Goal: Task Accomplishment & Management: Use online tool/utility

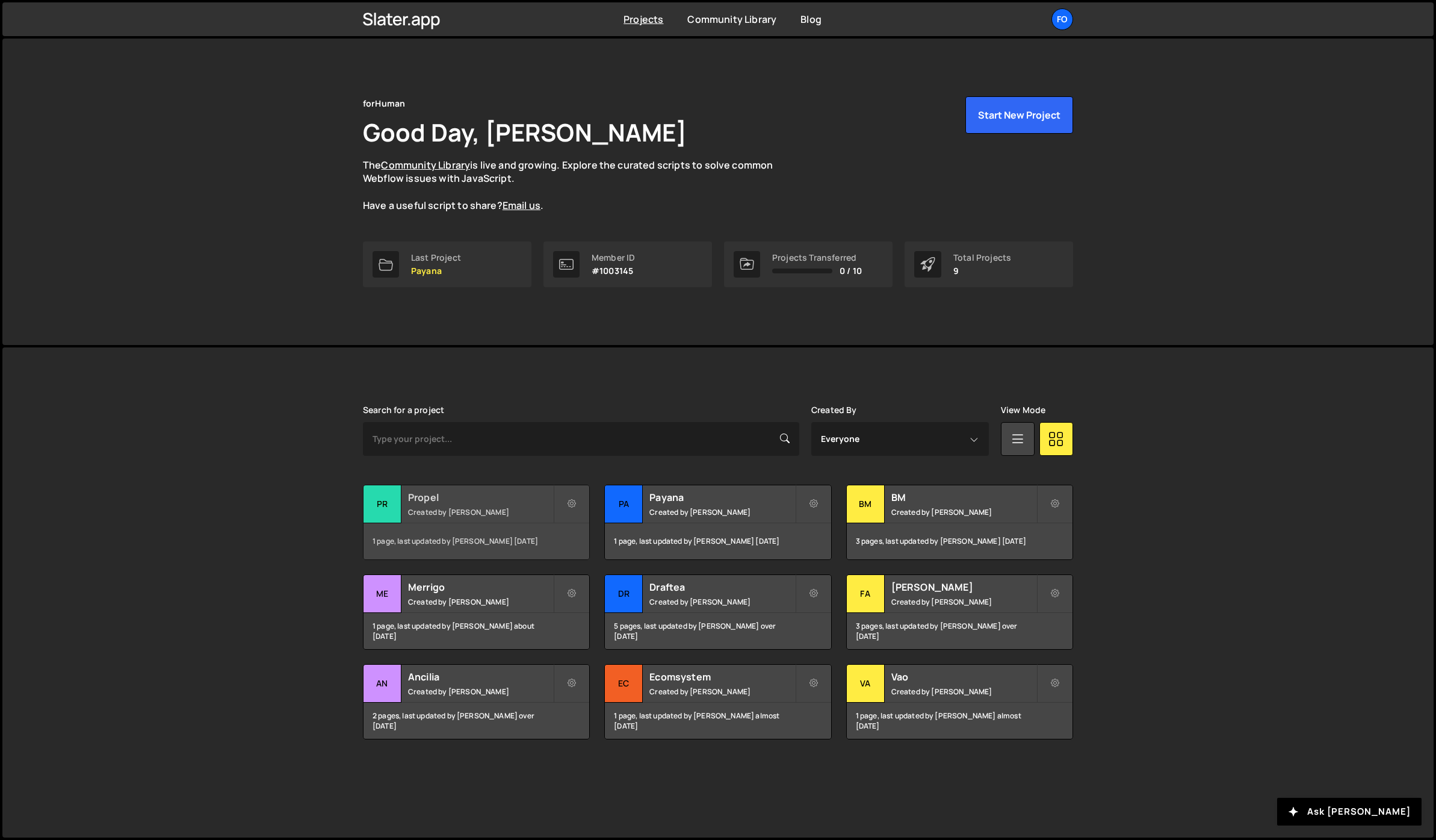
click at [440, 496] on h2 "Propel" at bounding box center [481, 497] width 145 height 13
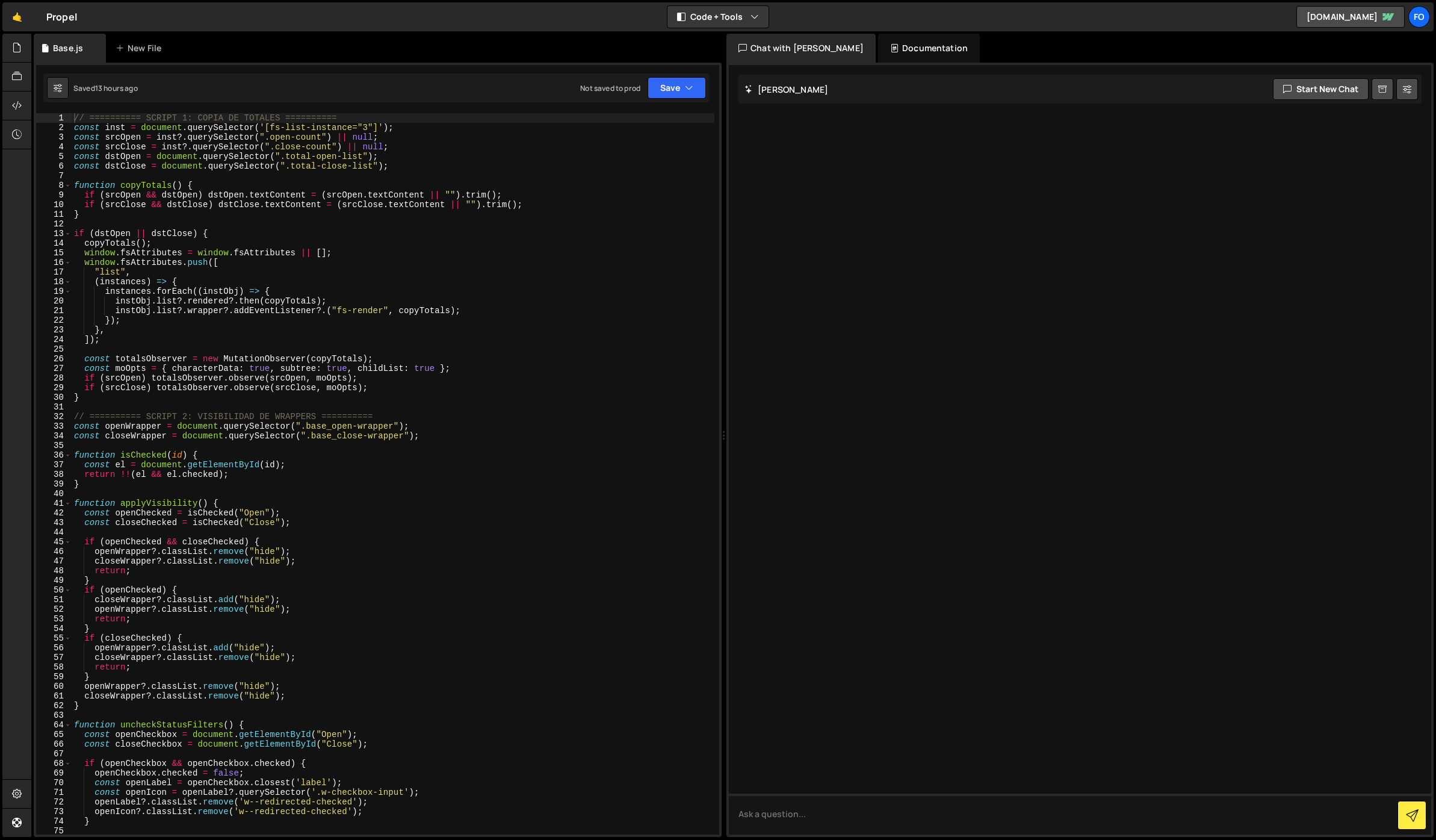
click at [470, 373] on div "// ========== SCRIPT 1: COPIA DE TOTALES ========== const inst = document . que…" at bounding box center [392, 483] width 643 height 741
type textarea "const moOpts = { characterData: true, subtree: true, childList: true }; if (src…"
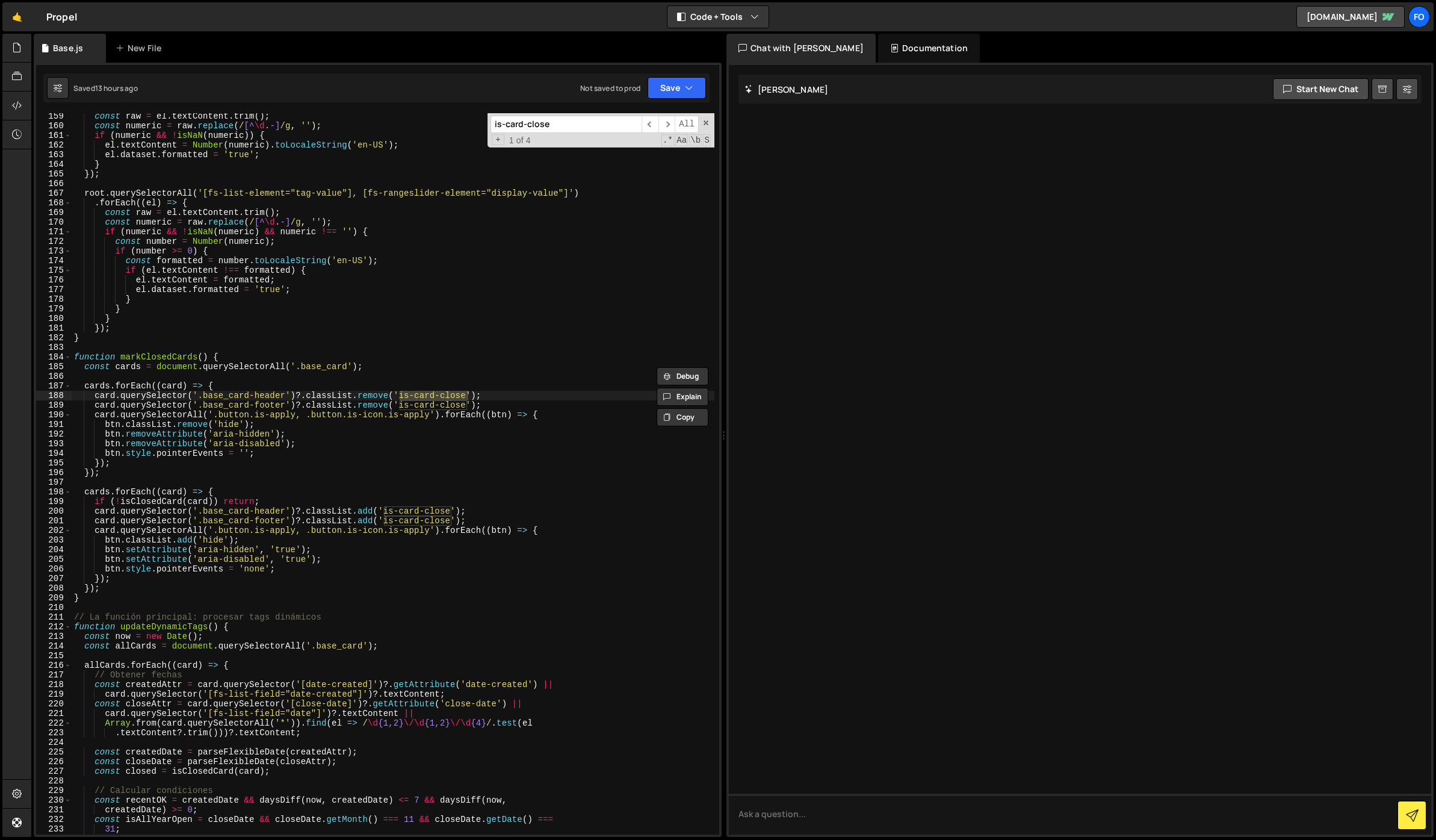
scroll to position [1523, 0]
type input "is-card-close"
click at [261, 359] on div "const raw = el . textContent . trim ( ) ; const numeric = raw . replace ( / [^ …" at bounding box center [392, 481] width 643 height 741
click at [508, 391] on div "const raw = el . textContent . trim ( ) ; const numeric = raw . replace ( / [^ …" at bounding box center [392, 481] width 643 height 741
click at [510, 404] on div "const raw = el . textContent . trim ( ) ; const numeric = raw . replace ( / [^ …" at bounding box center [392, 481] width 643 height 741
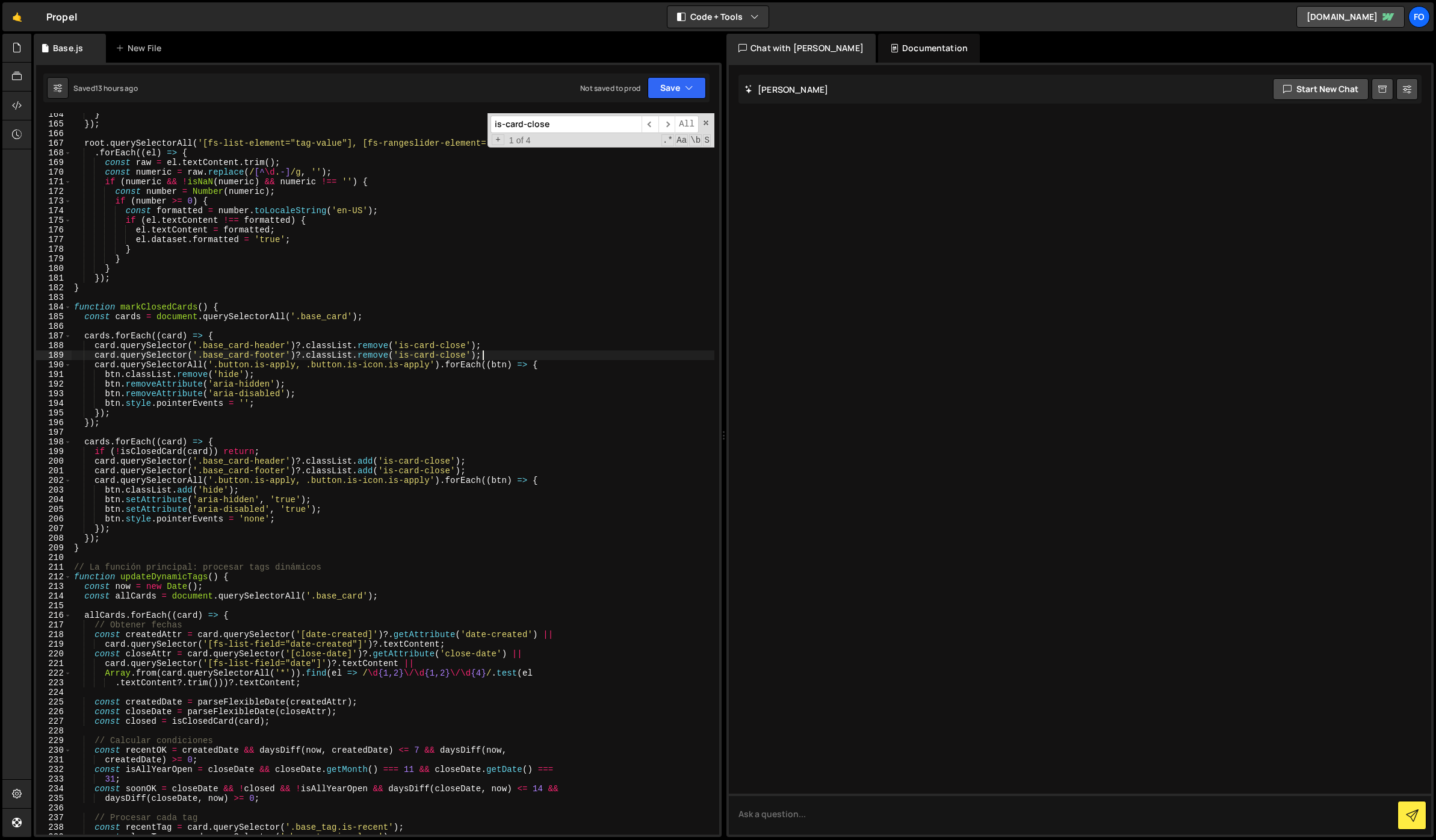
scroll to position [1583, 0]
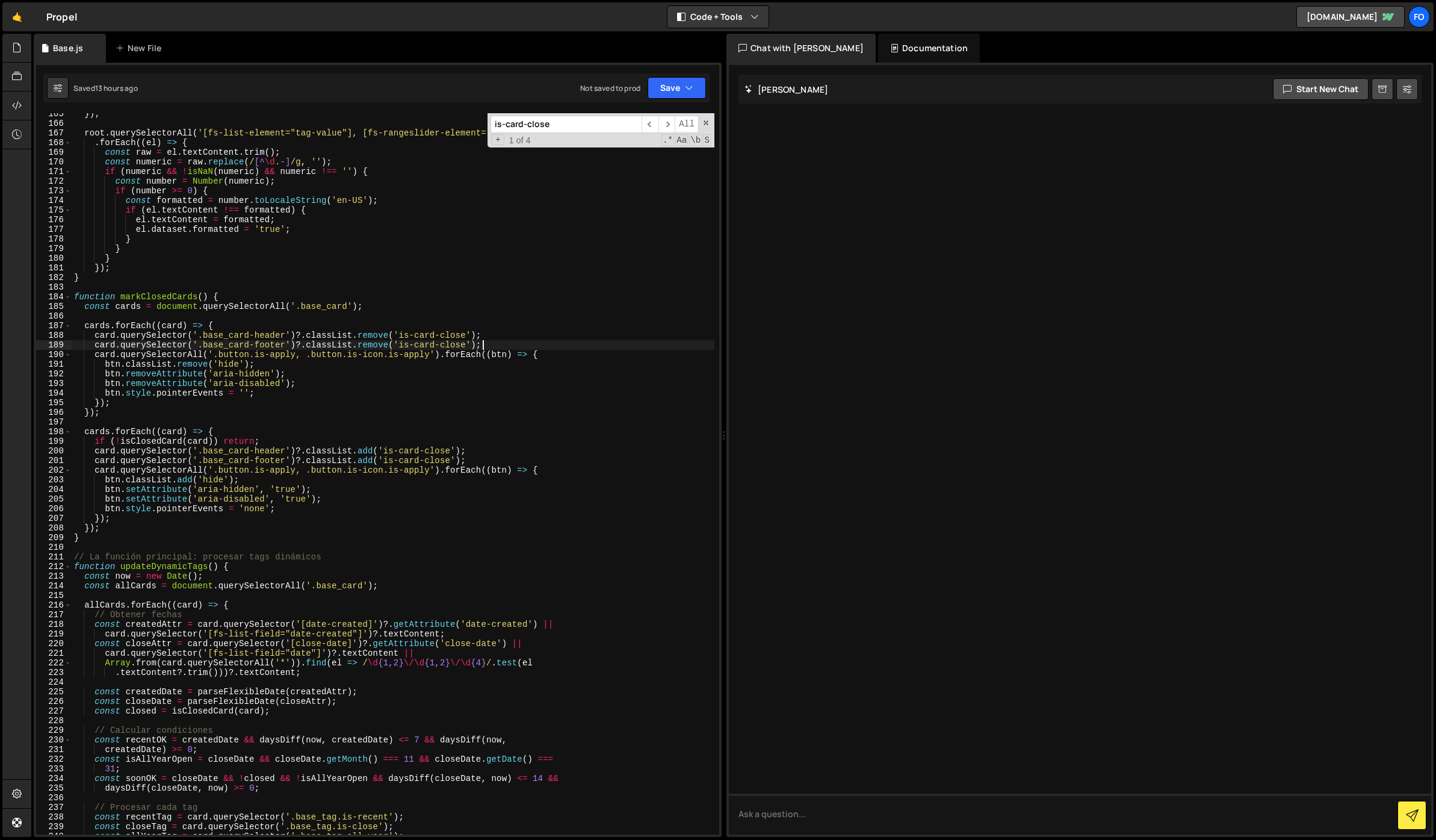
click at [233, 293] on div "}) ; root . querySelectorAll ( '[fs-list-element="tag-value"], [fs-rangeslider-…" at bounding box center [392, 479] width 643 height 741
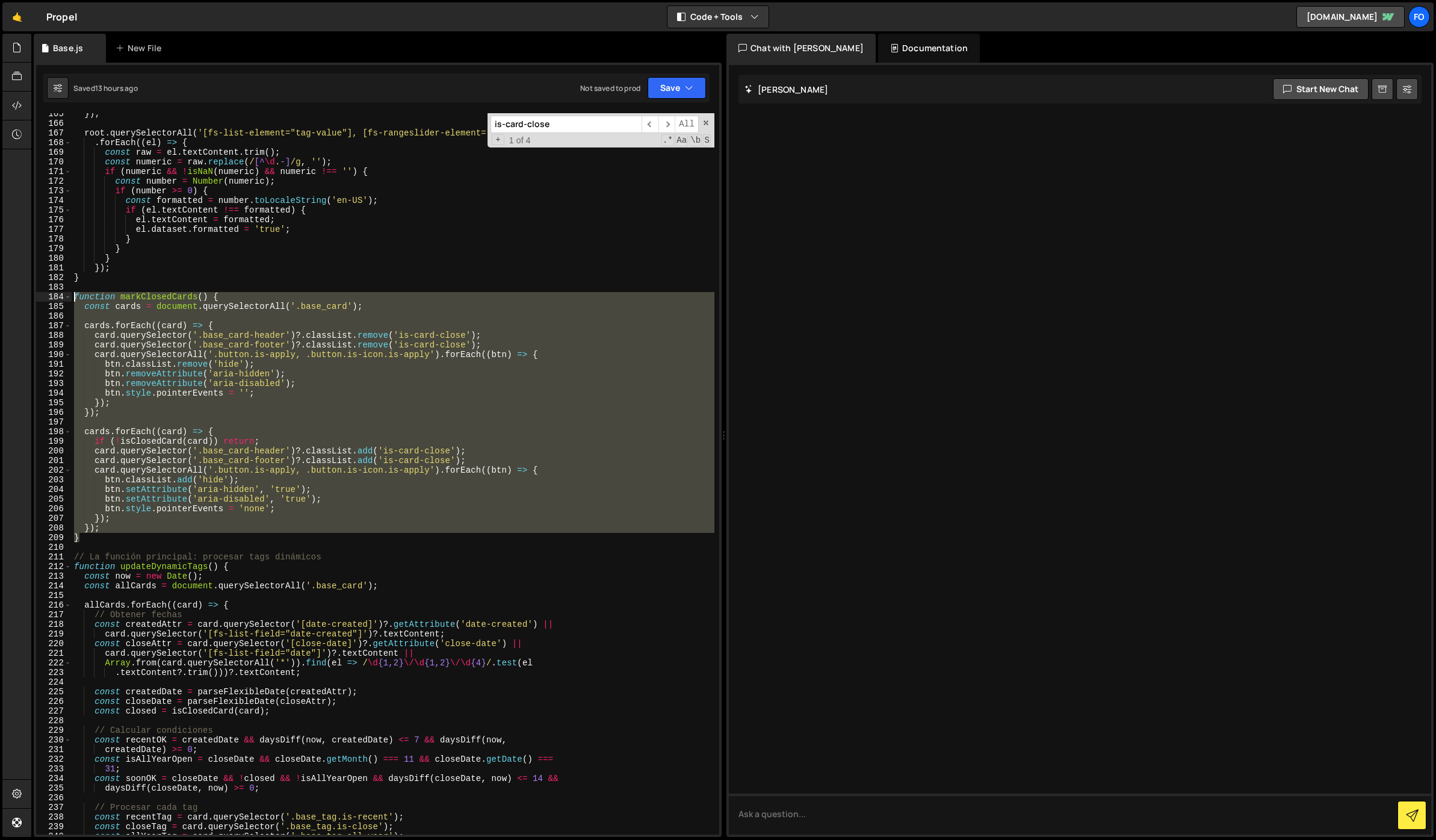
drag, startPoint x: 86, startPoint y: 536, endPoint x: 71, endPoint y: 299, distance: 237.5
click at [71, 299] on div "function markClosedCards() { 165 166 167 168 169 170 171 172 173 174 175 176 17…" at bounding box center [377, 474] width 683 height 721
click at [180, 295] on div "}) ; root . querySelectorAll ( '[fs-list-element="tag-value"], [fs-rangeslider-…" at bounding box center [392, 474] width 643 height 721
type textarea "function markClosedCards() {"
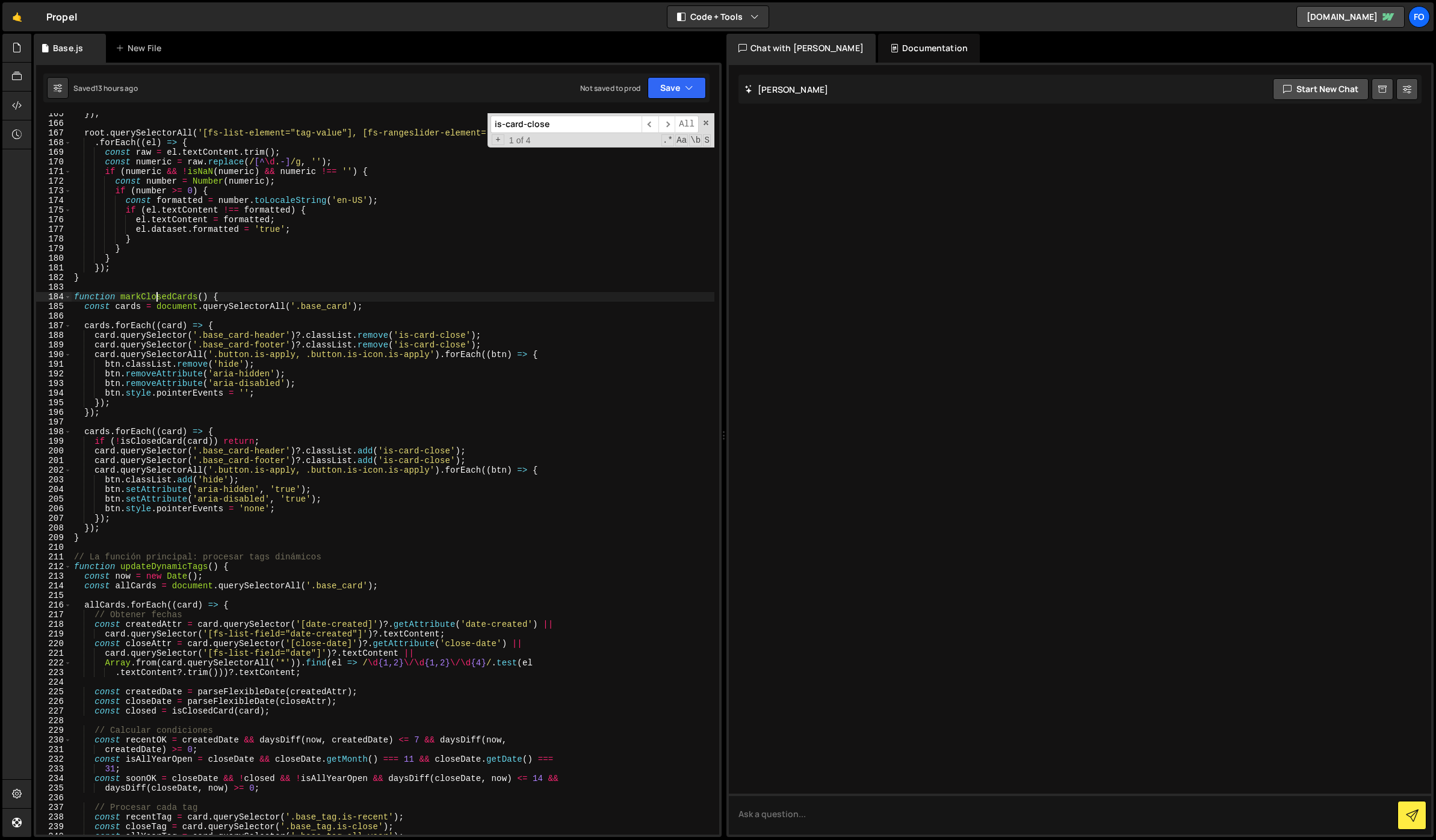
click at [159, 297] on div "}) ; root . querySelectorAll ( '[fs-list-element="tag-value"], [fs-rangeslider-…" at bounding box center [392, 479] width 643 height 741
click at [588, 116] on input "is-card-close" at bounding box center [566, 124] width 151 height 18
paste input "markClosedCards"
type input "markClosedCards"
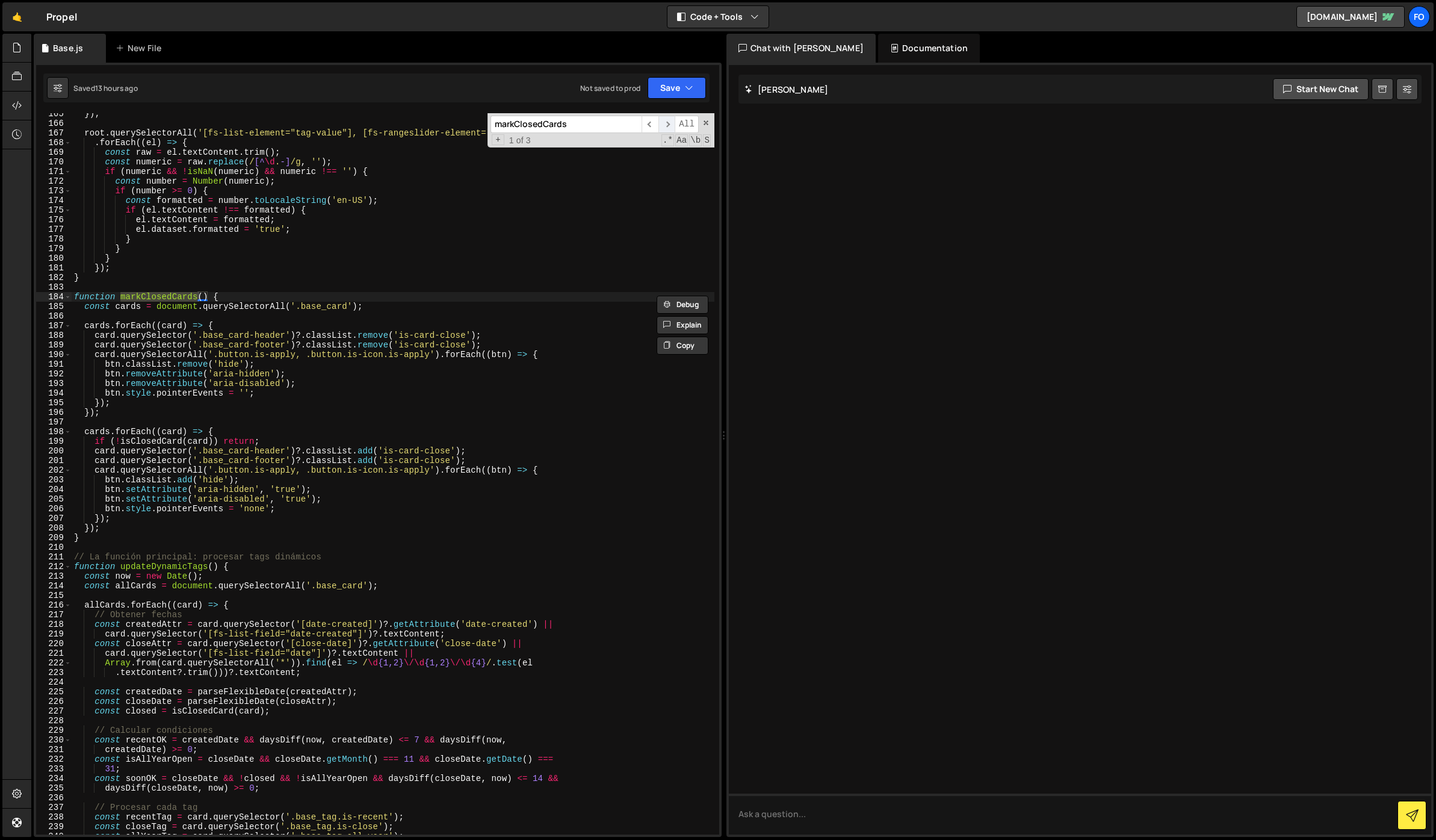
click at [668, 126] on span "​" at bounding box center [667, 124] width 17 height 18
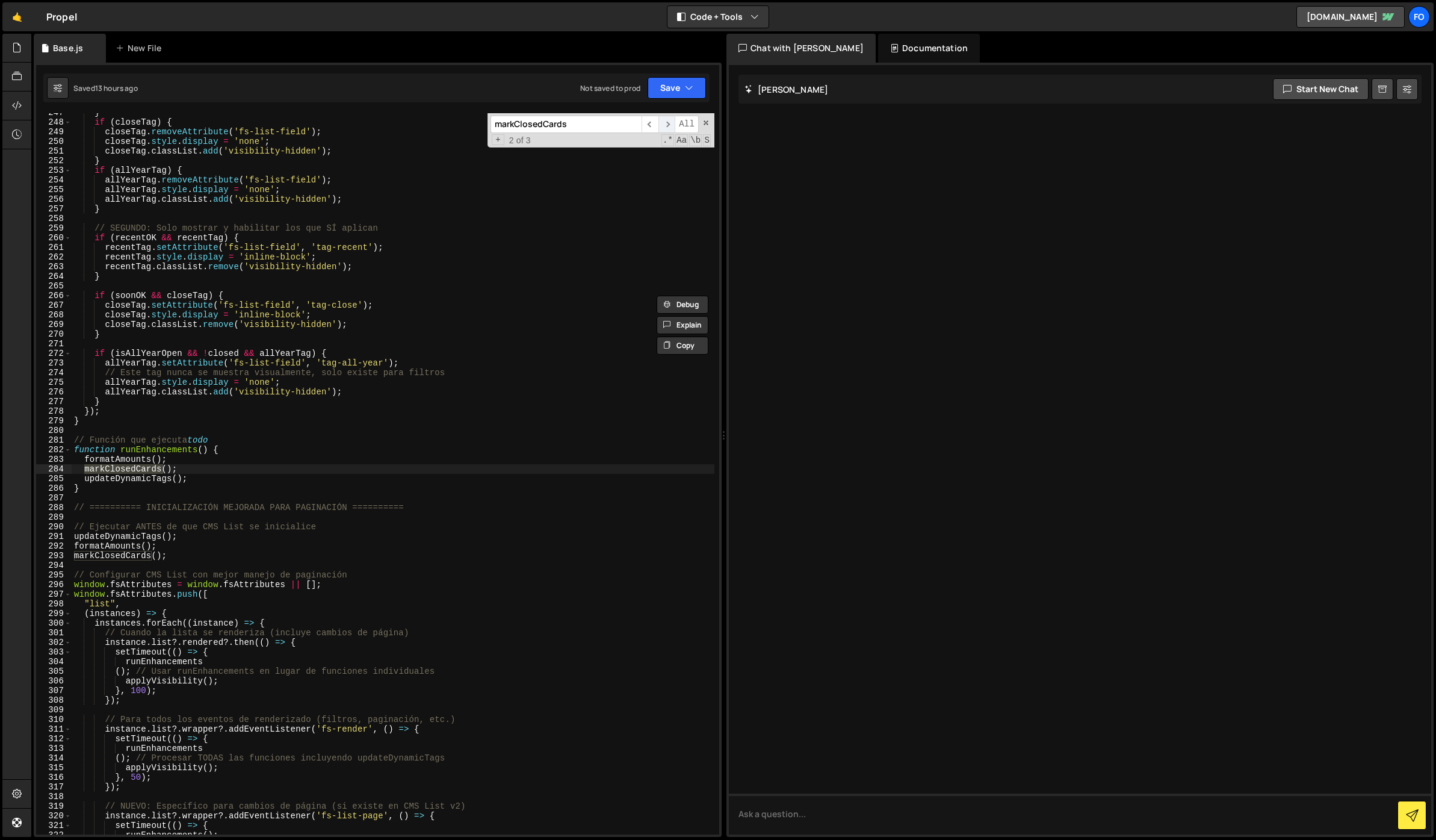
scroll to position [2375, 0]
click at [203, 464] on div "} if ( closeTag ) { closeTag . removeAttribute ( 'fs-list-field' ) ; closeTag .…" at bounding box center [392, 478] width 643 height 741
drag, startPoint x: 195, startPoint y: 466, endPoint x: 192, endPoint y: 459, distance: 7.6
click at [192, 459] on div "} if ( closeTag ) { closeTag . removeAttribute ( 'fs-list-field' ) ; closeTag .…" at bounding box center [392, 478] width 643 height 741
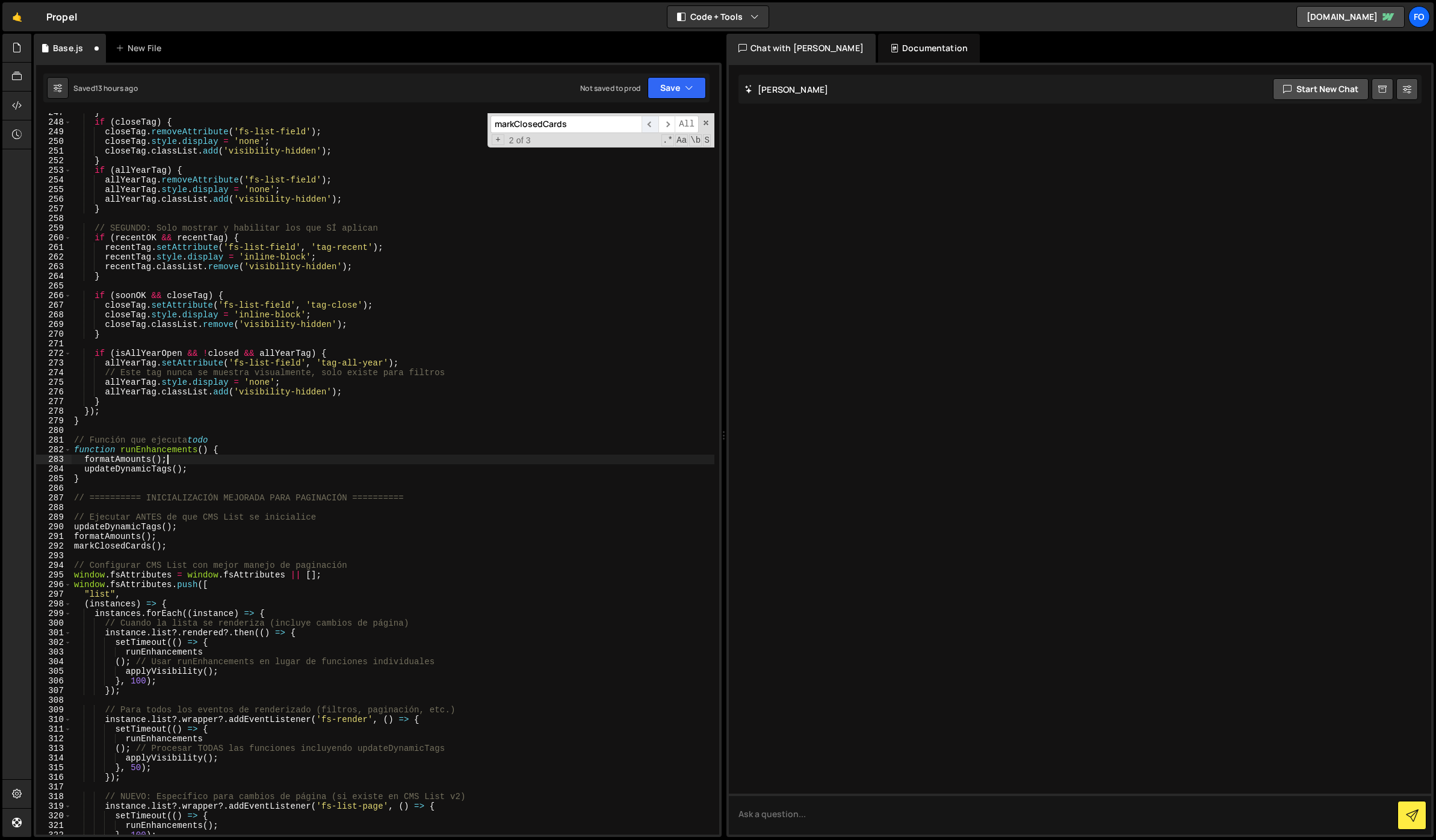
click at [650, 118] on span "​" at bounding box center [650, 124] width 17 height 18
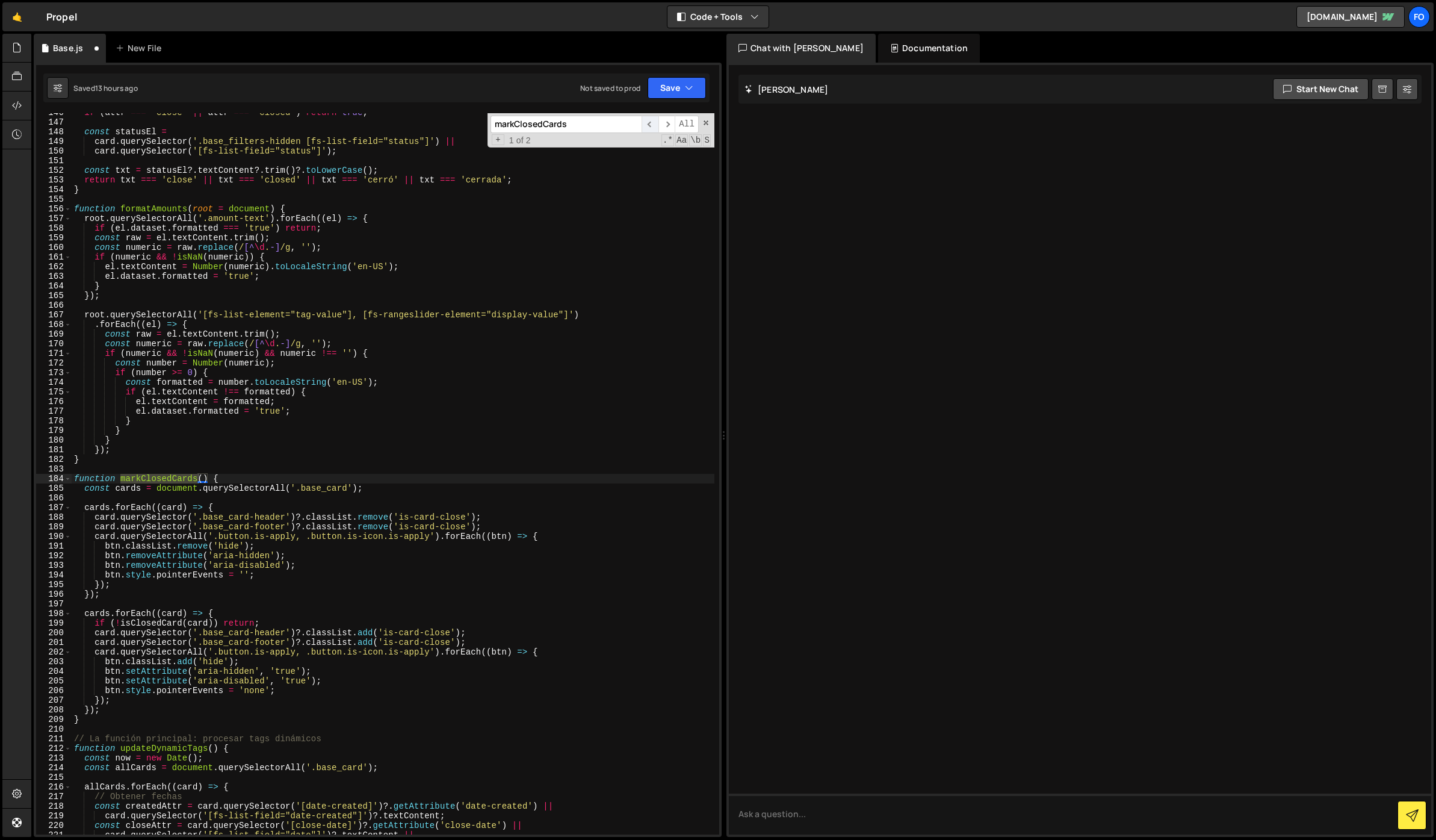
scroll to position [1402, 0]
click at [220, 482] on div "if ( attr === 'close' || attr === 'closed' ) return true ; const statusEl = car…" at bounding box center [392, 478] width 643 height 741
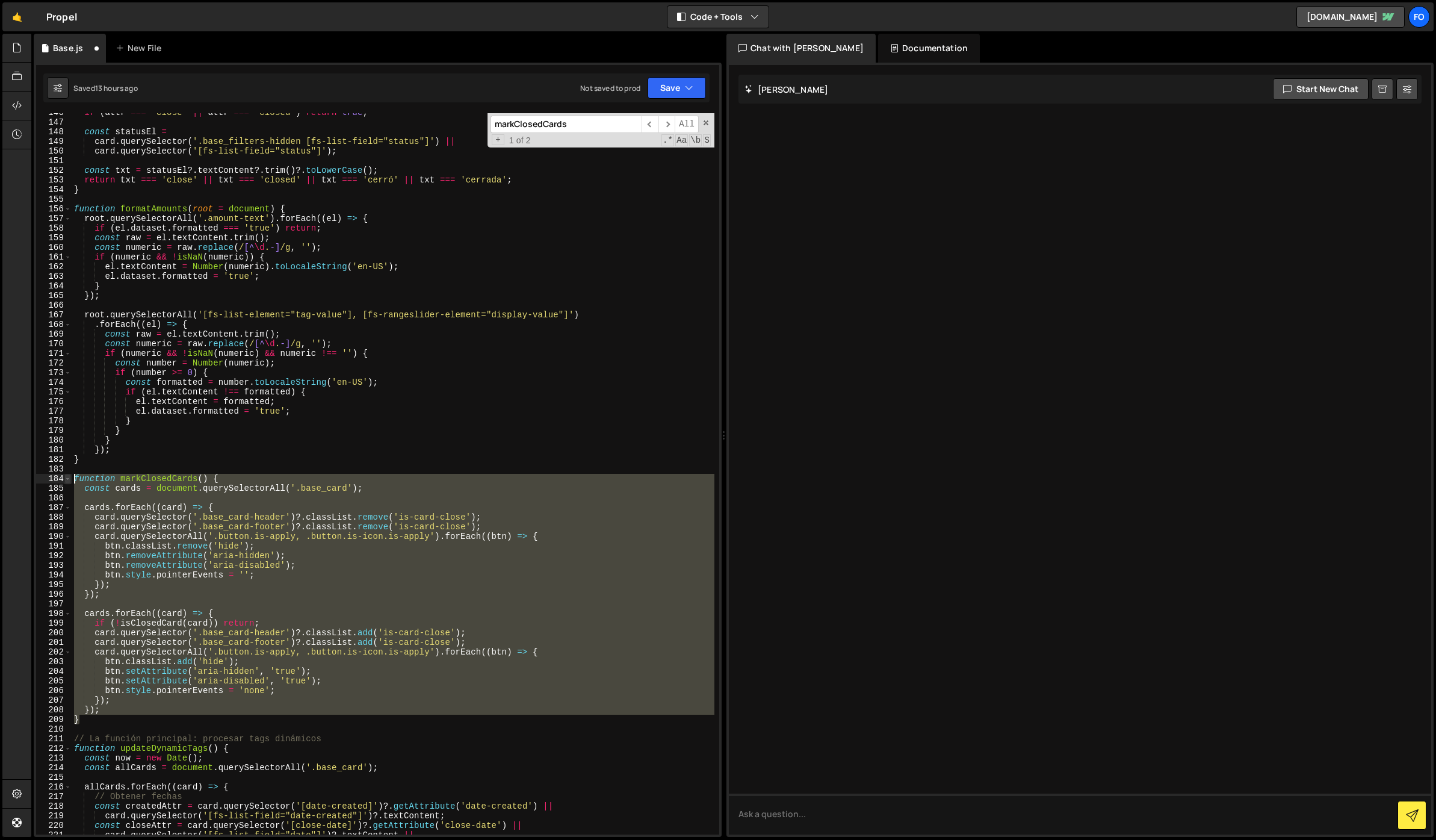
drag, startPoint x: 90, startPoint y: 716, endPoint x: 65, endPoint y: 480, distance: 237.3
click at [65, 480] on div "function markClosedCards() { 146 147 148 149 150 151 152 153 154 155 156 157 15…" at bounding box center [377, 474] width 683 height 721
type textarea "function markClosedCards() { const cards = document.querySelectorAll('.base_car…"
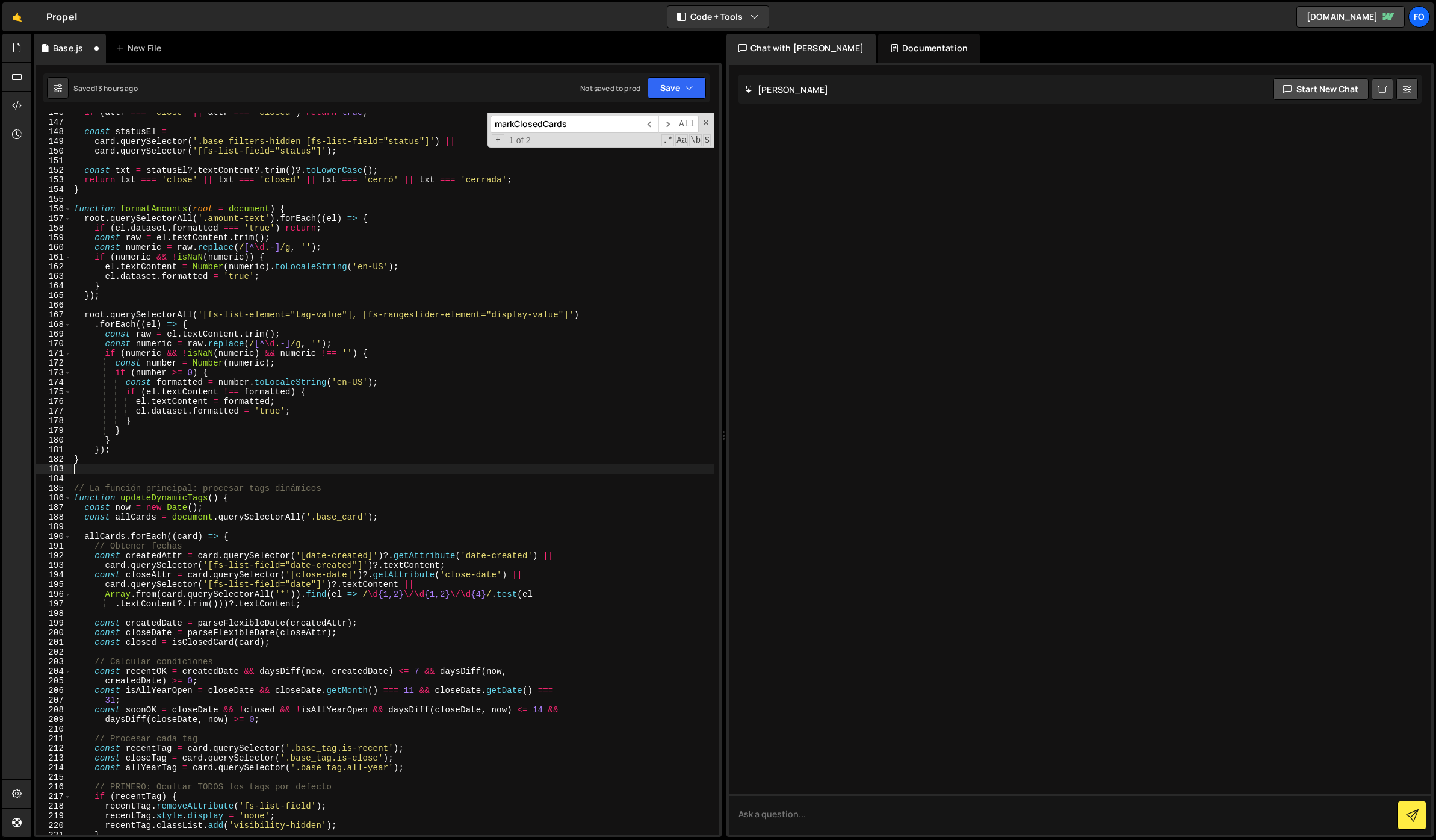
type textarea "}"
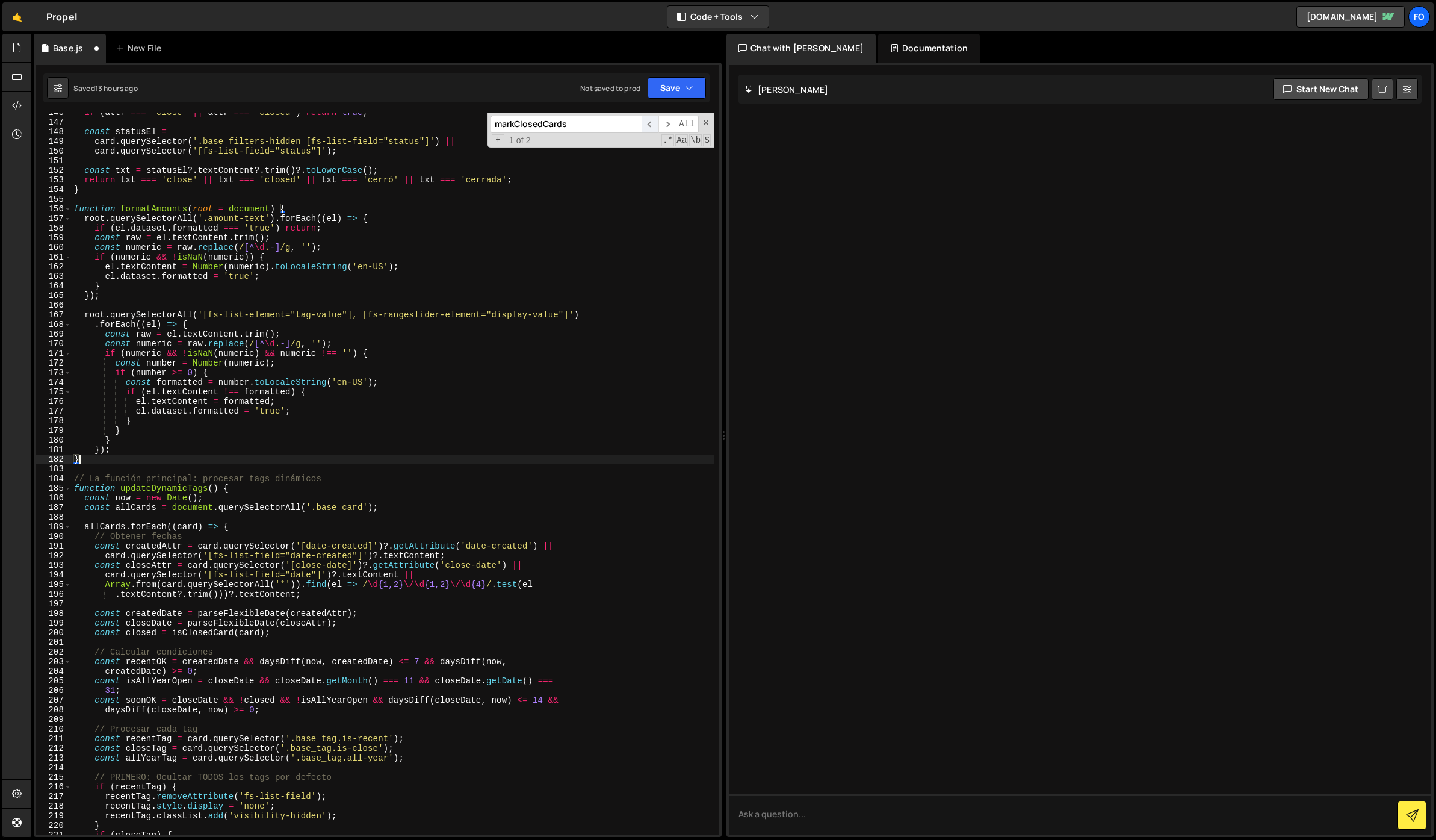
click at [651, 127] on span "​" at bounding box center [650, 124] width 17 height 18
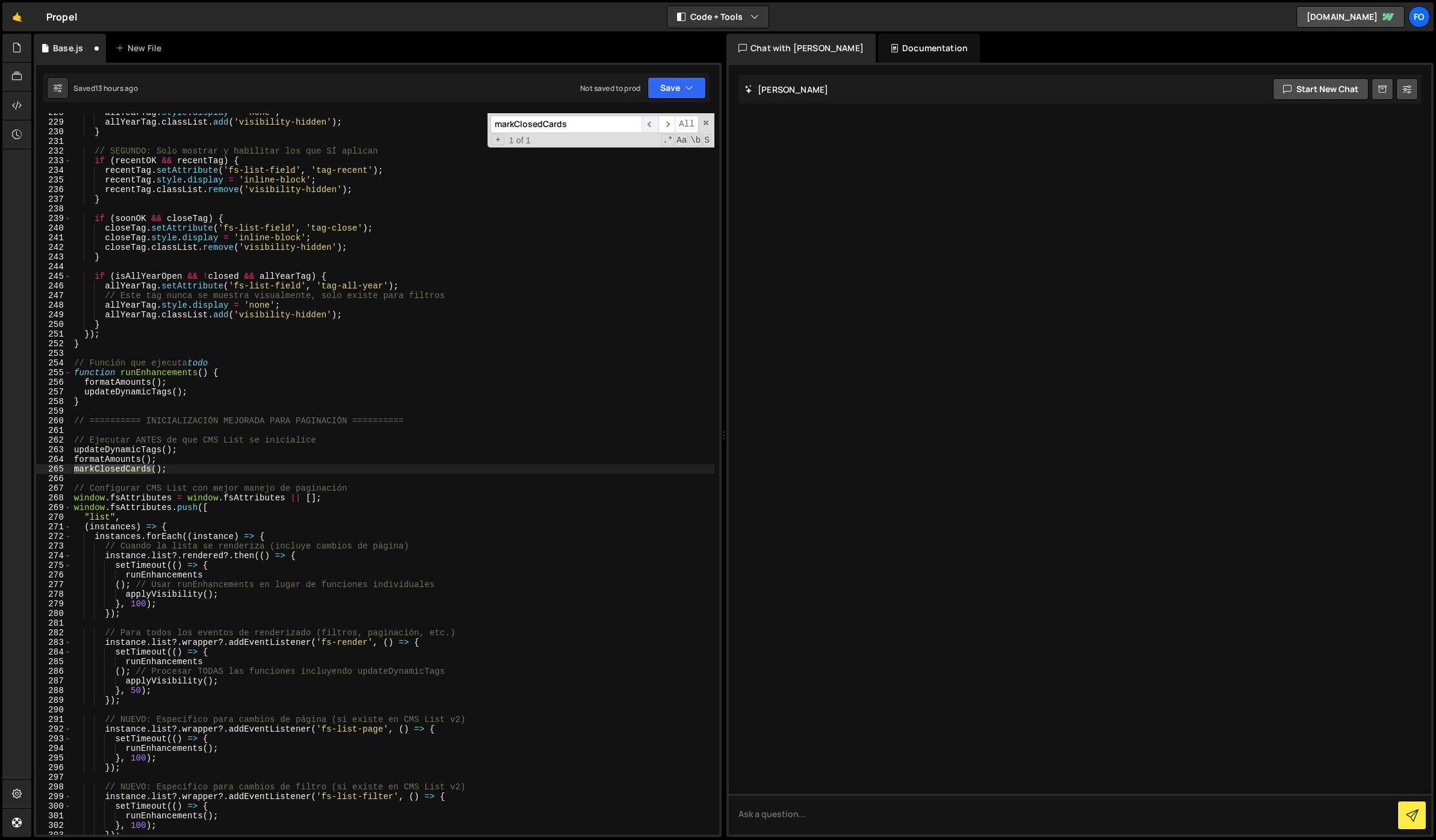
scroll to position [2192, 0]
drag, startPoint x: 194, startPoint y: 476, endPoint x: 187, endPoint y: 472, distance: 8.1
click at [194, 476] on div "allYearTag . style . display = 'none' ; allYearTag . classList . add ( 'visibil…" at bounding box center [392, 478] width 643 height 741
drag, startPoint x: 182, startPoint y: 468, endPoint x: 179, endPoint y: 461, distance: 7.6
click at [179, 461] on div "allYearTag . style . display = 'none' ; allYearTag . classList . add ( 'visibil…" at bounding box center [392, 478] width 643 height 741
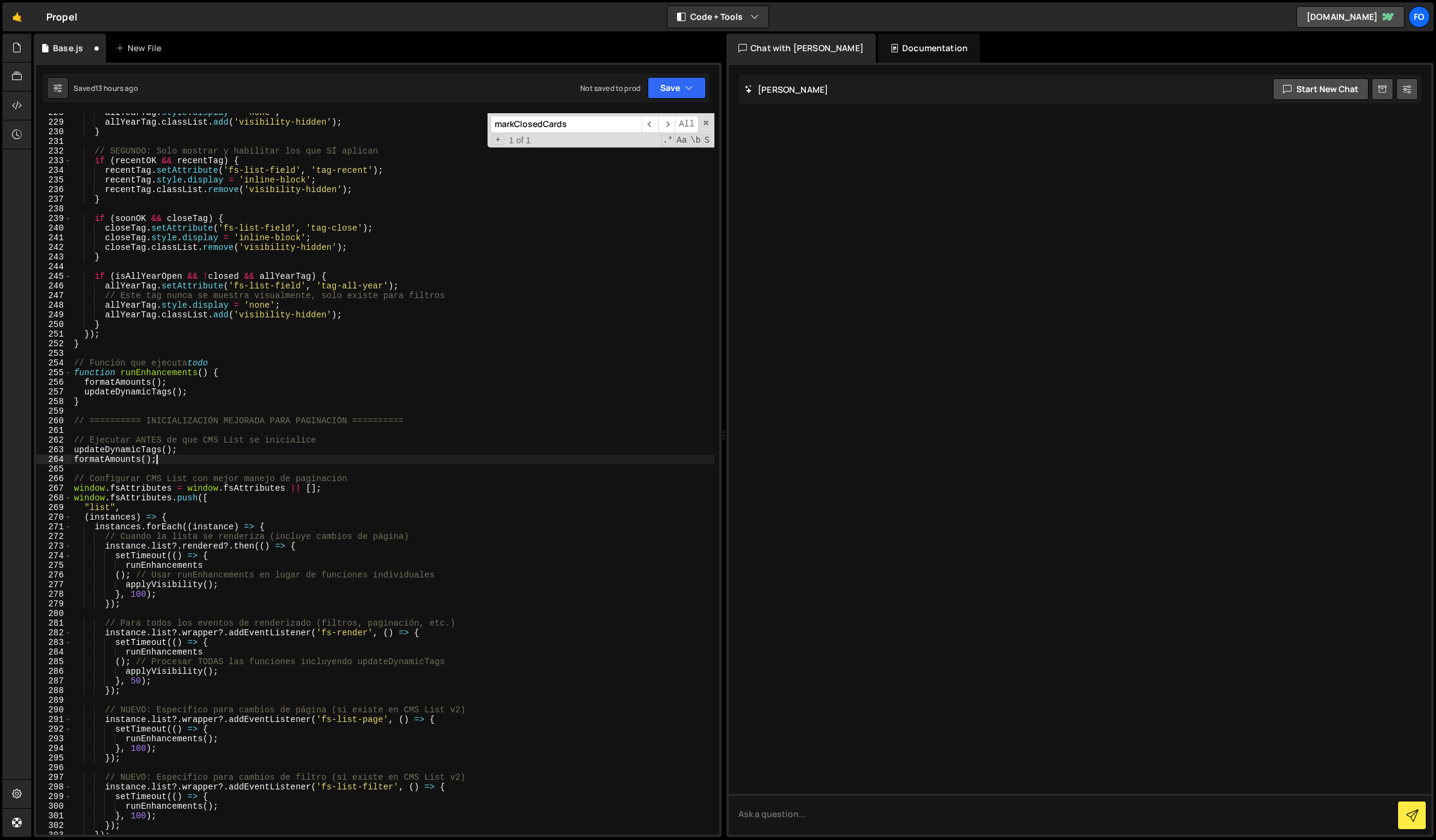
scroll to position [0, 5]
click at [645, 127] on span "​" at bounding box center [650, 124] width 17 height 18
click at [676, 71] on div "formatAmounts(); 228 229 230 231 232 233 234 235 236 237 238 239 240 241 242 24…" at bounding box center [377, 450] width 688 height 774
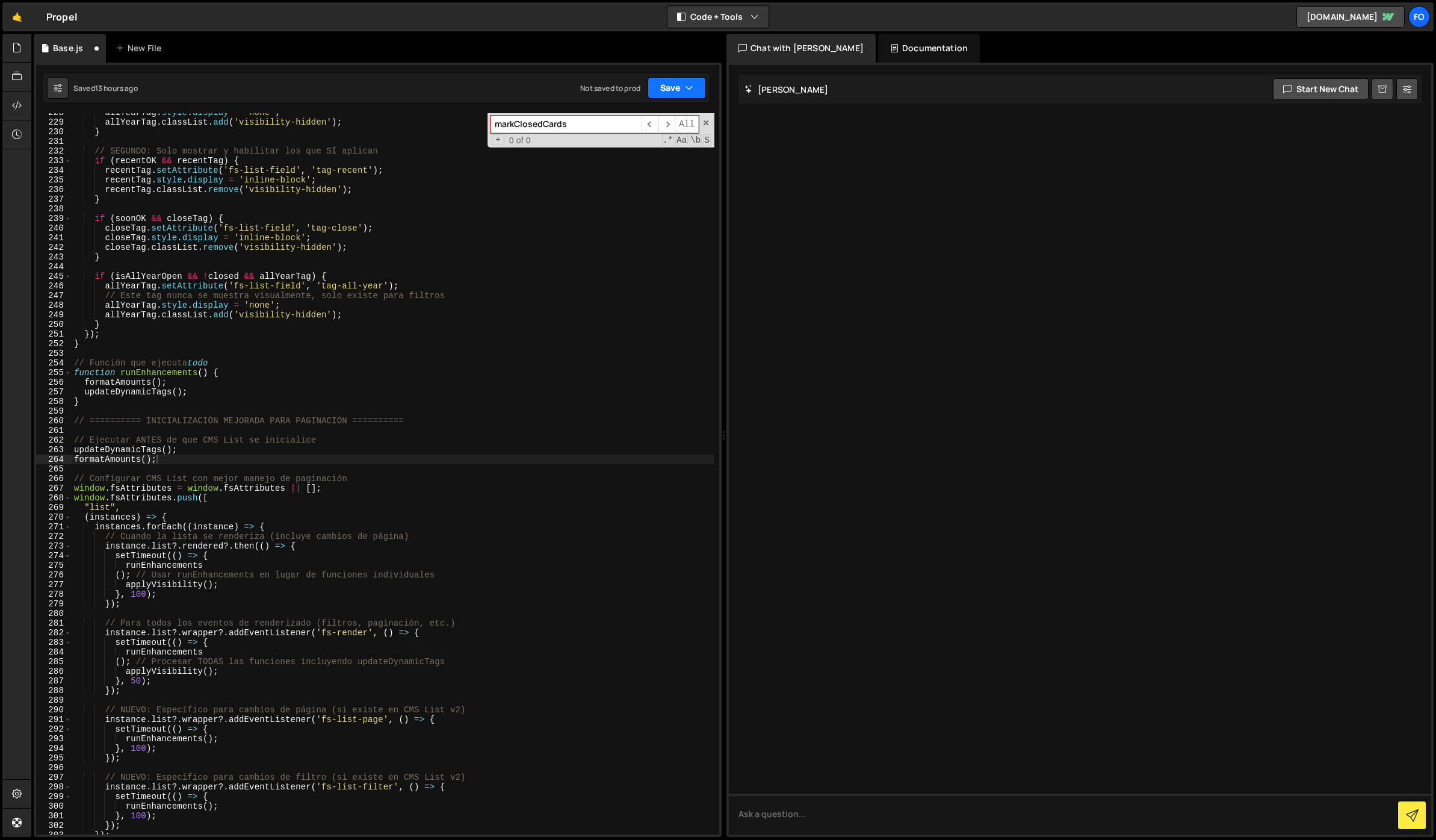
click at [672, 84] on button "Save" at bounding box center [677, 87] width 58 height 22
click at [640, 120] on div "Save to Staging S" at bounding box center [635, 117] width 125 height 12
click at [294, 320] on div "allYearTag . style . display = 'none' ; allYearTag . classList . add ( 'visibil…" at bounding box center [392, 478] width 643 height 741
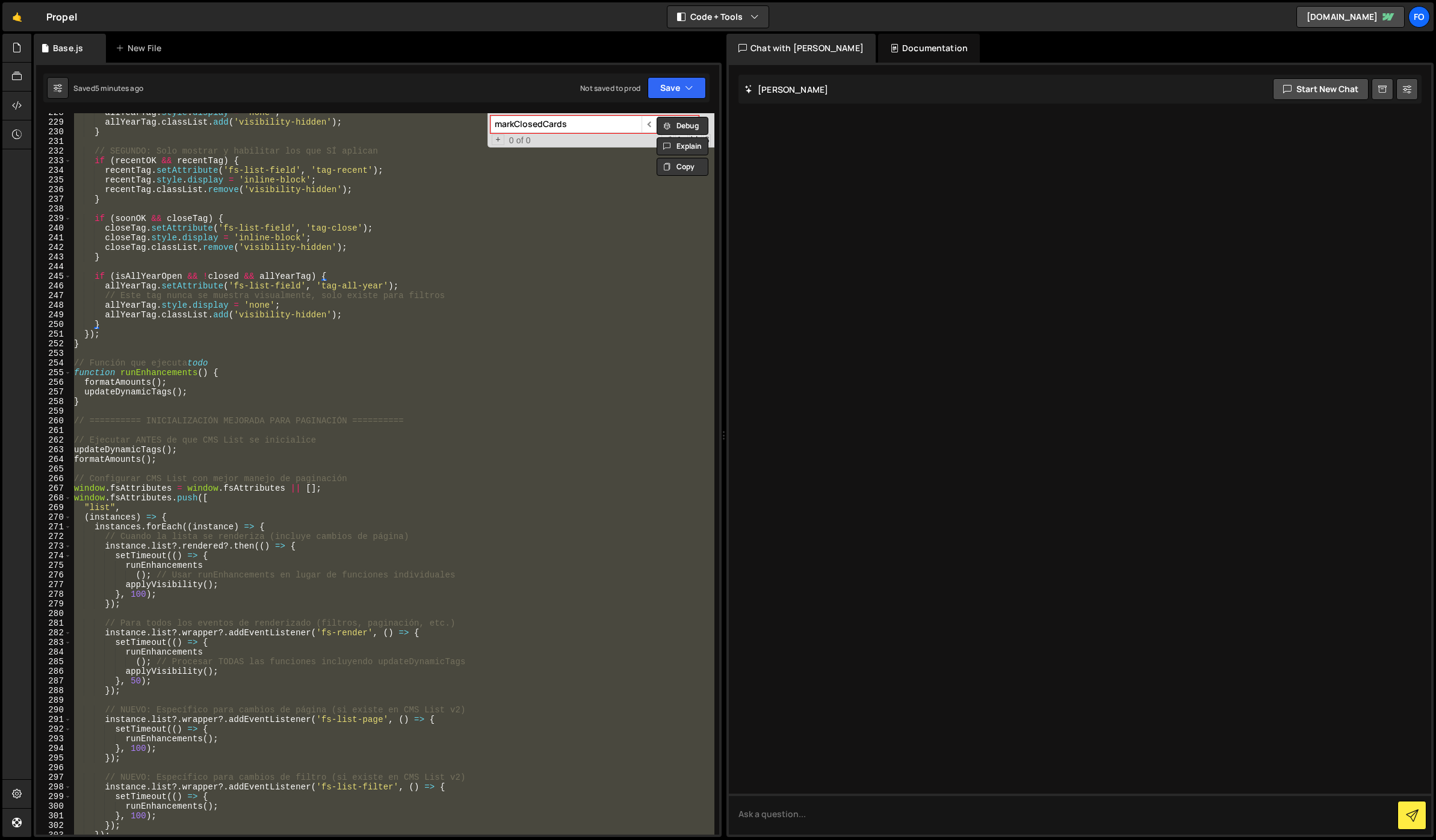
scroll to position [0, 1]
click at [446, 236] on div "allYearTag . style . display = 'none' ; allYearTag . classList . add ( 'visibil…" at bounding box center [392, 474] width 643 height 721
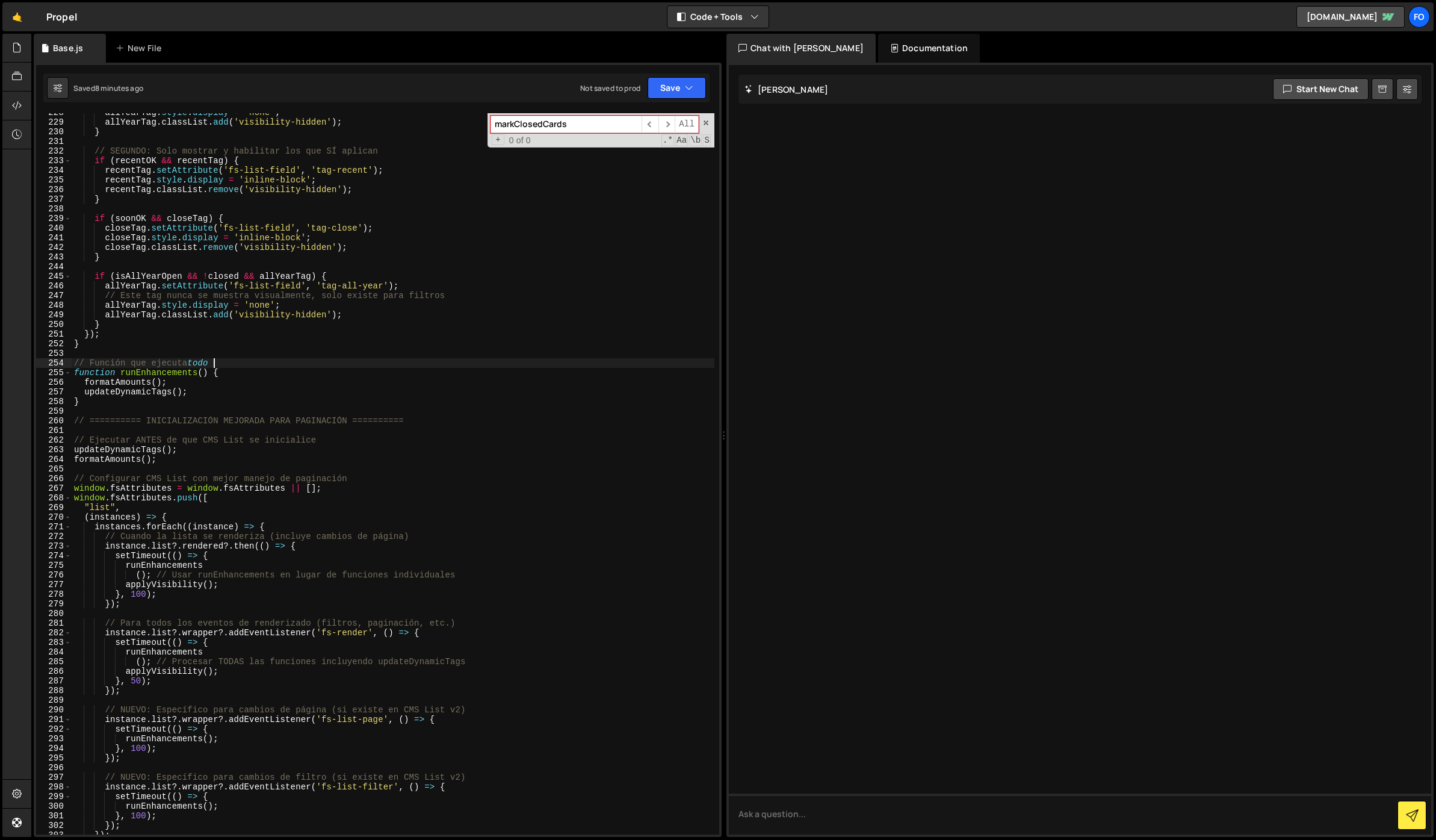
click at [338, 359] on div "allYearTag . style . display = 'none' ; allYearTag . classList . add ( 'visibil…" at bounding box center [392, 478] width 643 height 741
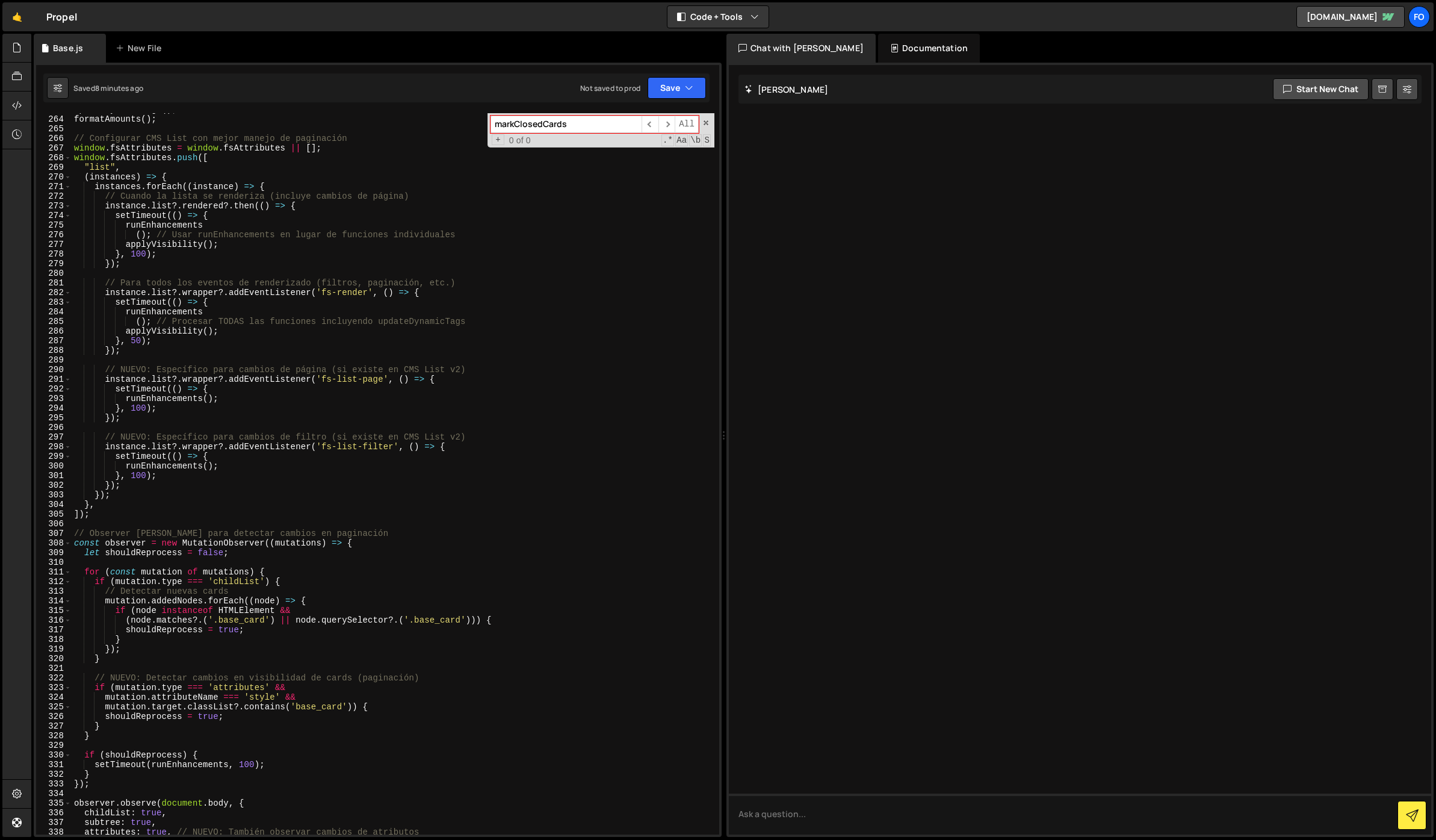
scroll to position [2599, 0]
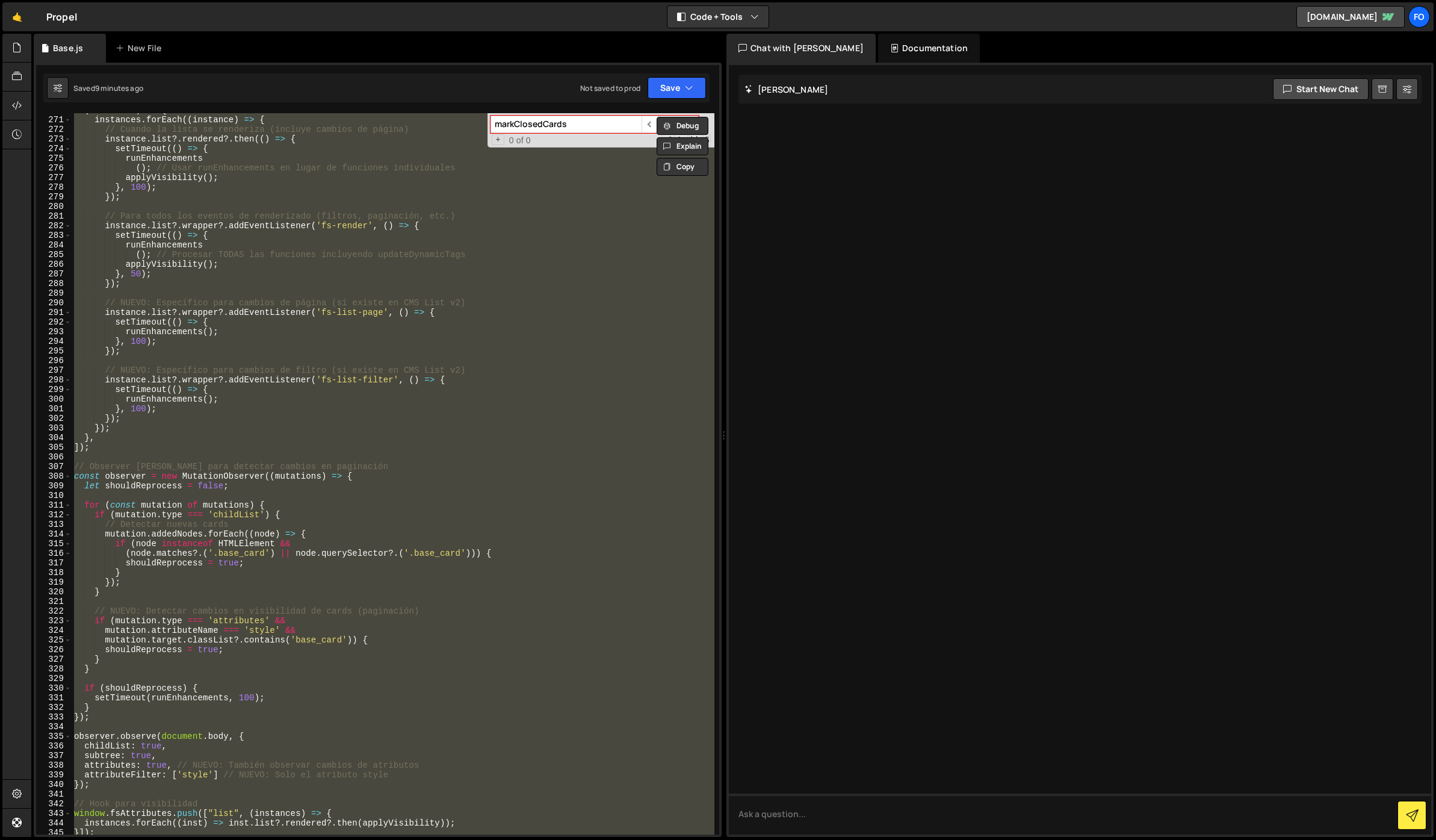
click at [352, 312] on div "( instances ) => { instances . forEach (( instance ) => { // Cuando la lista se…" at bounding box center [392, 475] width 643 height 741
paste textarea
type textarea "});"
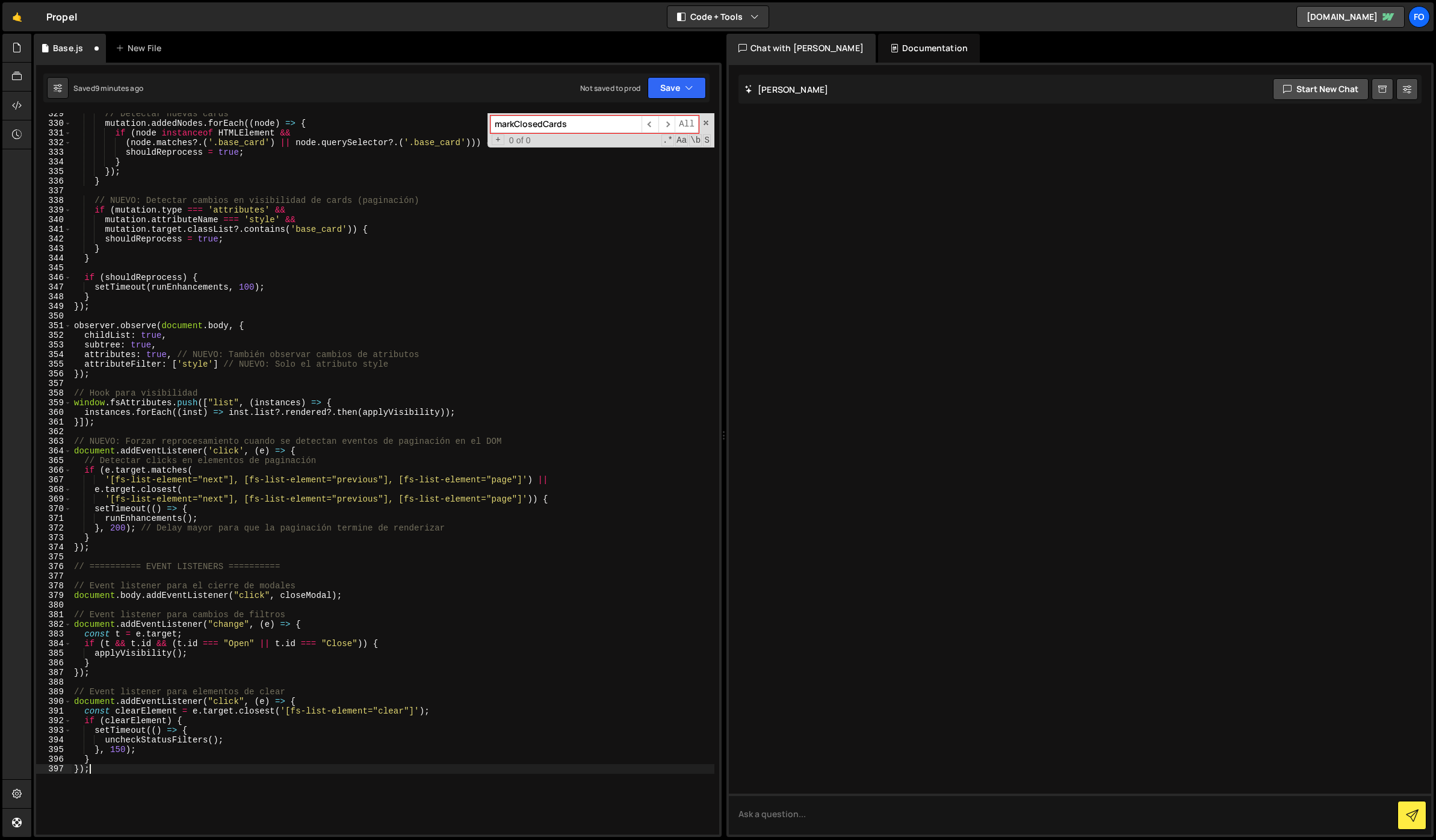
scroll to position [3163, 0]
click at [678, 86] on button "Save" at bounding box center [677, 87] width 58 height 22
click at [634, 139] on button "Save to Staging S Saved 9 minutes ago" at bounding box center [636, 125] width 145 height 39
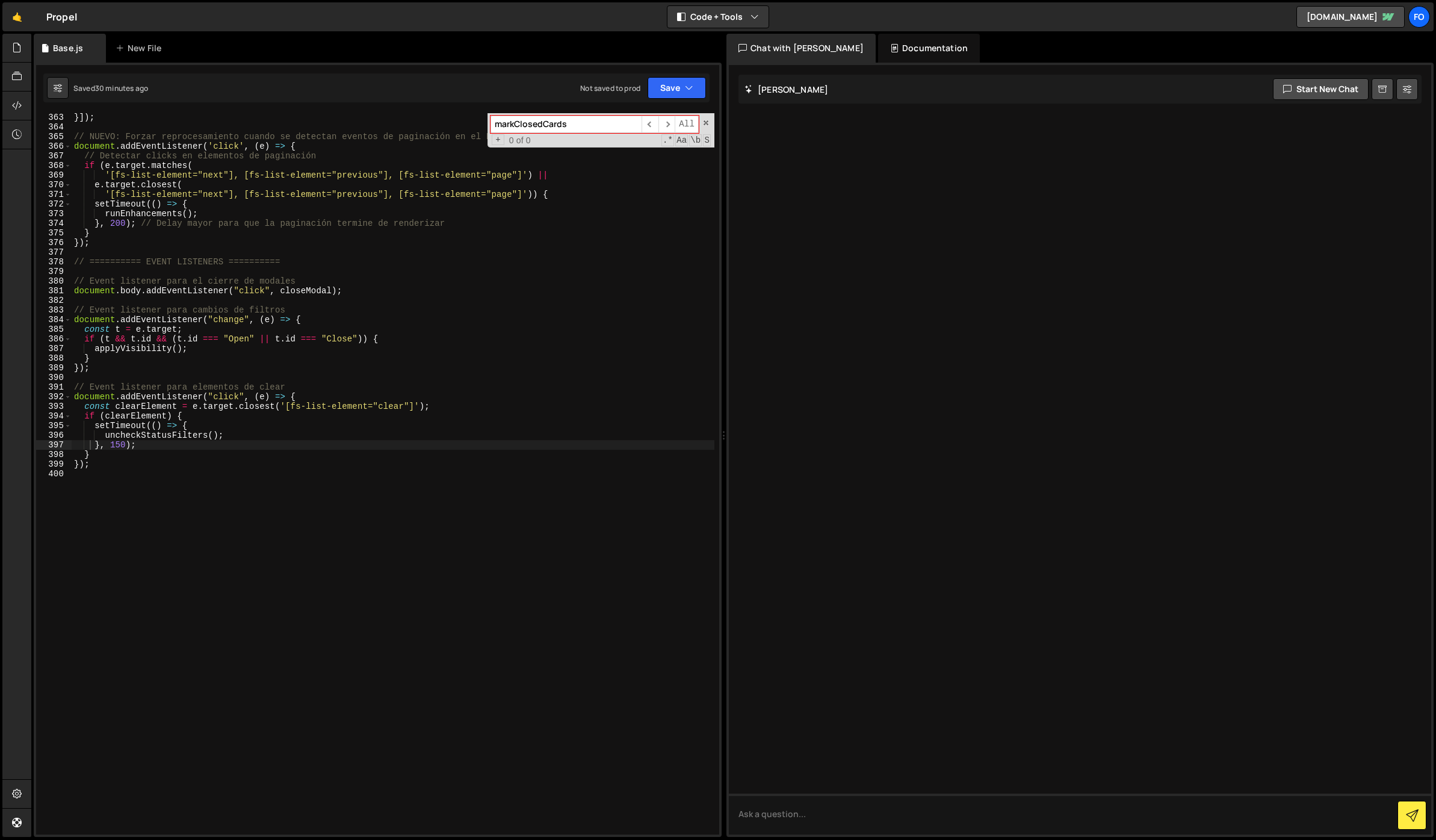
scroll to position [3487, 0]
click at [248, 504] on div "}]) ; // NUEVO: Forzar reprocesamiento cuando se detectan eventos de paginación…" at bounding box center [392, 482] width 643 height 741
paste textarea "}"
type textarea "}"
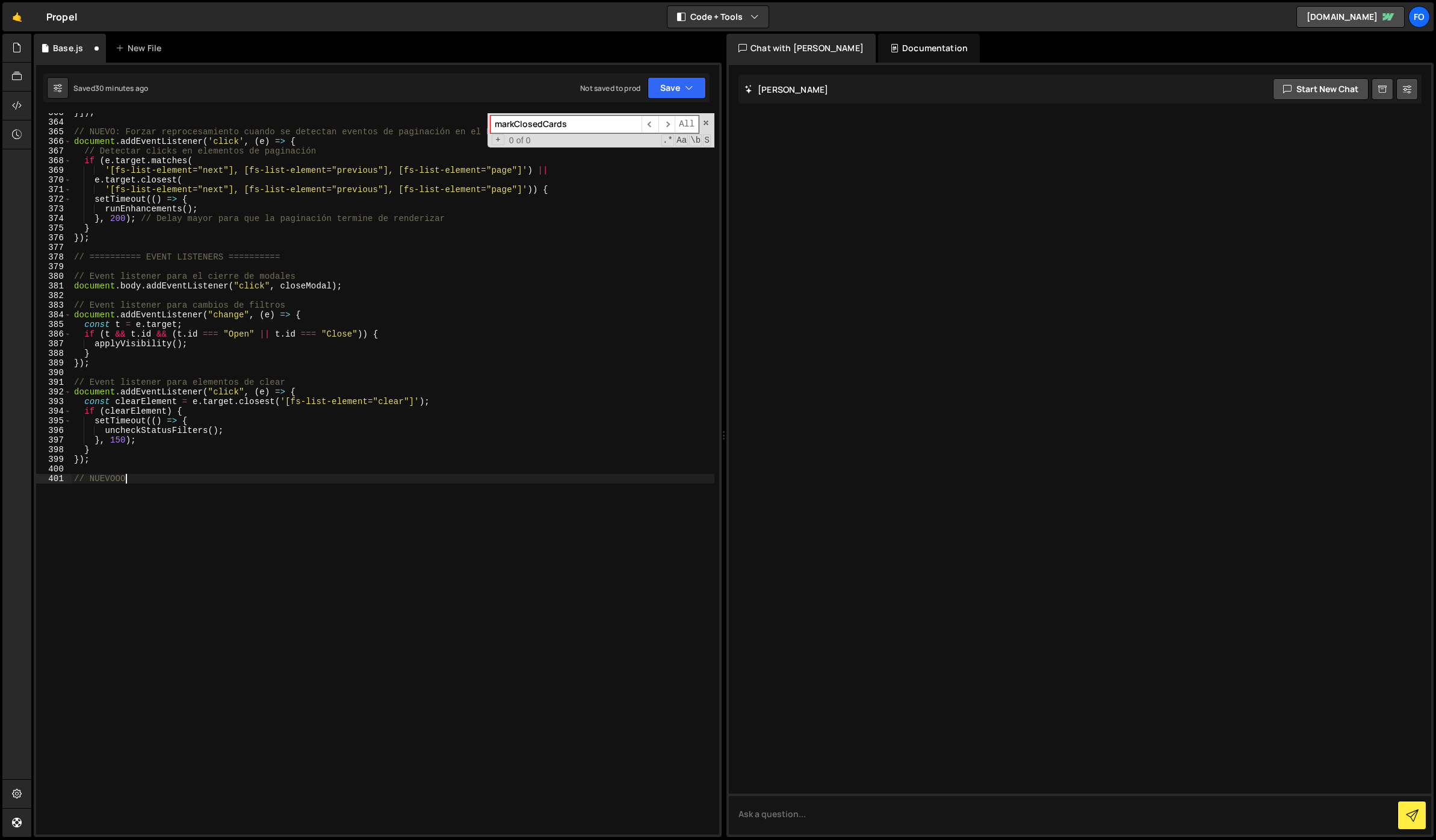
scroll to position [0, 3]
type textarea "// NUEVOOOO"
paste textarea "}"
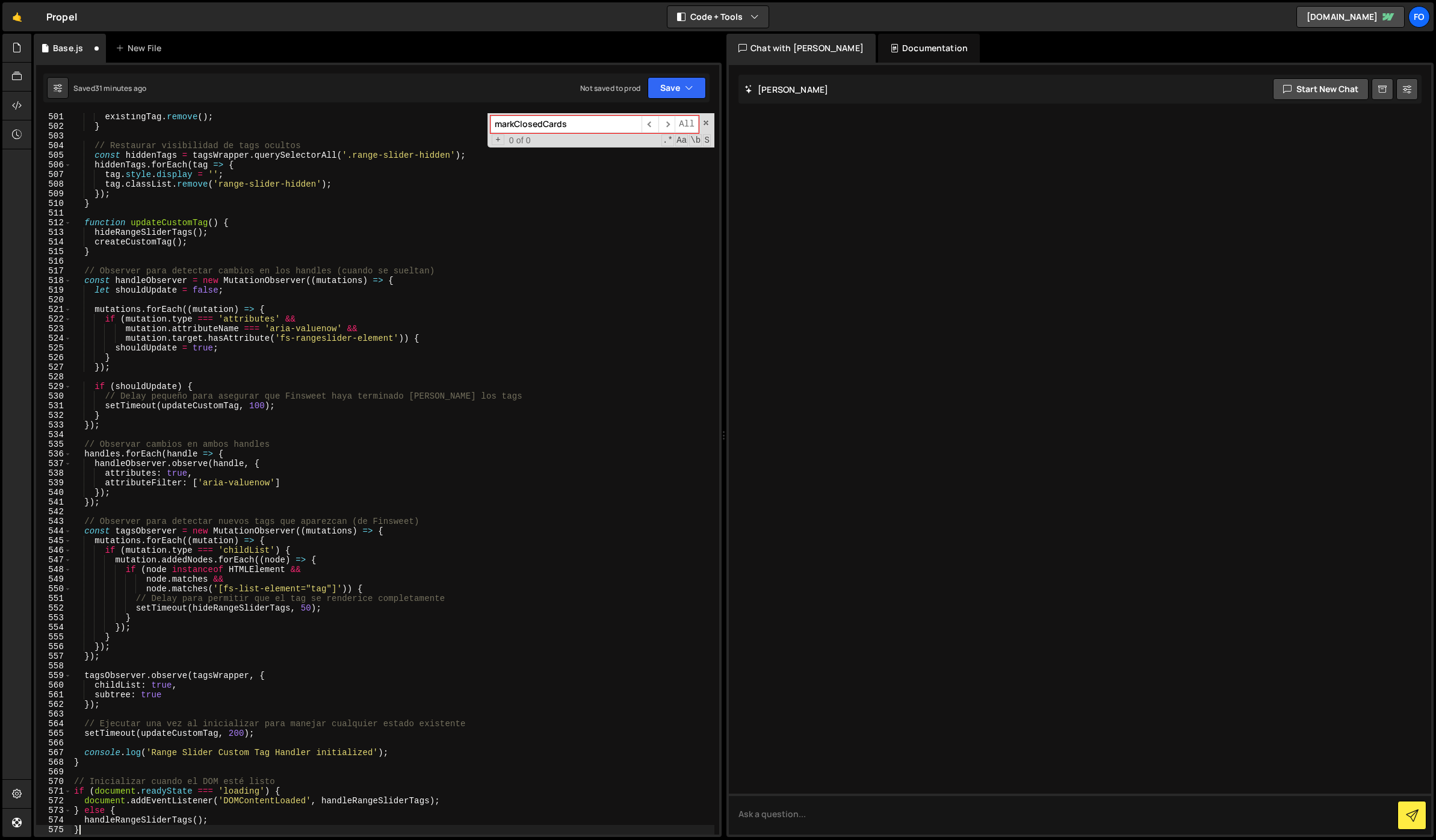
scroll to position [4875, 0]
click at [669, 89] on button "Save" at bounding box center [677, 87] width 58 height 22
click at [635, 118] on div "Save to Staging S" at bounding box center [635, 117] width 125 height 12
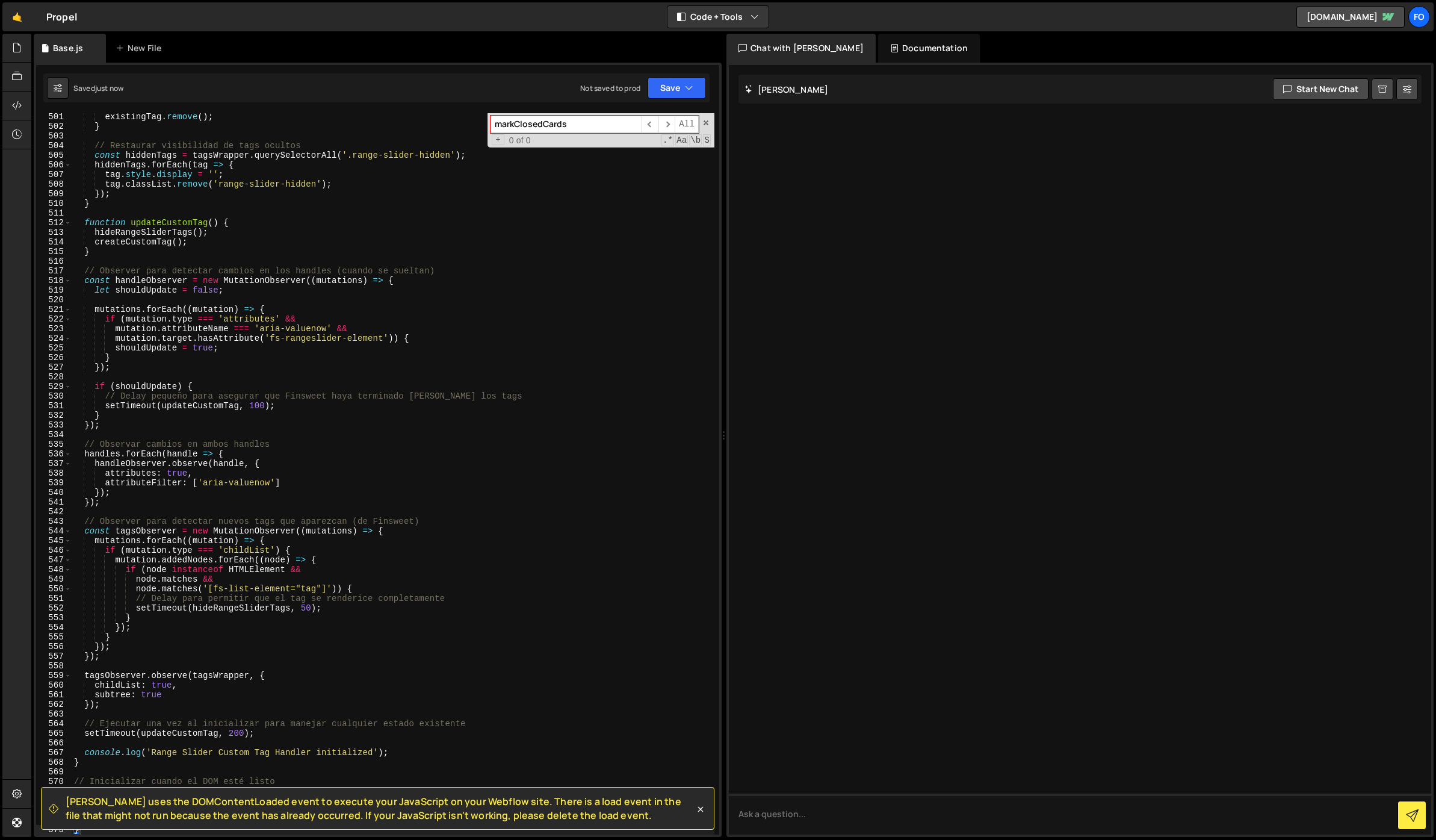
click at [443, 813] on span "[PERSON_NAME] uses the DOMContentLoaded event to execute your JavaScript on you…" at bounding box center [380, 808] width 629 height 27
click at [459, 813] on span "[PERSON_NAME] uses the DOMContentLoaded event to execute your JavaScript on you…" at bounding box center [380, 808] width 629 height 27
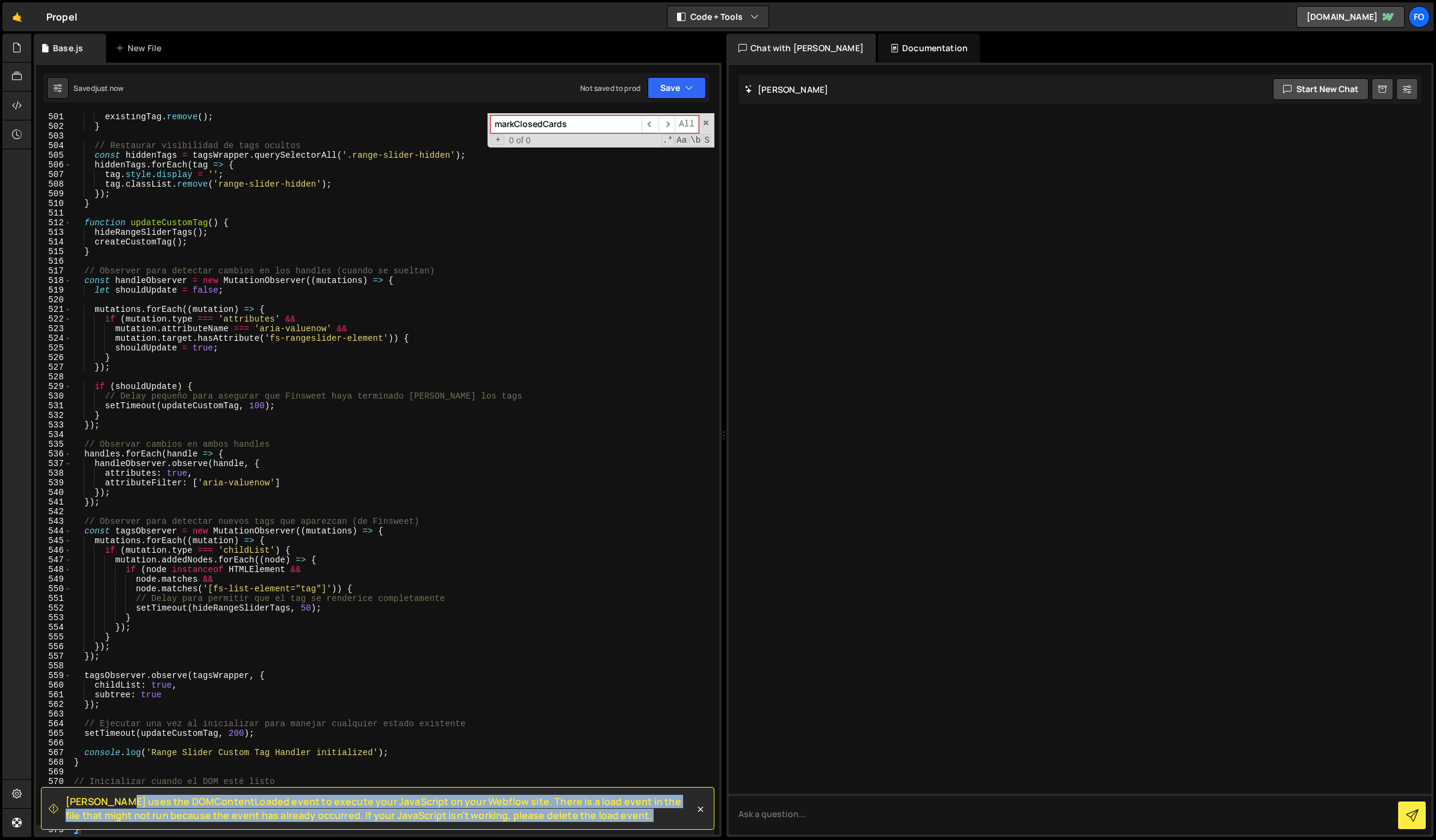
click at [459, 813] on span "[PERSON_NAME] uses the DOMContentLoaded event to execute your JavaScript on you…" at bounding box center [380, 808] width 629 height 27
copy div "[PERSON_NAME] uses the DOMContentLoaded event to execute your JavaScript on you…"
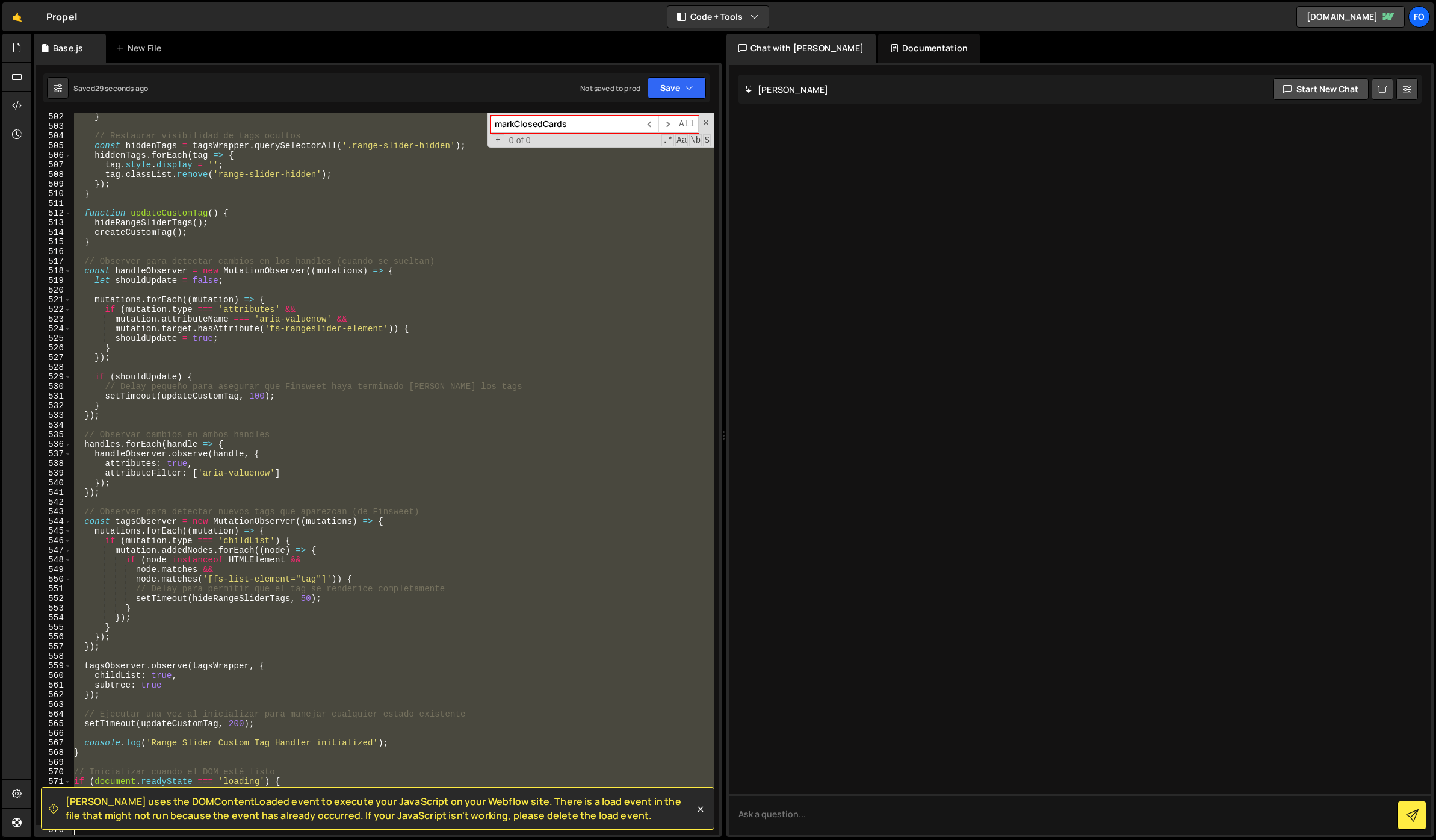
scroll to position [4884, 0]
drag, startPoint x: 74, startPoint y: 392, endPoint x: 365, endPoint y: 845, distance: 538.4
click at [365, 839] on html "Projects [GEOGRAPHIC_DATA] Blog fo Projects Your Teams Invite team member Accou…" at bounding box center [718, 420] width 1436 height 840
paste textarea "handleRangeSliderTags();"
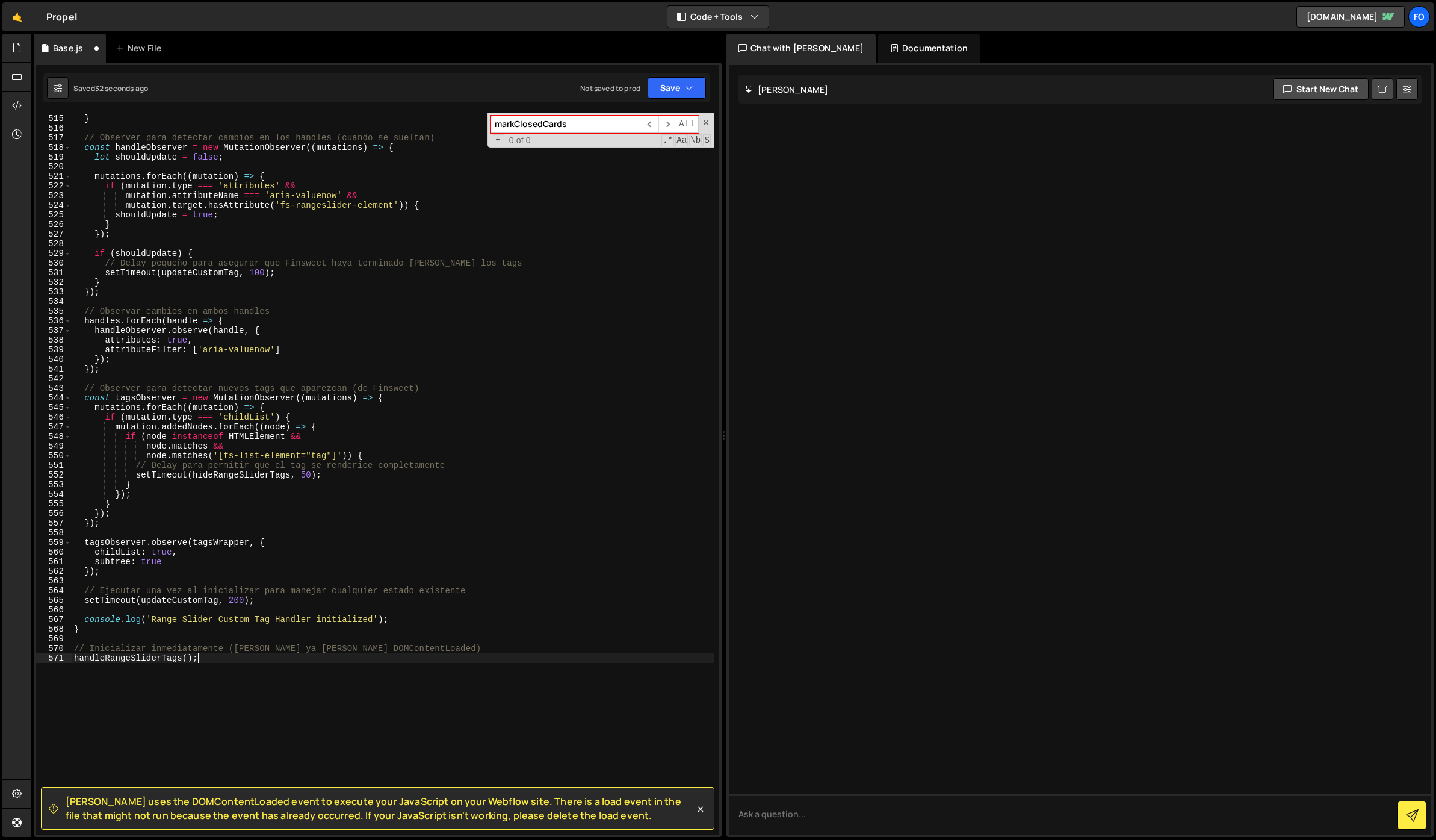
scroll to position [5073, 0]
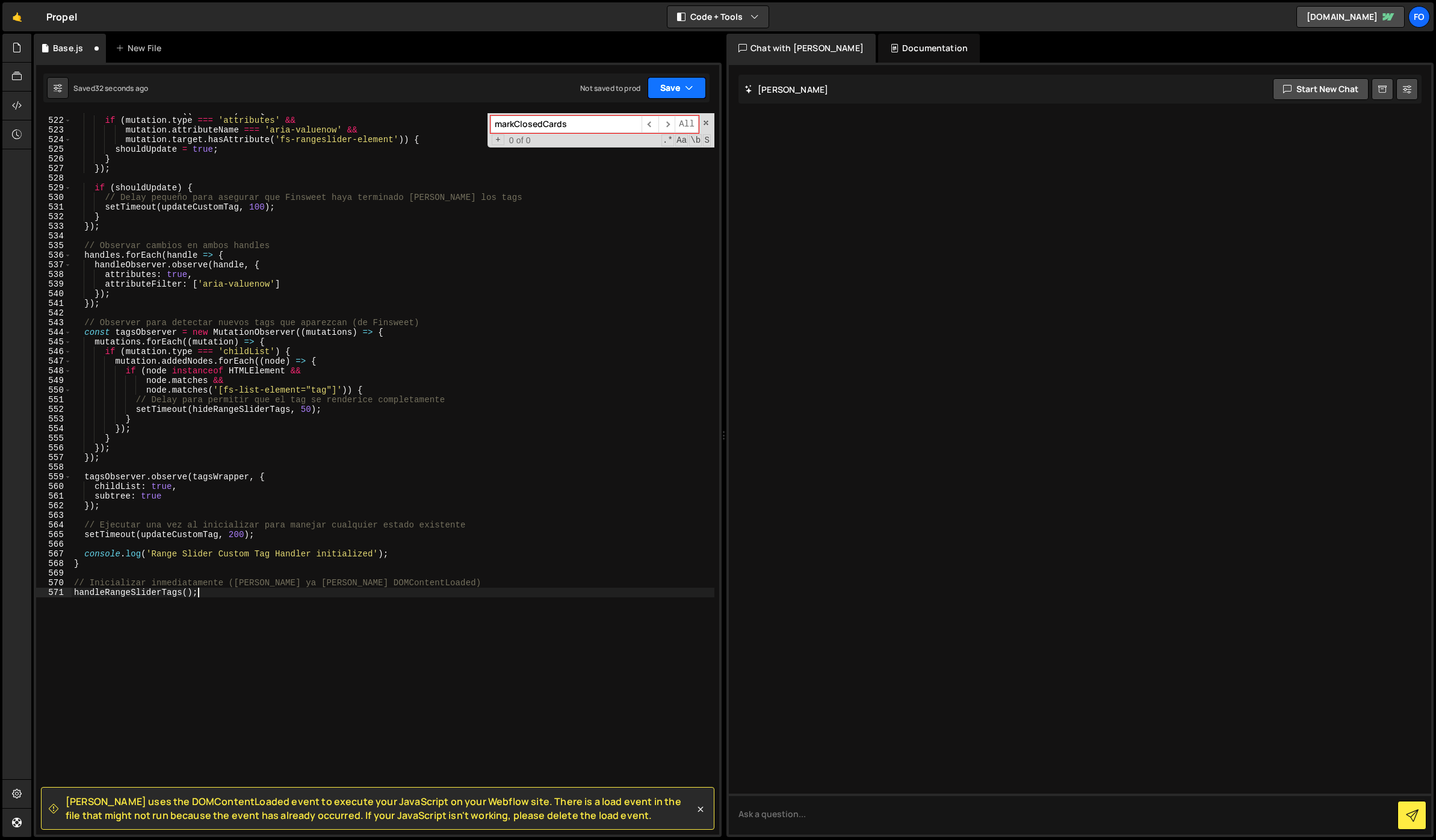
click at [664, 92] on button "Save" at bounding box center [677, 87] width 58 height 22
click at [635, 134] on div "33 seconds ago" at bounding box center [621, 130] width 53 height 10
click at [276, 562] on div "mutations . forEach (( mutation ) => { if ( mutation . type === 'attributes' &&…" at bounding box center [392, 476] width 643 height 741
click at [229, 587] on div "mutations . forEach (( mutation ) => { if ( mutation . type === 'attributes' &&…" at bounding box center [392, 476] width 643 height 741
click at [216, 589] on div "mutations . forEach (( mutation ) => { if ( mutation . type === 'attributes' &&…" at bounding box center [392, 476] width 643 height 741
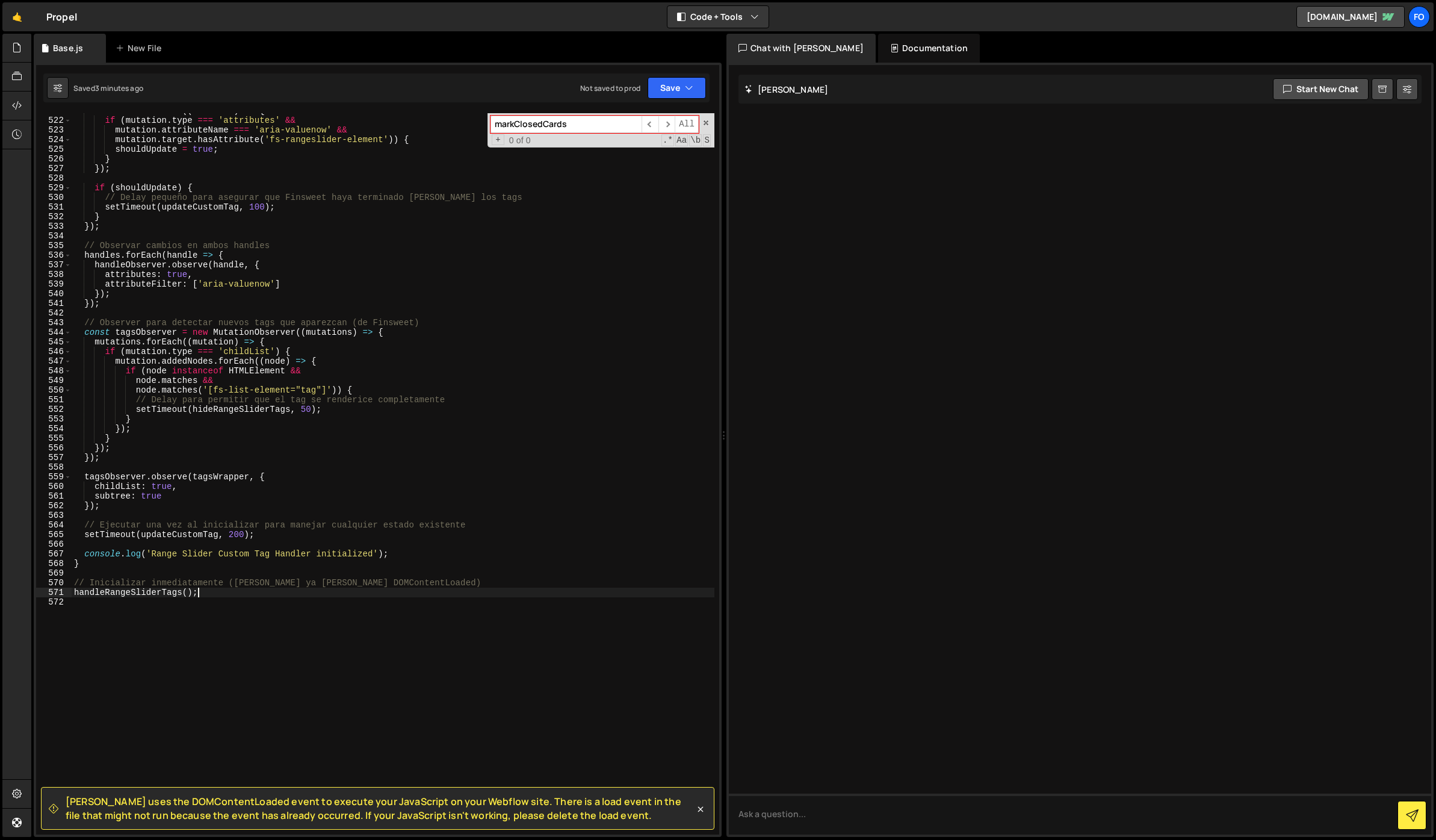
click at [214, 343] on div "mutations . forEach (( mutation ) => { if ( mutation . type === 'attributes' &&…" at bounding box center [392, 476] width 643 height 741
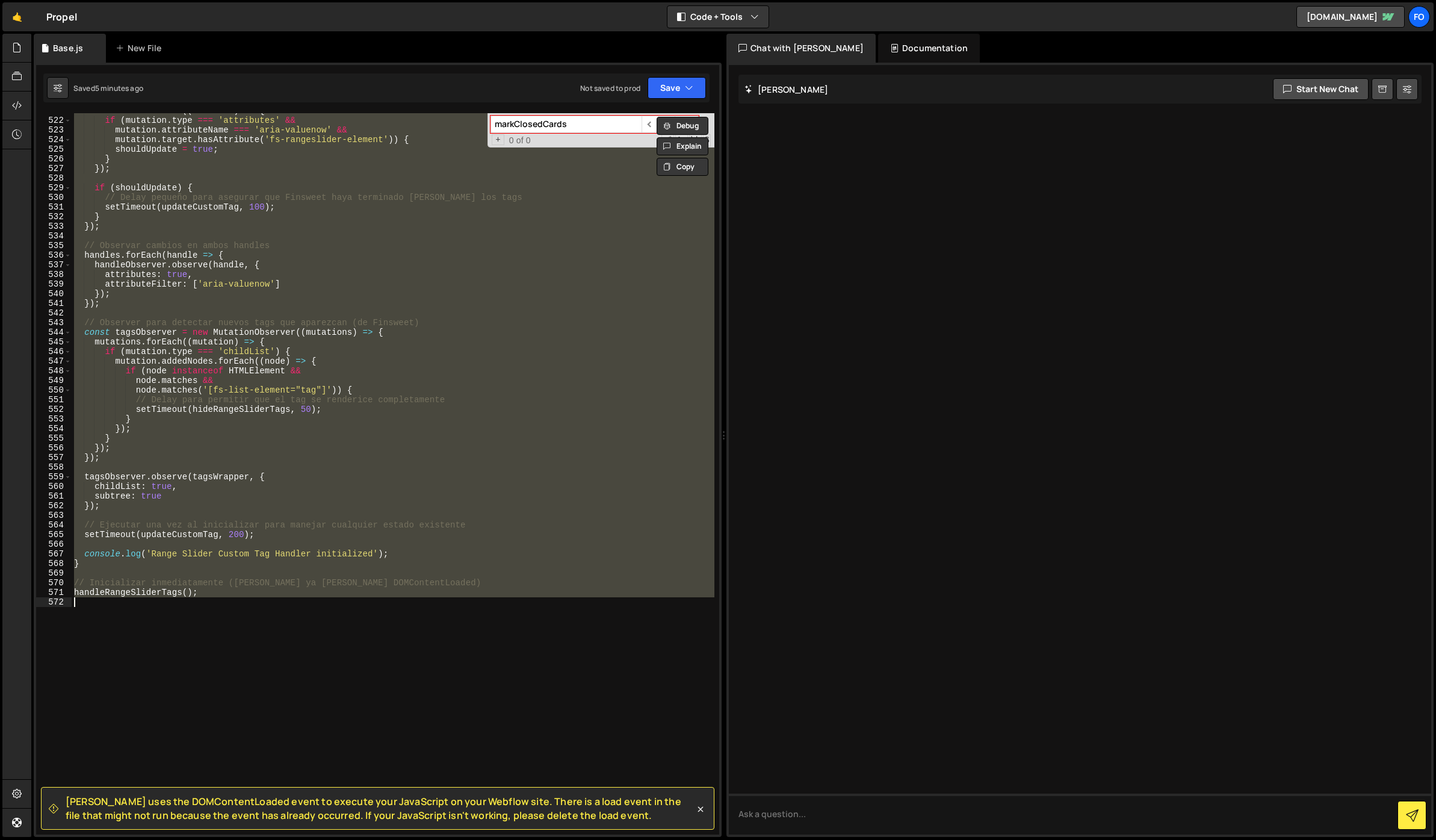
click at [287, 375] on div "mutations . forEach (( mutation ) => { if ( mutation . type === 'attributes' &&…" at bounding box center [392, 474] width 643 height 721
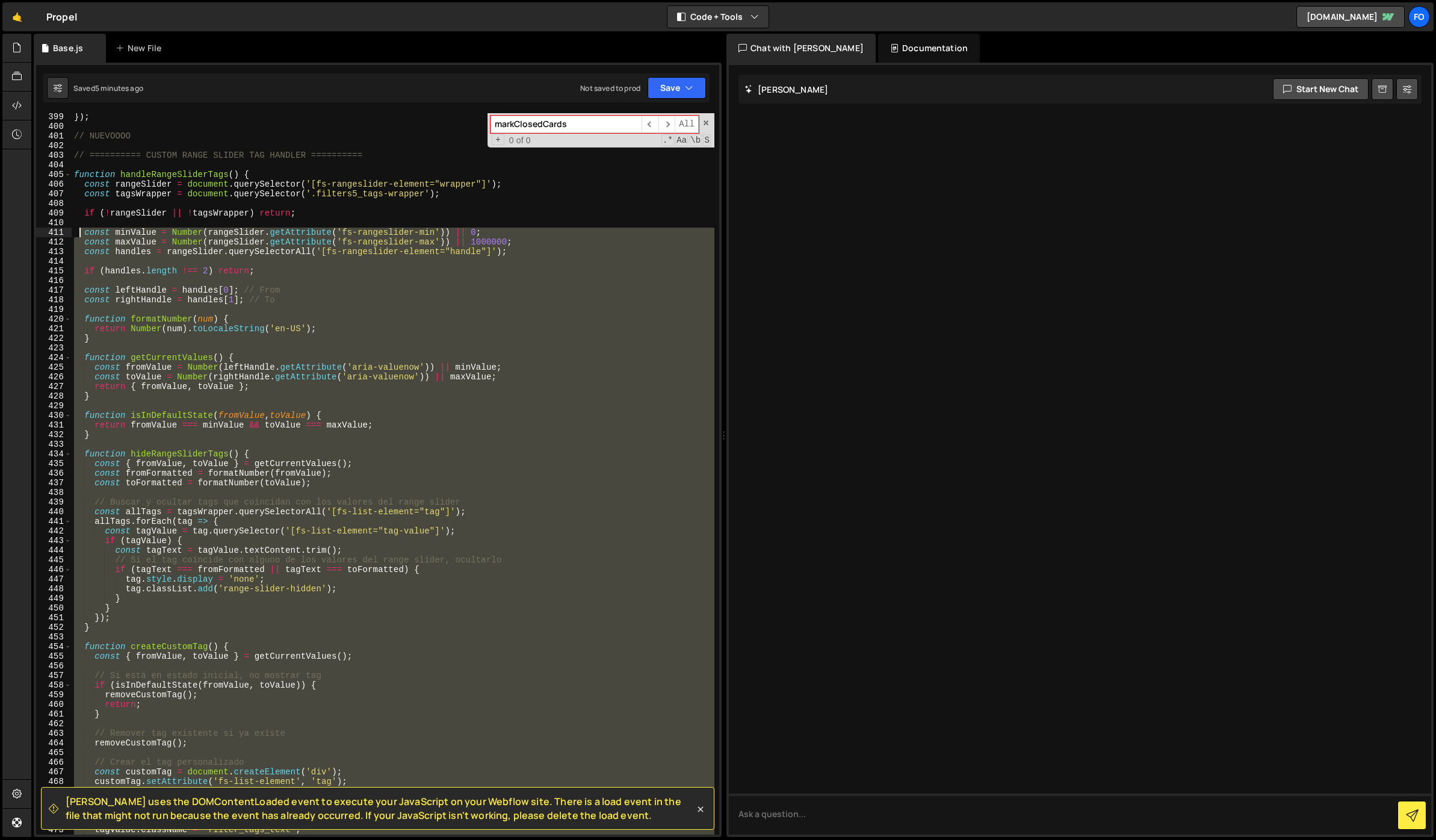
scroll to position [3780, 0]
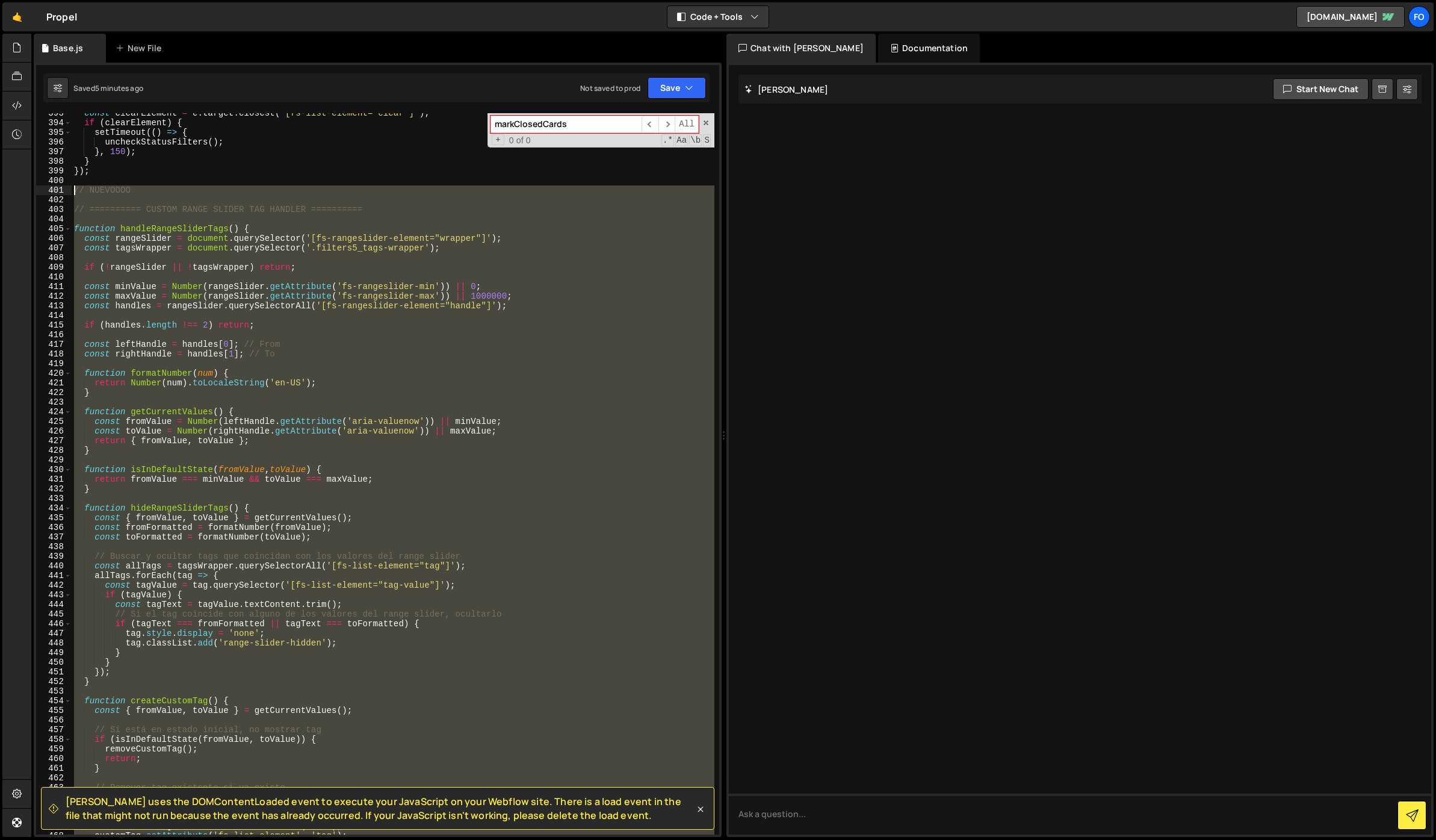
drag, startPoint x: 225, startPoint y: 591, endPoint x: 68, endPoint y: 192, distance: 428.8
click at [68, 192] on div "if (node instanceof HTMLElement && 393 394 395 396 397 398 399 400 401 402 403 …" at bounding box center [377, 474] width 683 height 721
type textarea "// NUEVOOOO"
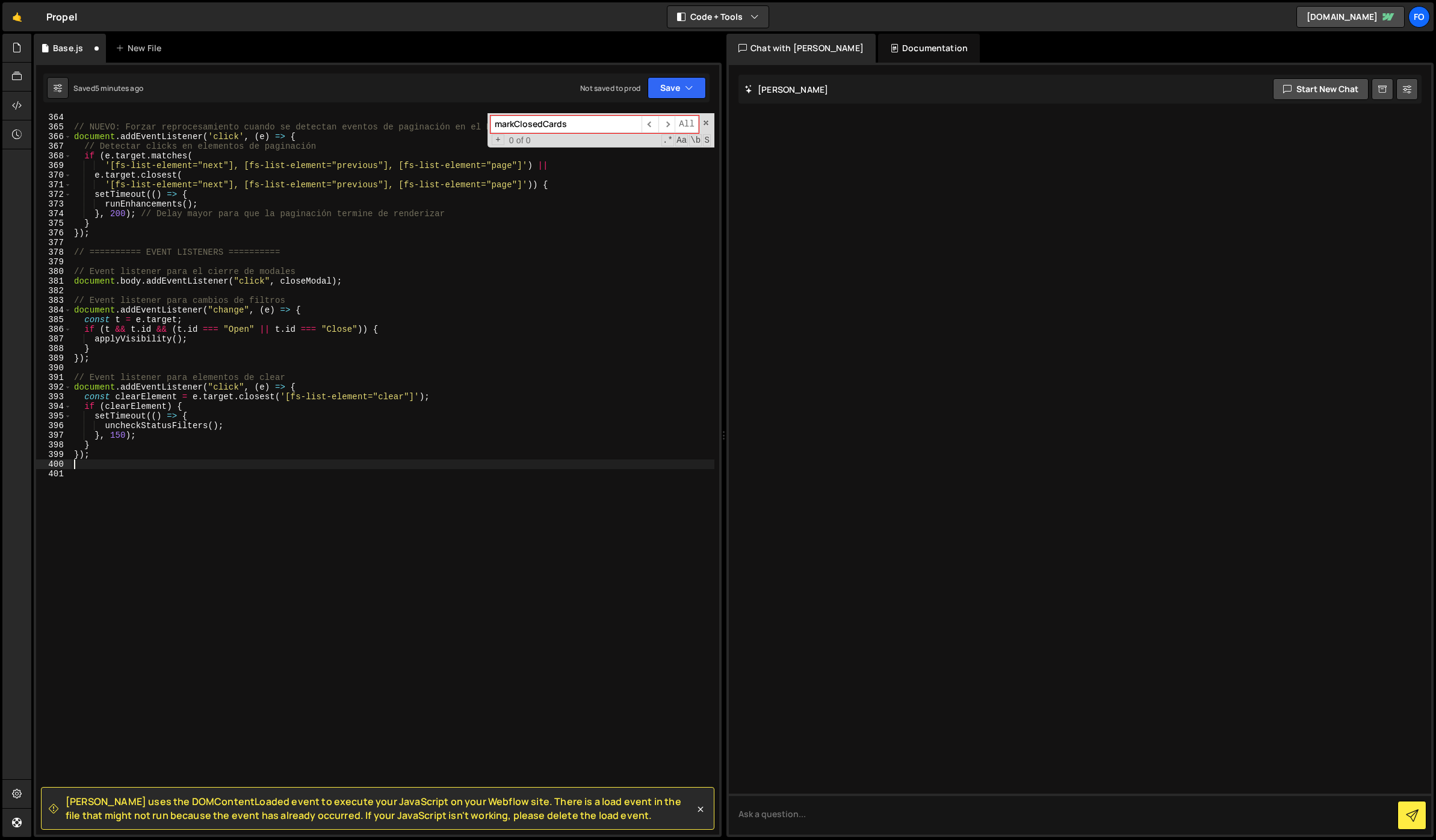
type textarea "});"
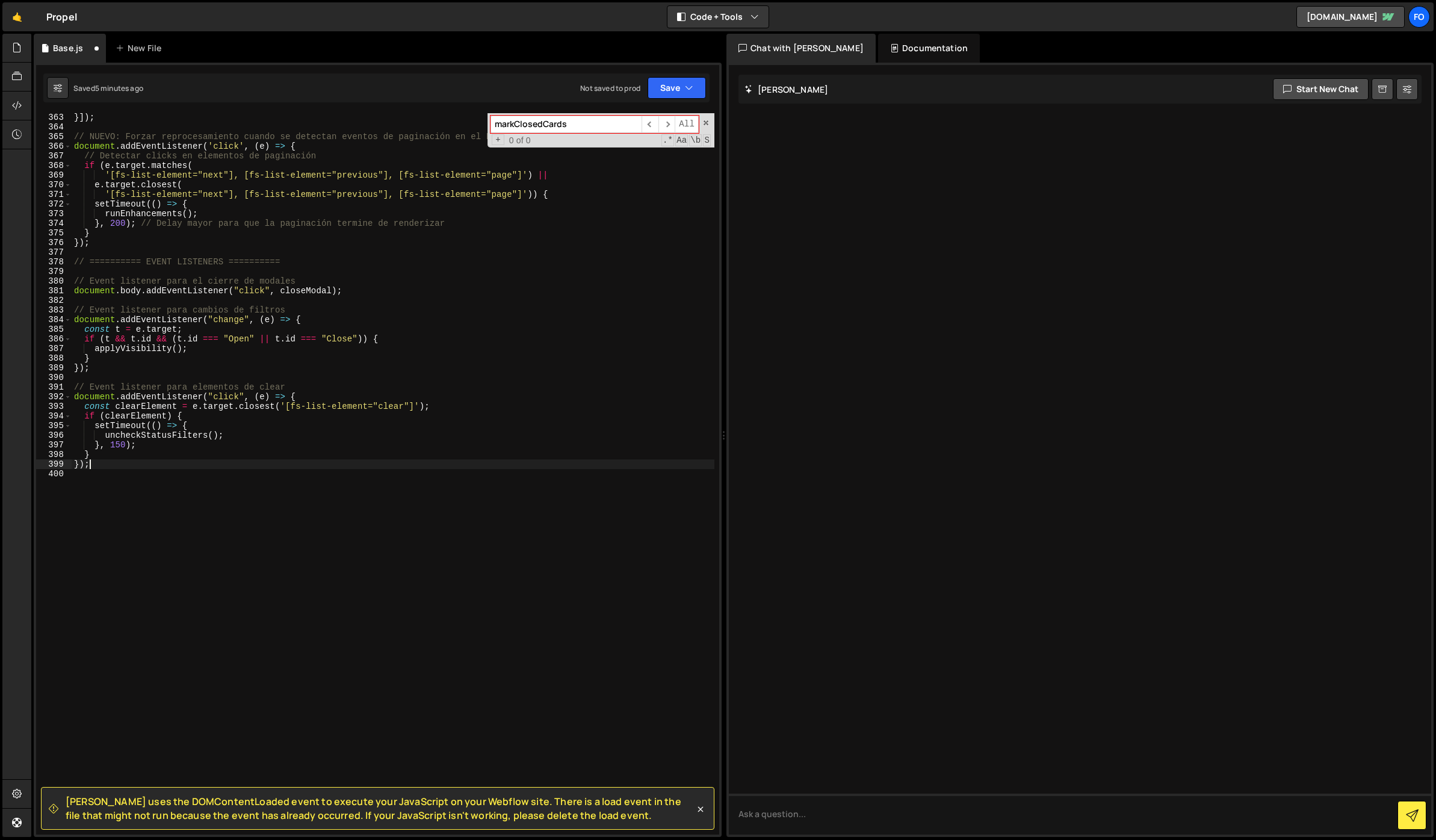
scroll to position [3487, 0]
click at [680, 98] on button "Save" at bounding box center [677, 87] width 58 height 22
click at [653, 123] on div "Saved 5 minutes ago" at bounding box center [635, 130] width 125 height 14
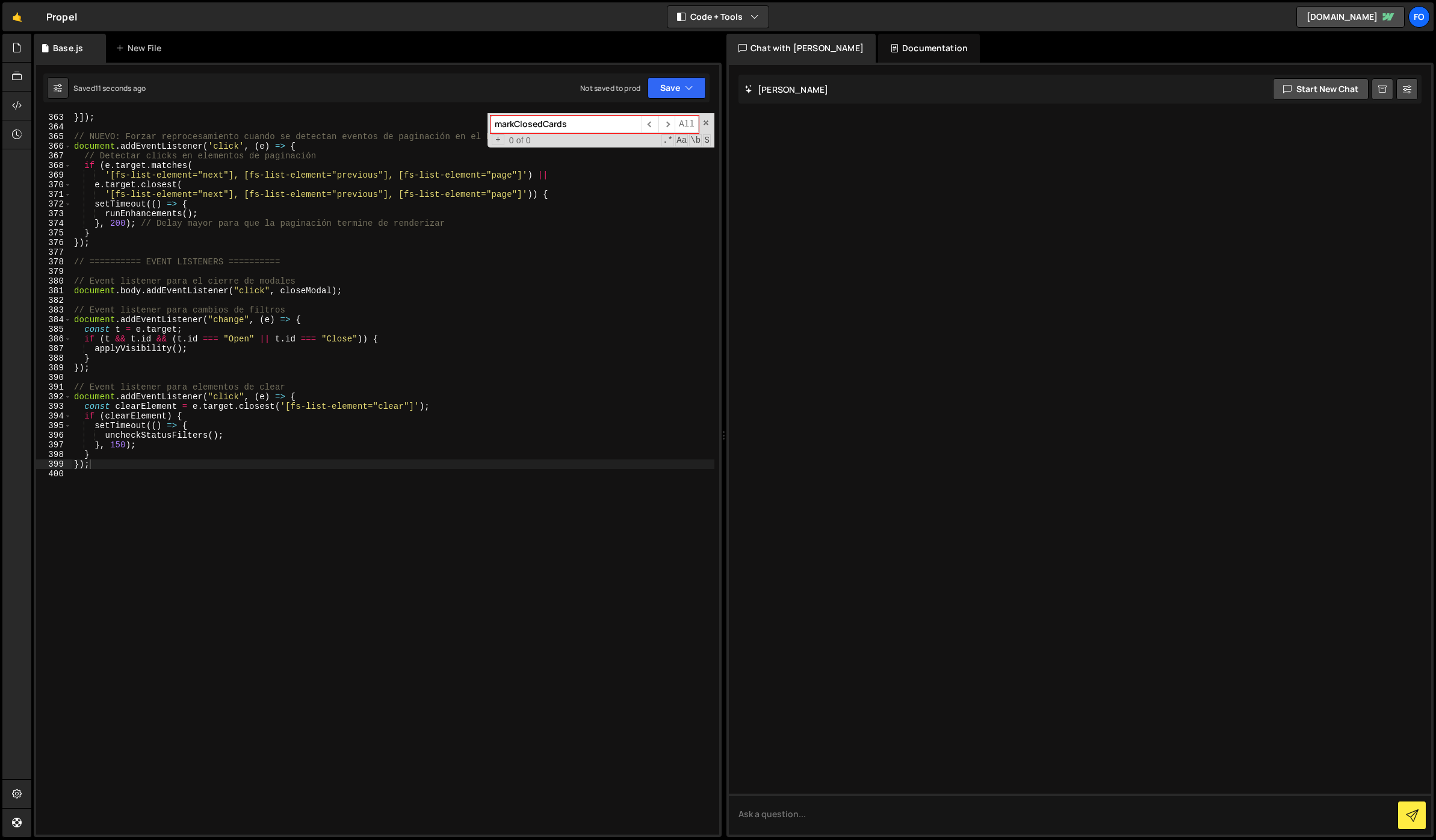
click at [358, 301] on div "}]) ; // NUEVO: Forzar reprocesamiento cuando se detectan eventos de paginación…" at bounding box center [392, 482] width 643 height 741
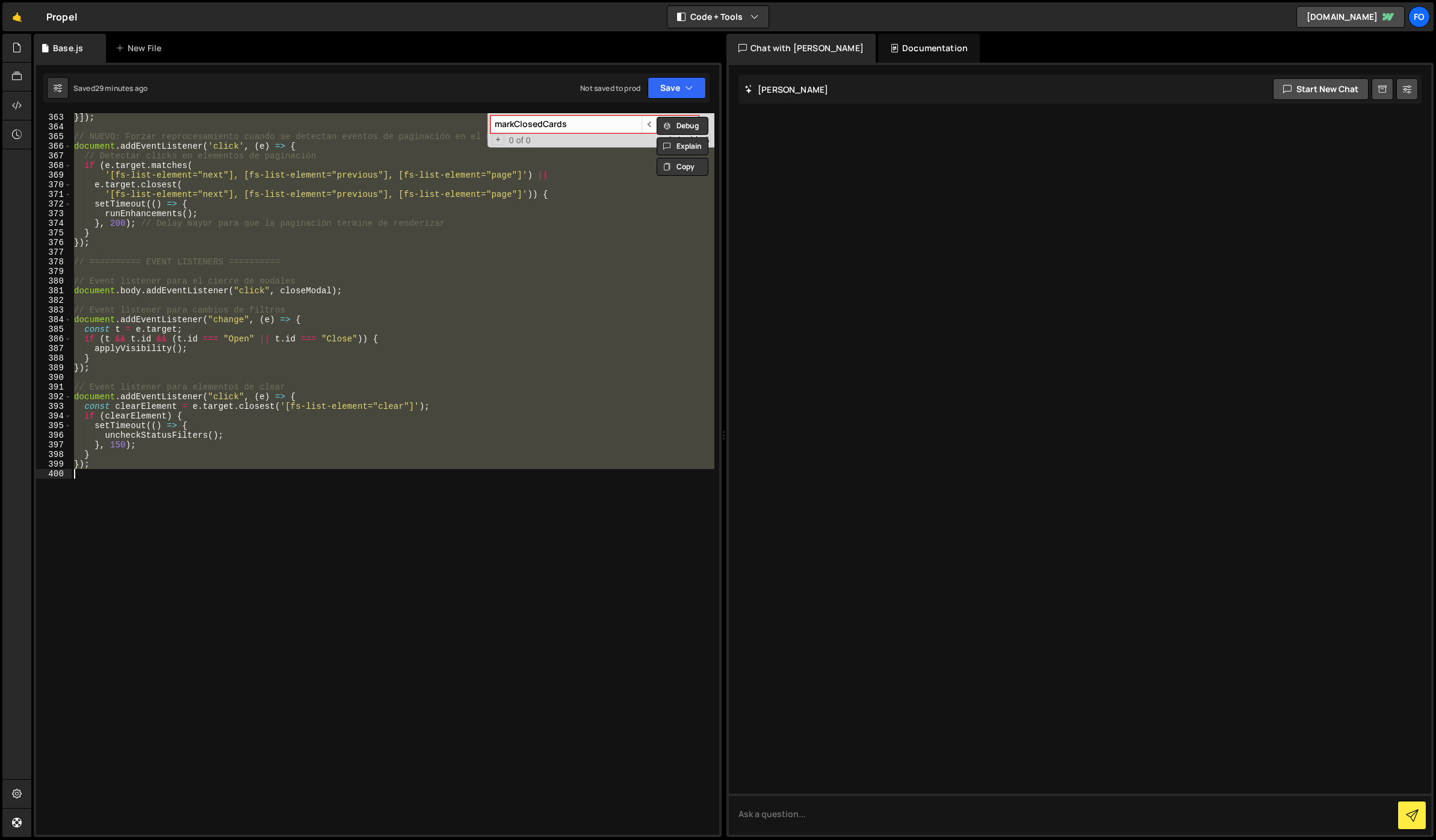
click at [390, 399] on div "}]) ; // NUEVO: Forzar reprocesamiento cuando se detectan eventos de paginación…" at bounding box center [392, 474] width 643 height 721
paste textarea
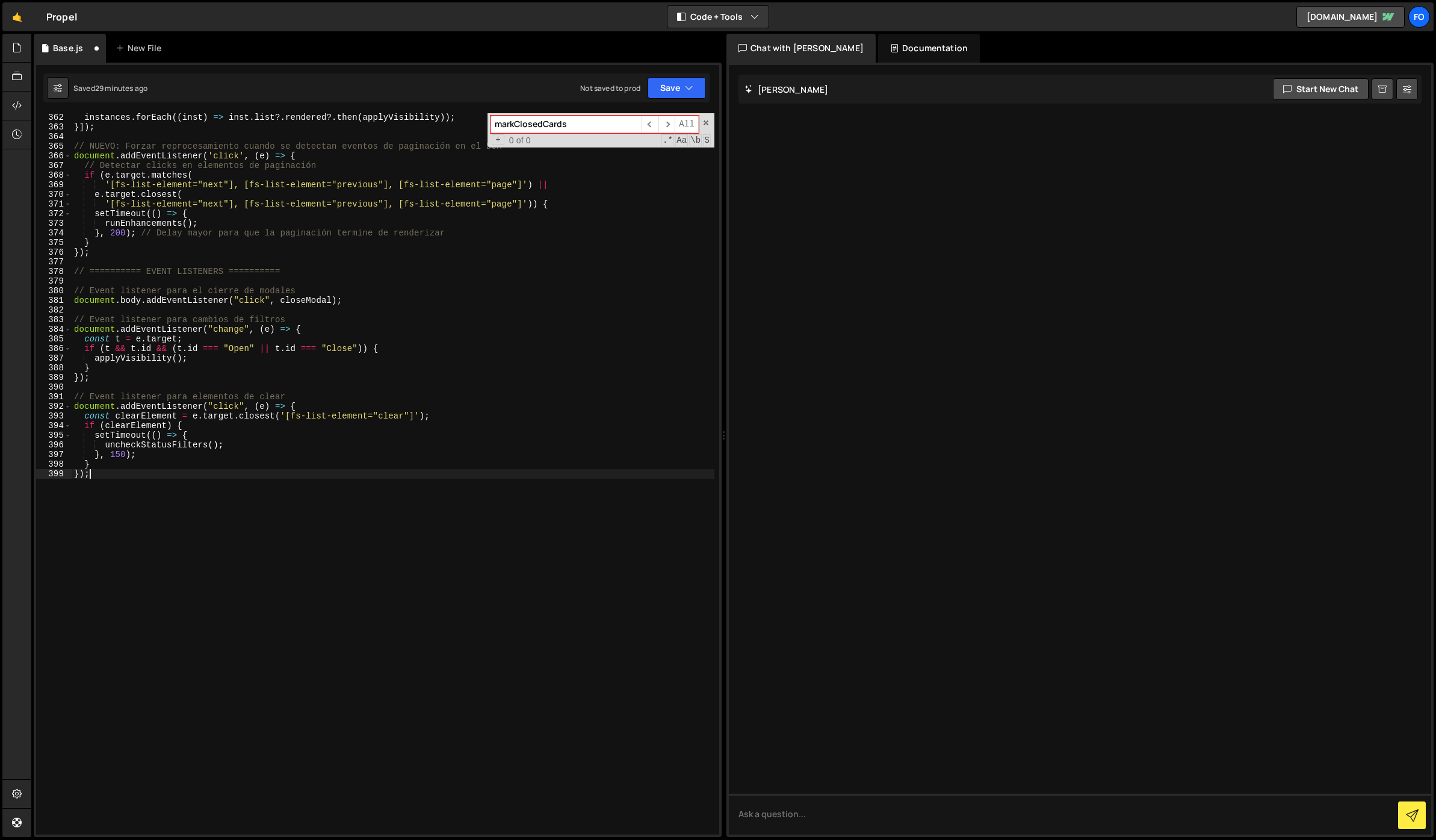
scroll to position [3477, 0]
click at [680, 88] on button "Save" at bounding box center [677, 87] width 58 height 22
click at [635, 132] on div "29 minutes ago" at bounding box center [620, 130] width 52 height 10
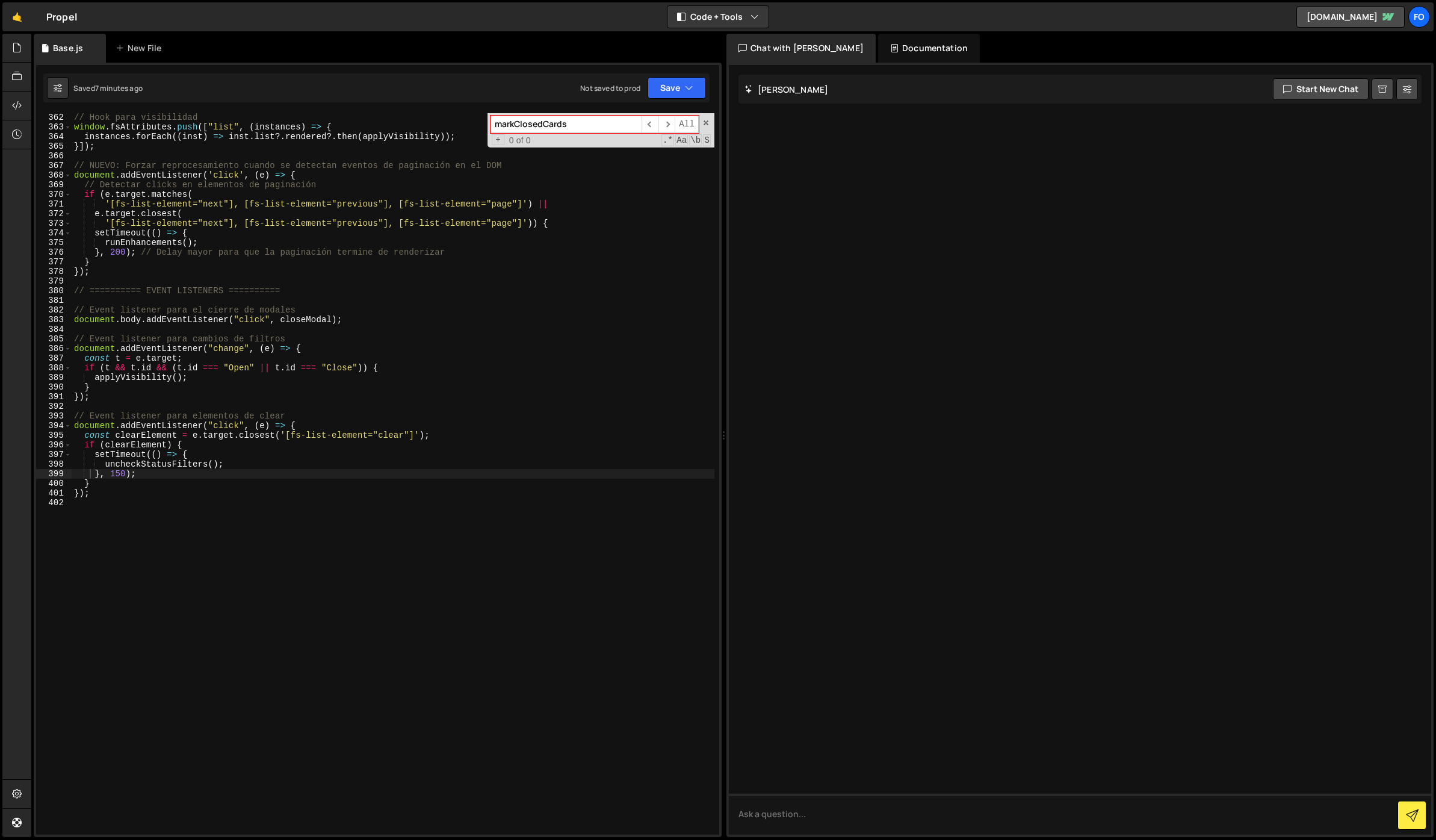
click at [319, 308] on div "// Hook para visibilidad window . fsAttributes . push ([ "list" , ( instances )…" at bounding box center [392, 482] width 643 height 741
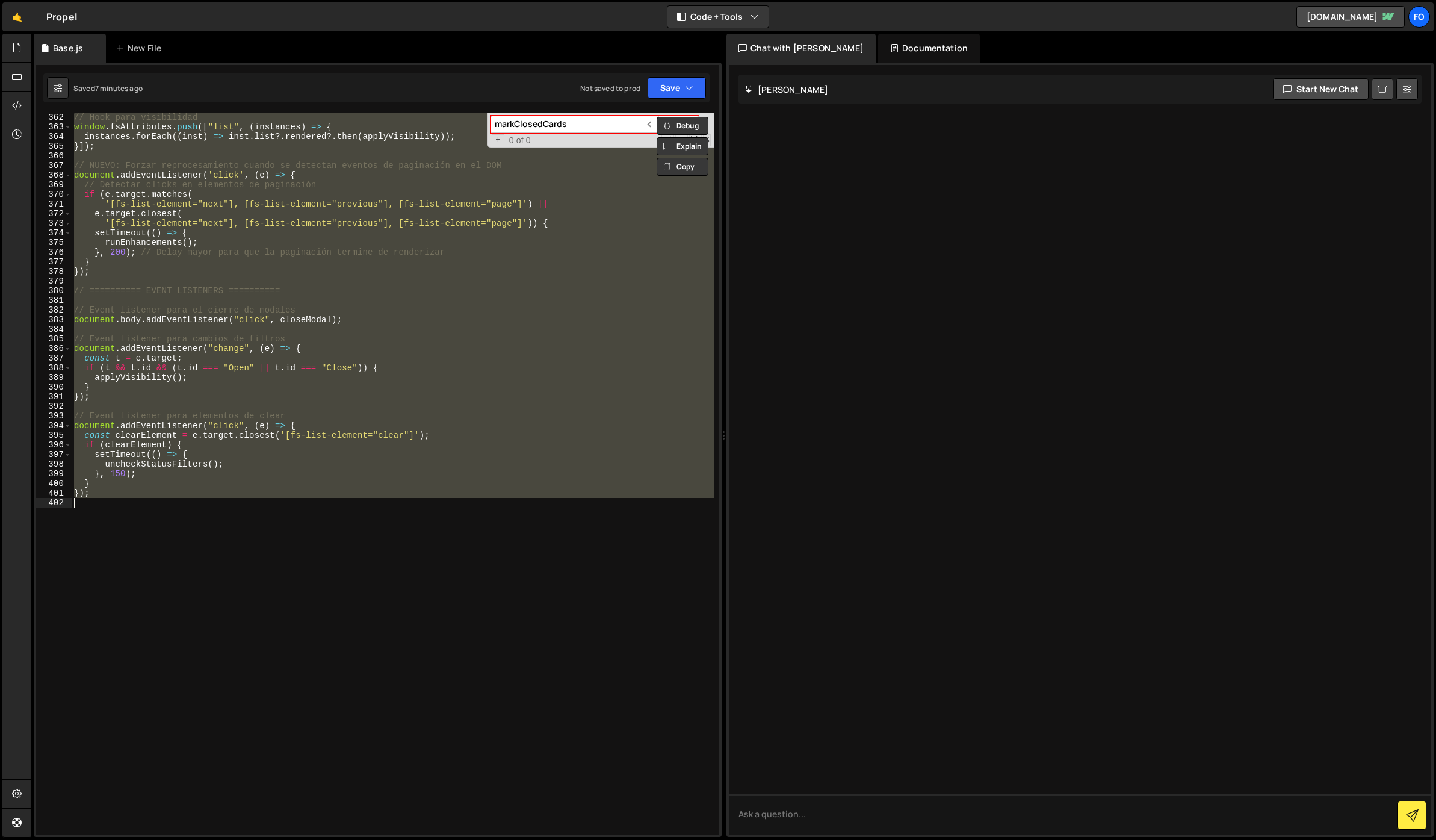
paste textarea
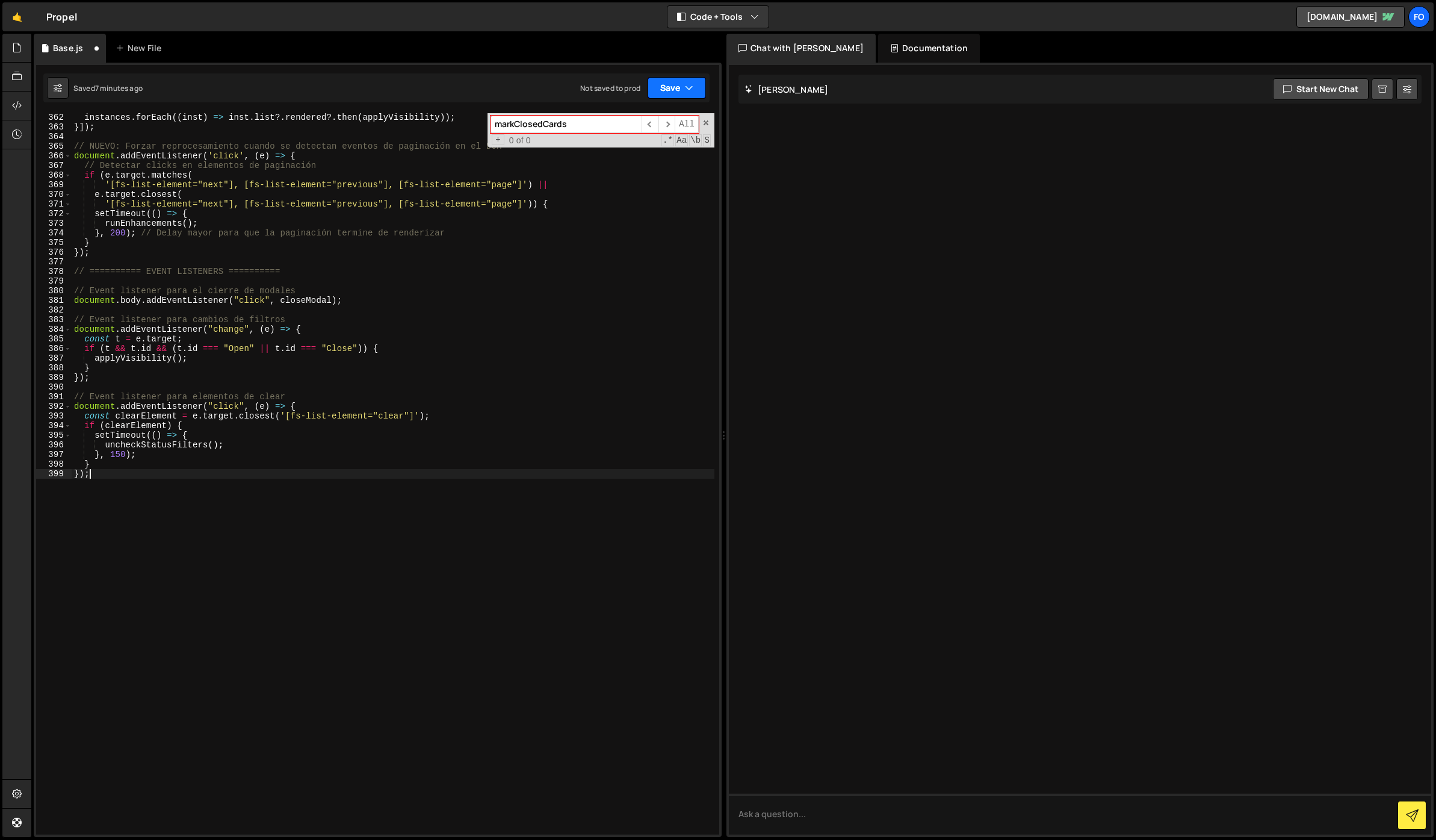
click at [659, 94] on button "Save" at bounding box center [677, 87] width 58 height 22
click at [647, 109] on button "Save to Staging S Saved 7 minutes ago" at bounding box center [636, 125] width 145 height 39
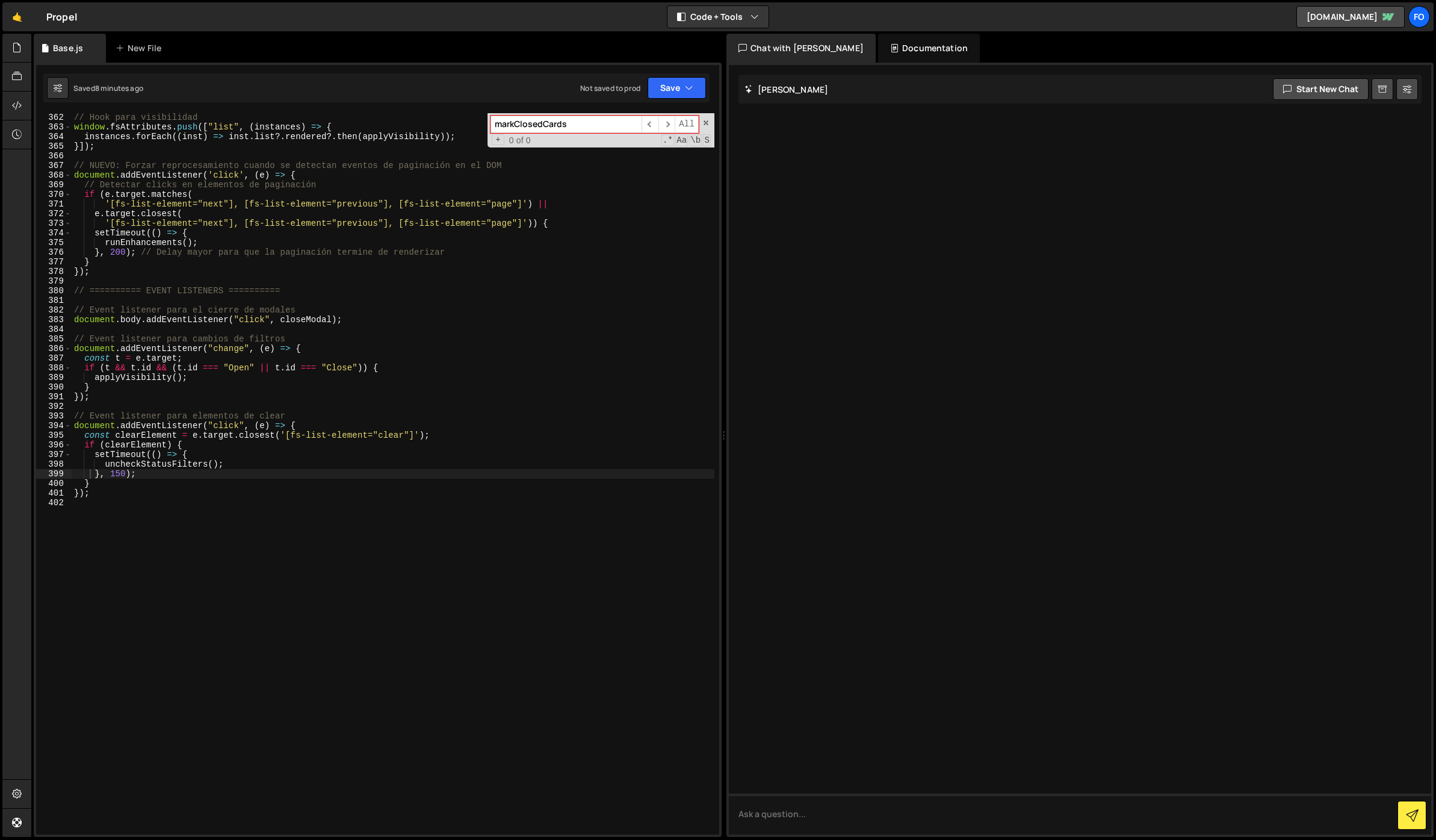
click at [490, 342] on div "// Hook para visibilidad window . fsAttributes . push ([ "list" , ( instances )…" at bounding box center [392, 482] width 643 height 741
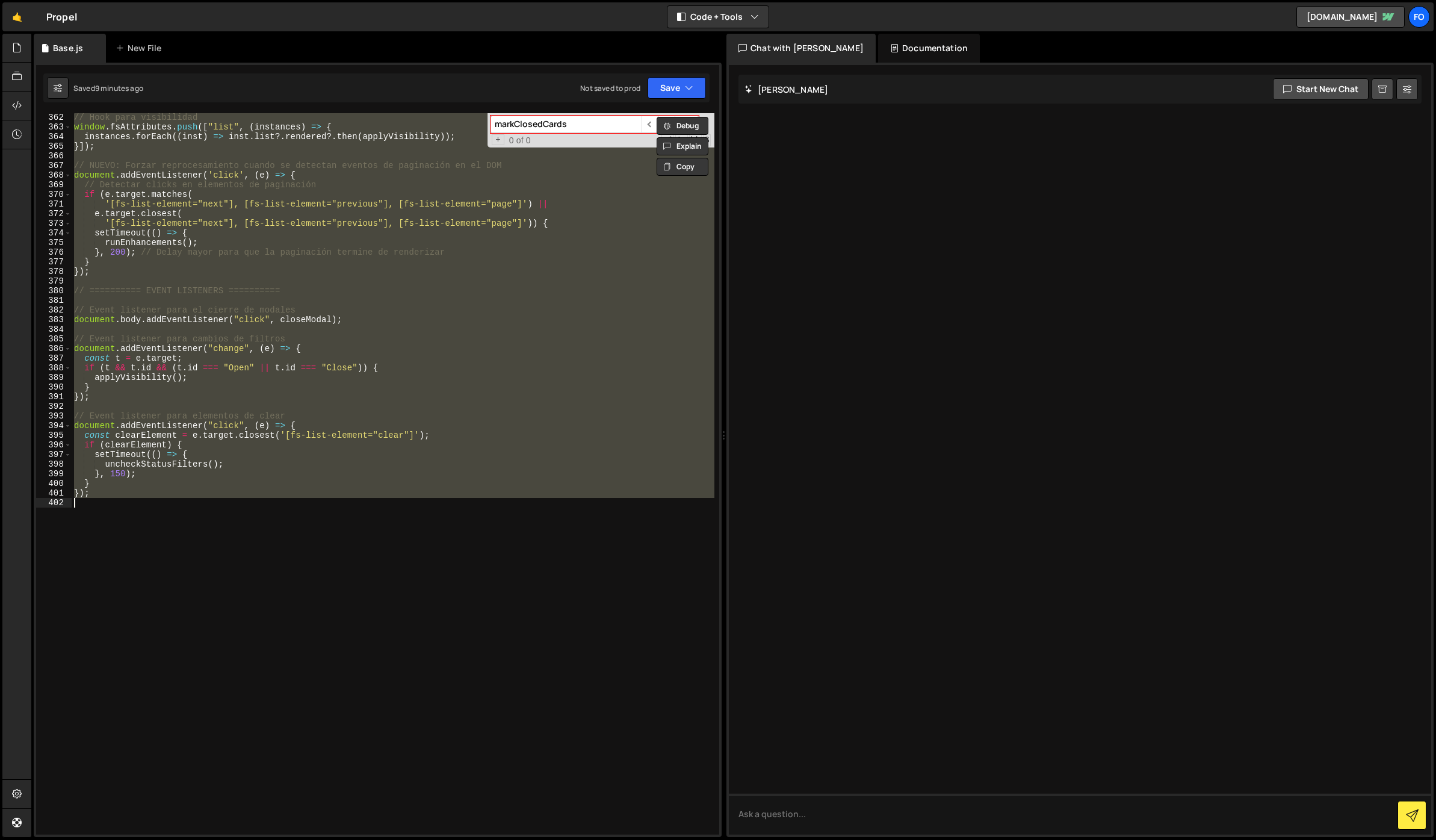
click at [371, 319] on div "// Hook para visibilidad window . fsAttributes . push ([ "list" , ( instances )…" at bounding box center [392, 474] width 643 height 721
paste textarea "handleRangeSliderTags();"
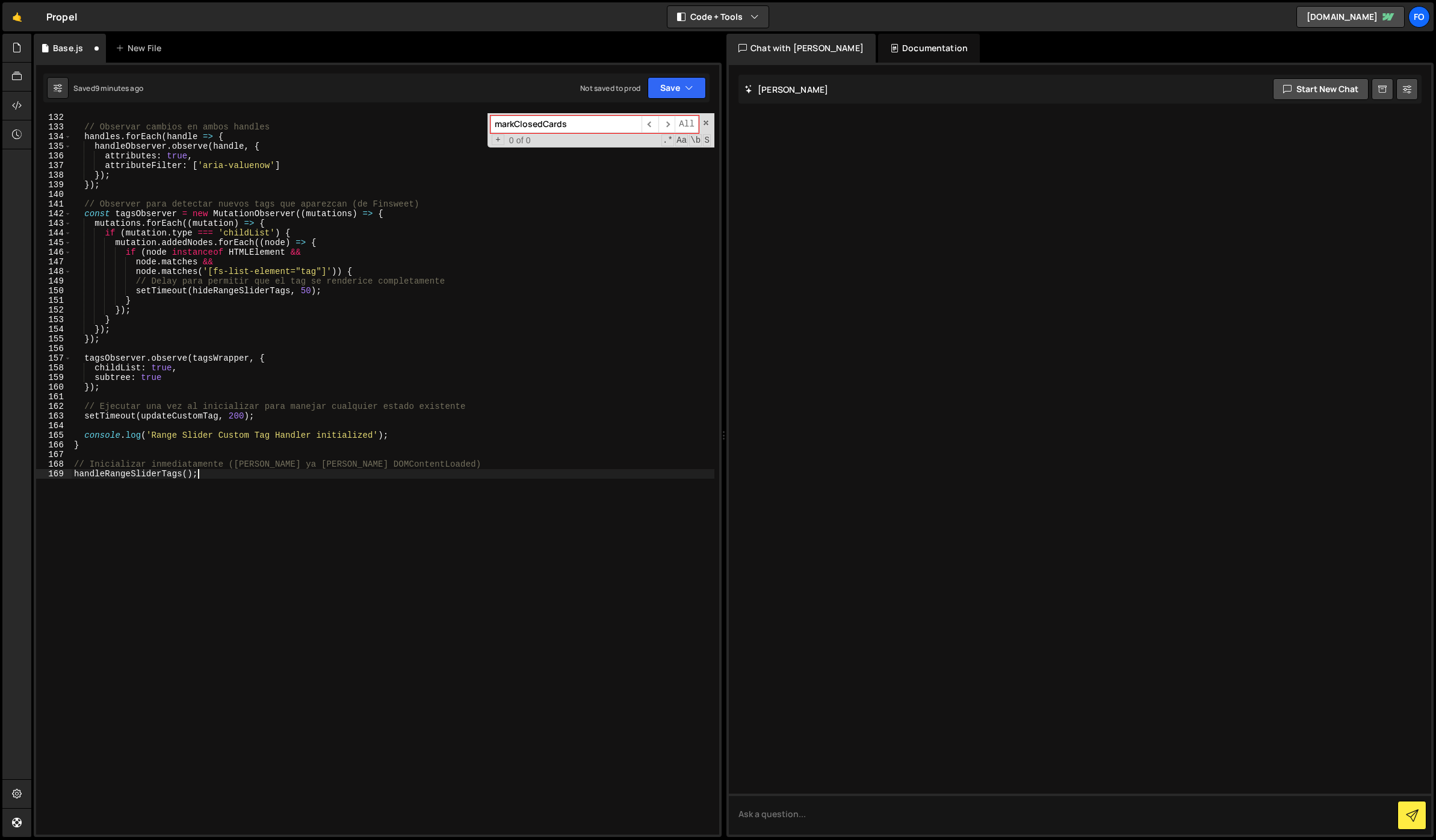
scroll to position [1320, 0]
click at [669, 90] on button "Save" at bounding box center [677, 87] width 58 height 22
click at [434, 381] on div "// Observar cambios en ambos handles handles . forEach ( handle => { handleObse…" at bounding box center [392, 482] width 643 height 741
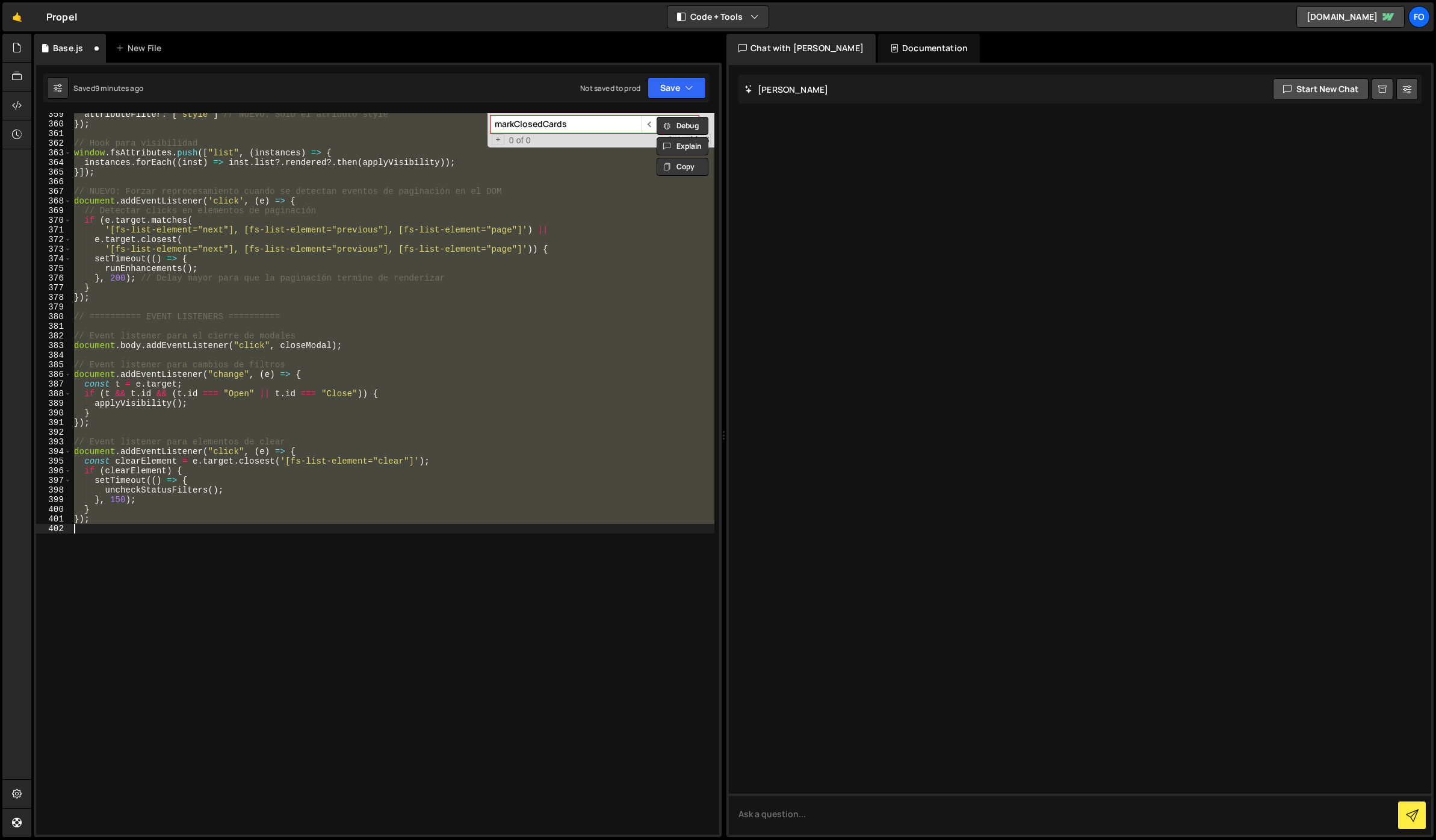
paste textarea "handleRangeSliderTags();"
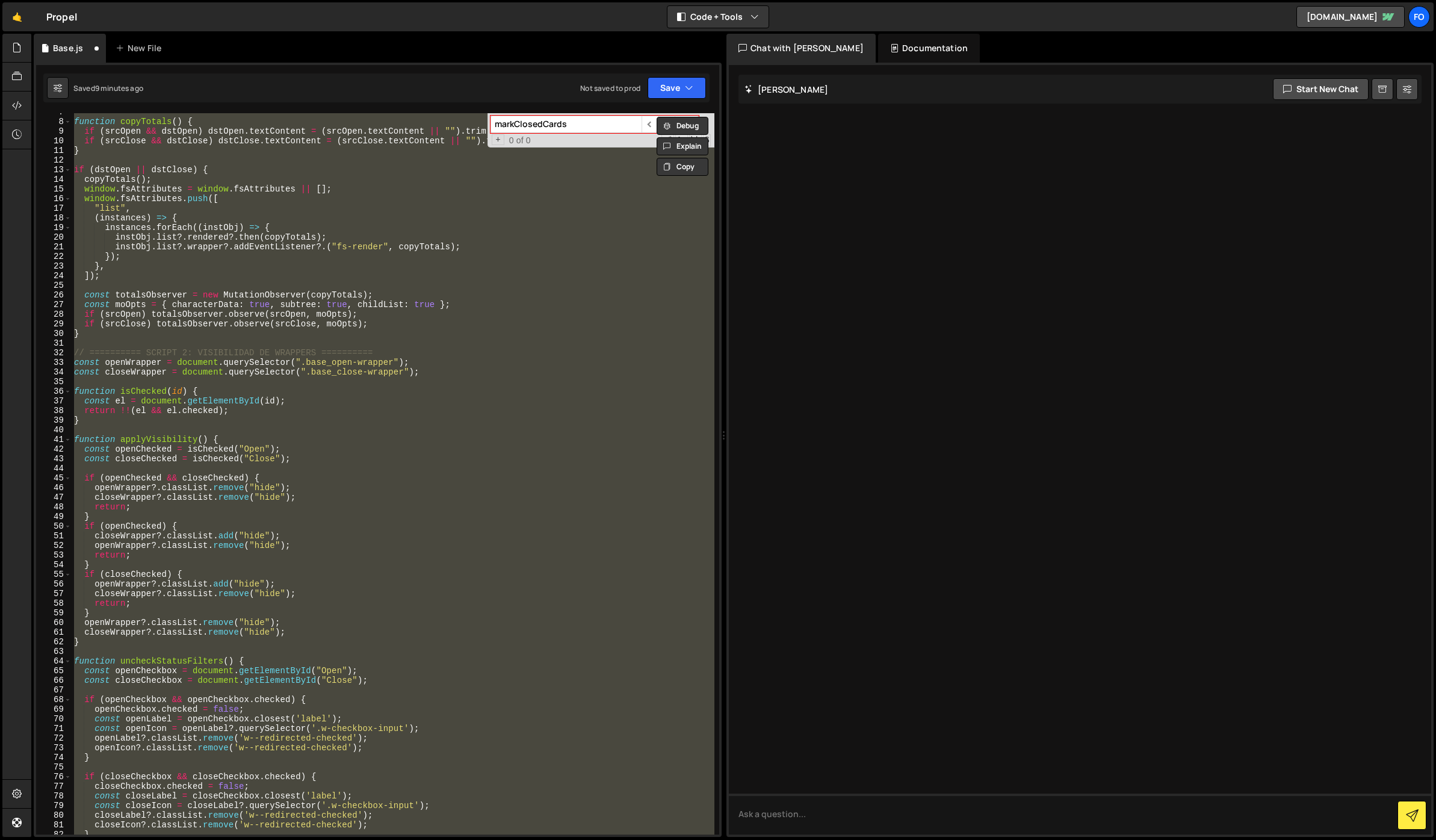
scroll to position [0, 0]
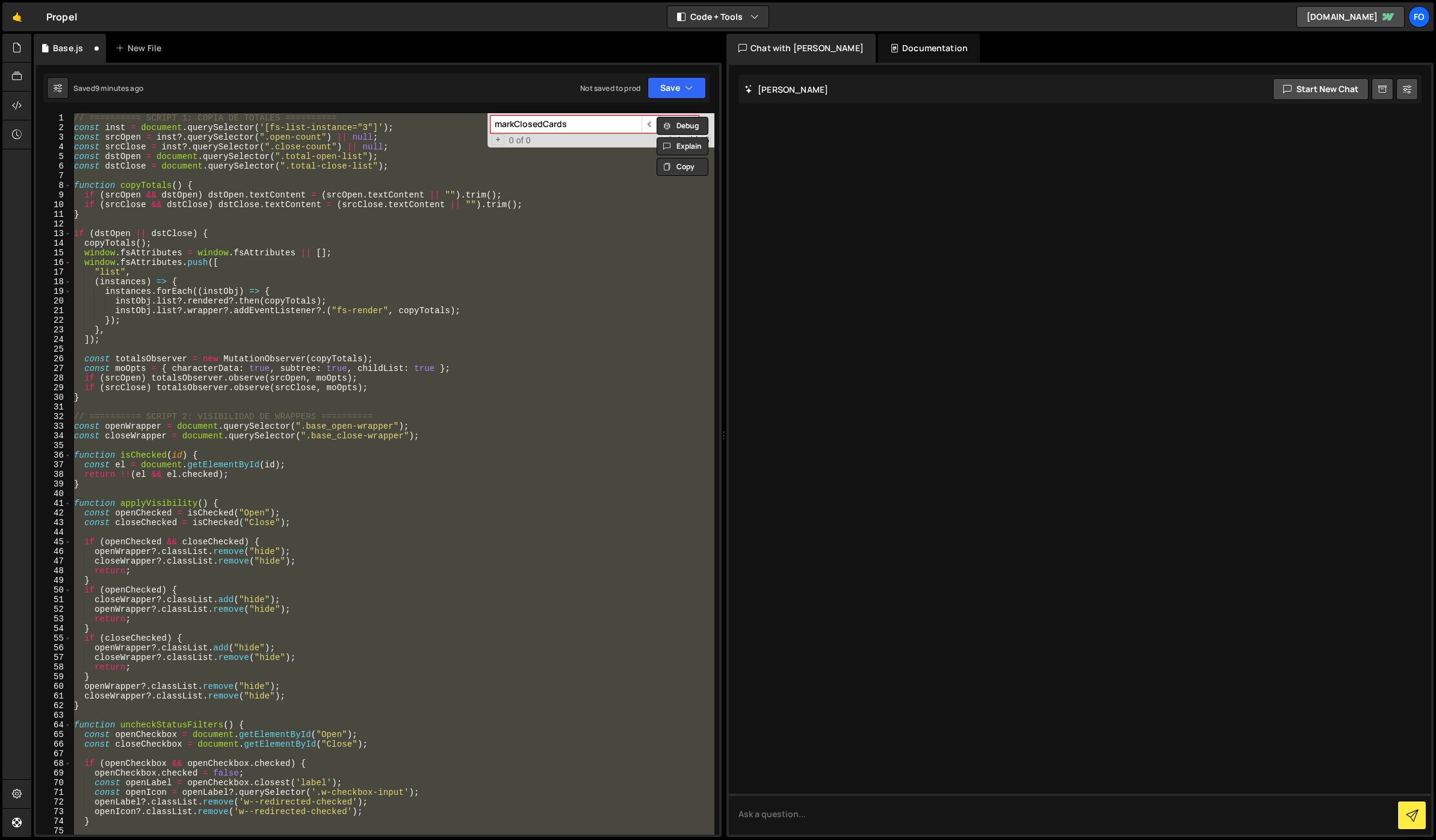
click at [462, 372] on div "// ========== SCRIPT 1: COPIA DE TOTALES ========== const inst = document . que…" at bounding box center [392, 474] width 643 height 721
type textarea "const moOpts = { characterData: true, subtree: true, childList: true };"
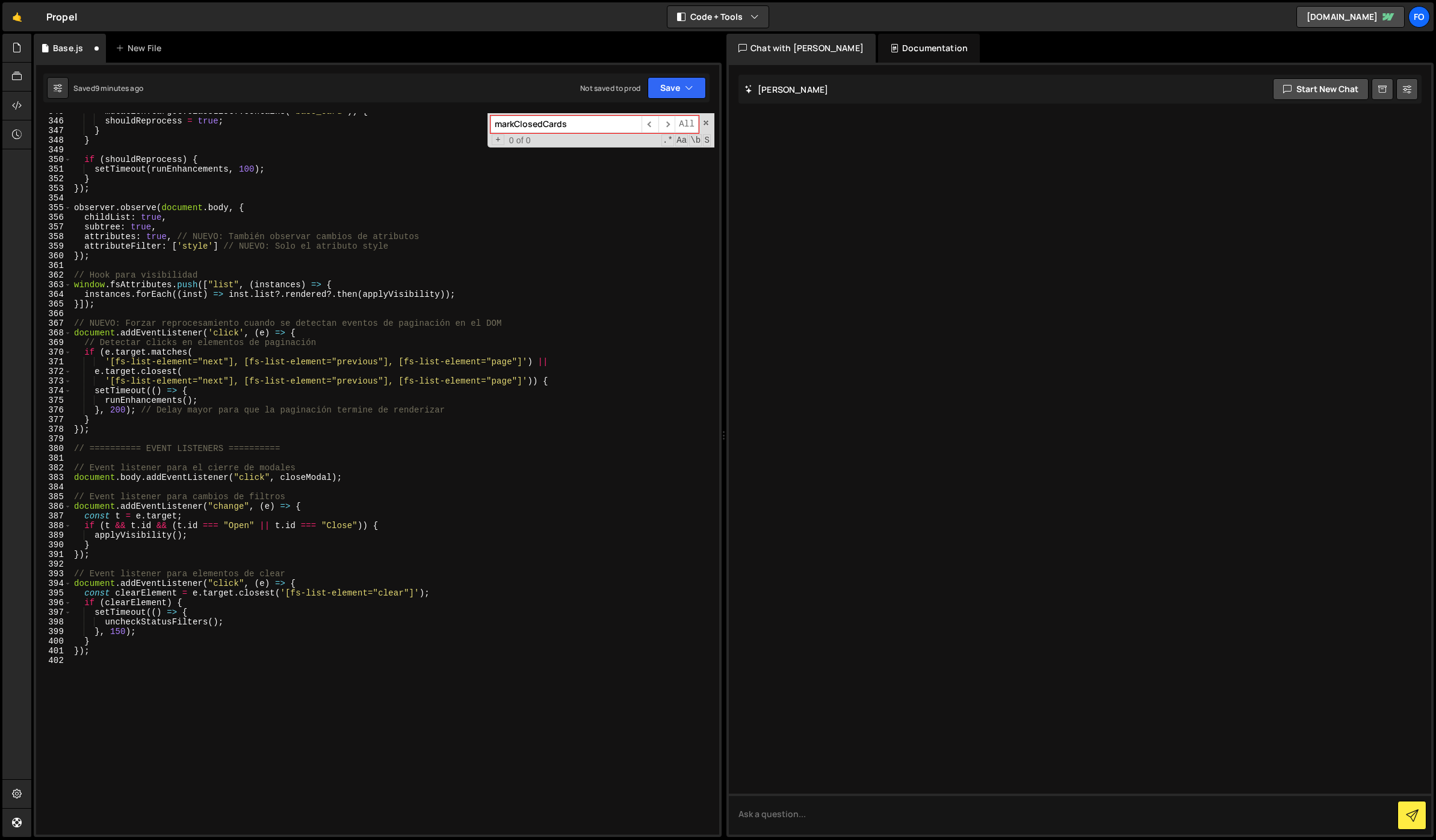
scroll to position [3320, 0]
click at [147, 669] on div "mutation . target . classList ?. contains ( 'base_card' )) { shouldReprocess = …" at bounding box center [392, 477] width 643 height 741
paste textarea "handleRangeSliderTags();"
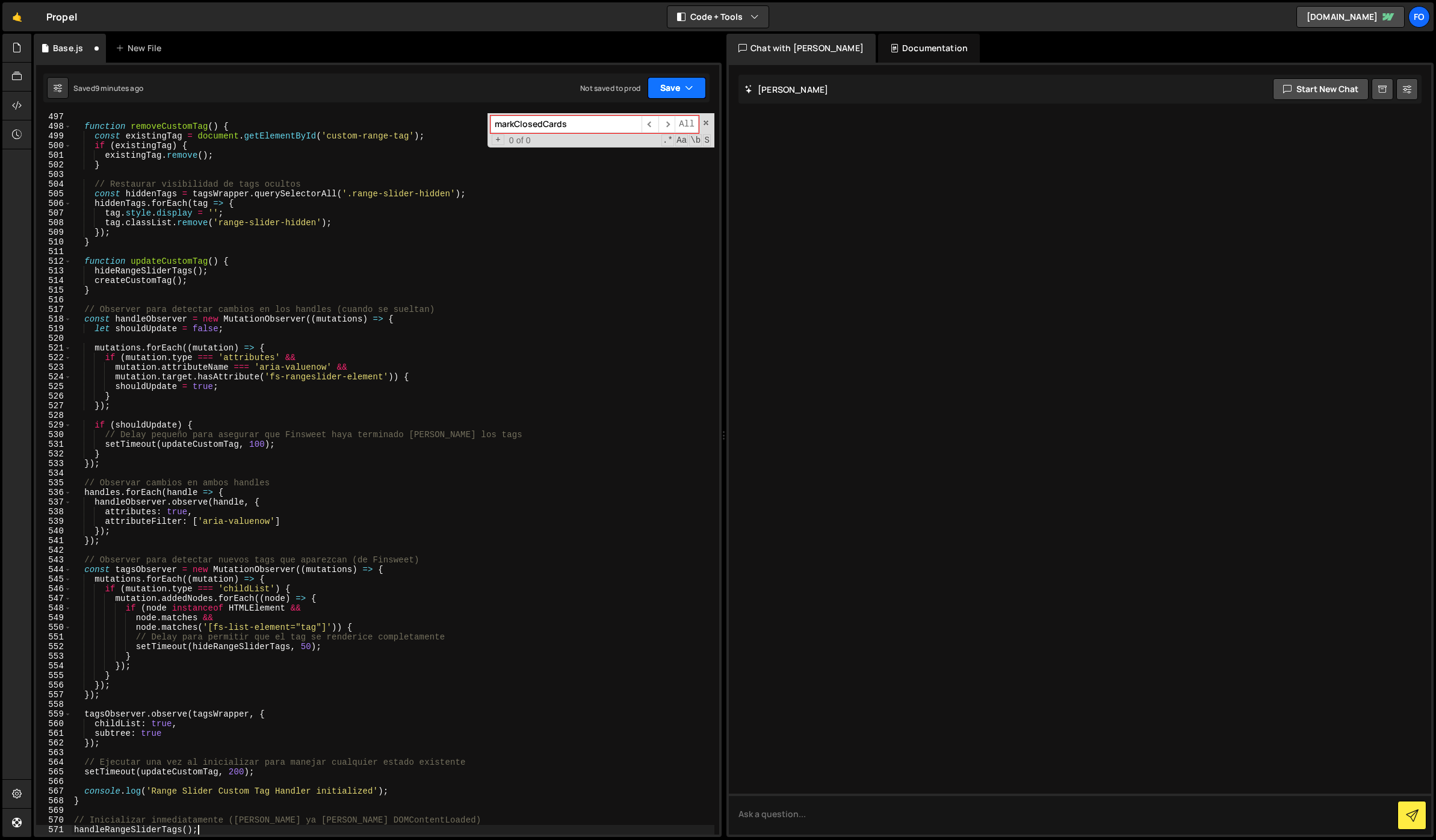
type textarea "handleRangeSliderTags();"
click at [669, 86] on button "Save" at bounding box center [677, 87] width 58 height 22
click at [642, 120] on div "Save to Staging S" at bounding box center [635, 117] width 125 height 12
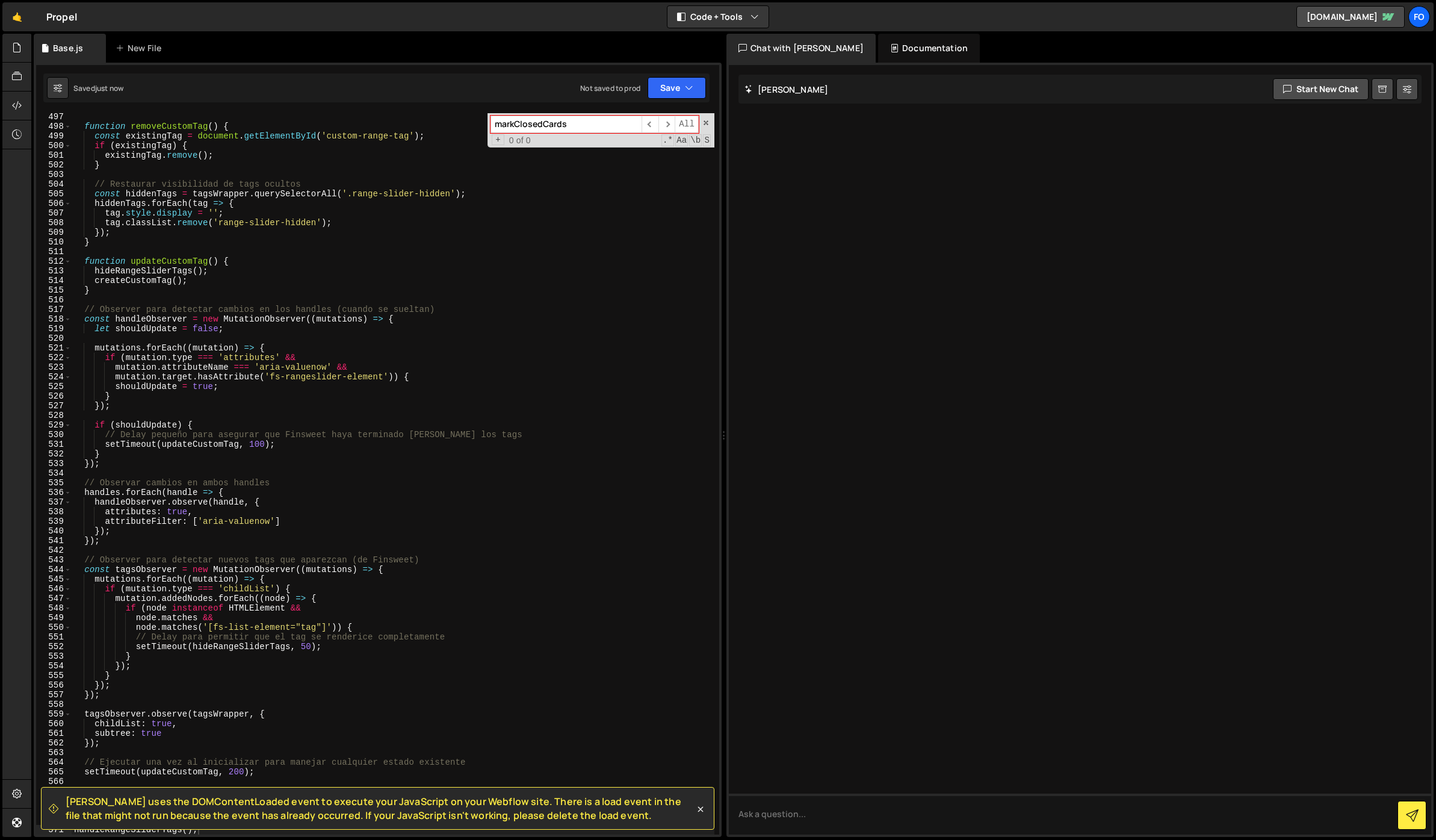
click at [566, 137] on div "+ 0 of 0 .* Aa \b S" at bounding box center [601, 140] width 221 height 9
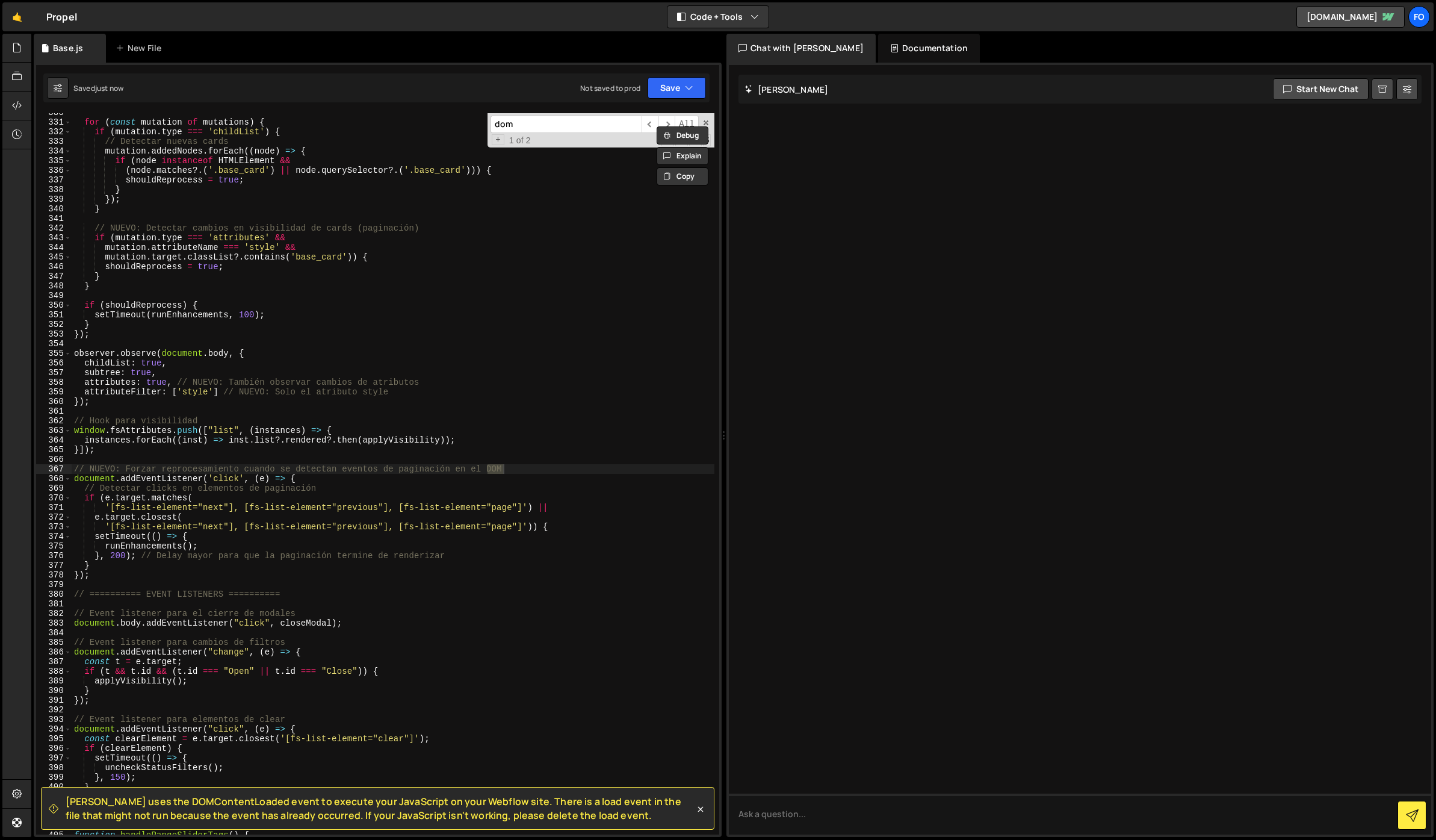
scroll to position [3174, 0]
type input "dom"
type textarea "// NUEVO: Forzar reprocesamiento cuando se detectan eventos de paginación en el…"
type textarea "DOM"
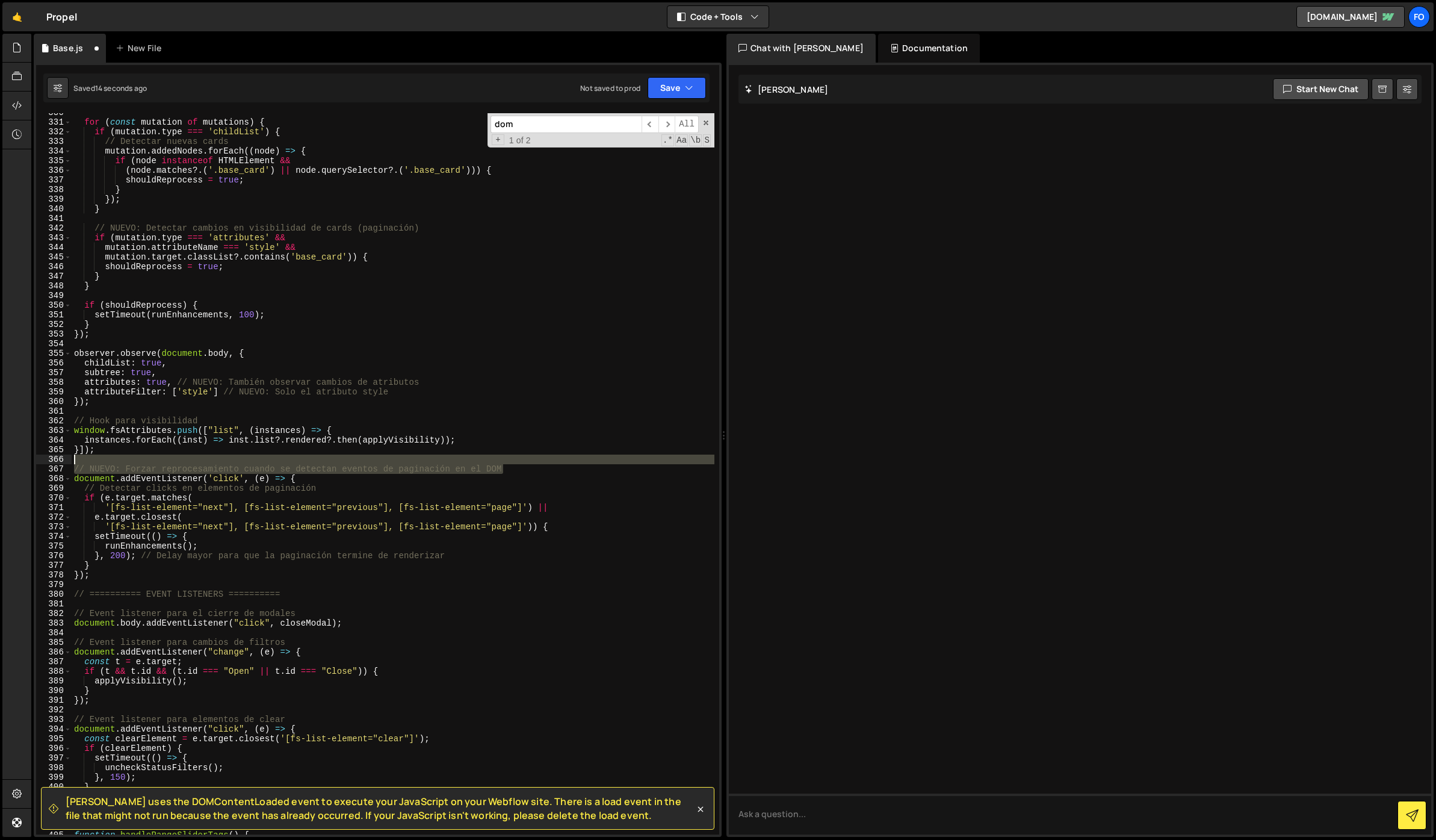
drag, startPoint x: 516, startPoint y: 471, endPoint x: 455, endPoint y: 463, distance: 61.5
click at [455, 463] on div "for ( const mutation of mutations ) { if ( mutation . type === 'childList' ) { …" at bounding box center [392, 478] width 643 height 741
type textarea "// NUEVO: Forzar reprocesamiento cuando se detectan eventos de paginación en el…"
click at [534, 479] on div "for ( const mutation of mutations ) { if ( mutation . type === 'childList' ) { …" at bounding box center [392, 478] width 643 height 741
drag, startPoint x: 515, startPoint y: 470, endPoint x: 509, endPoint y: 462, distance: 10.0
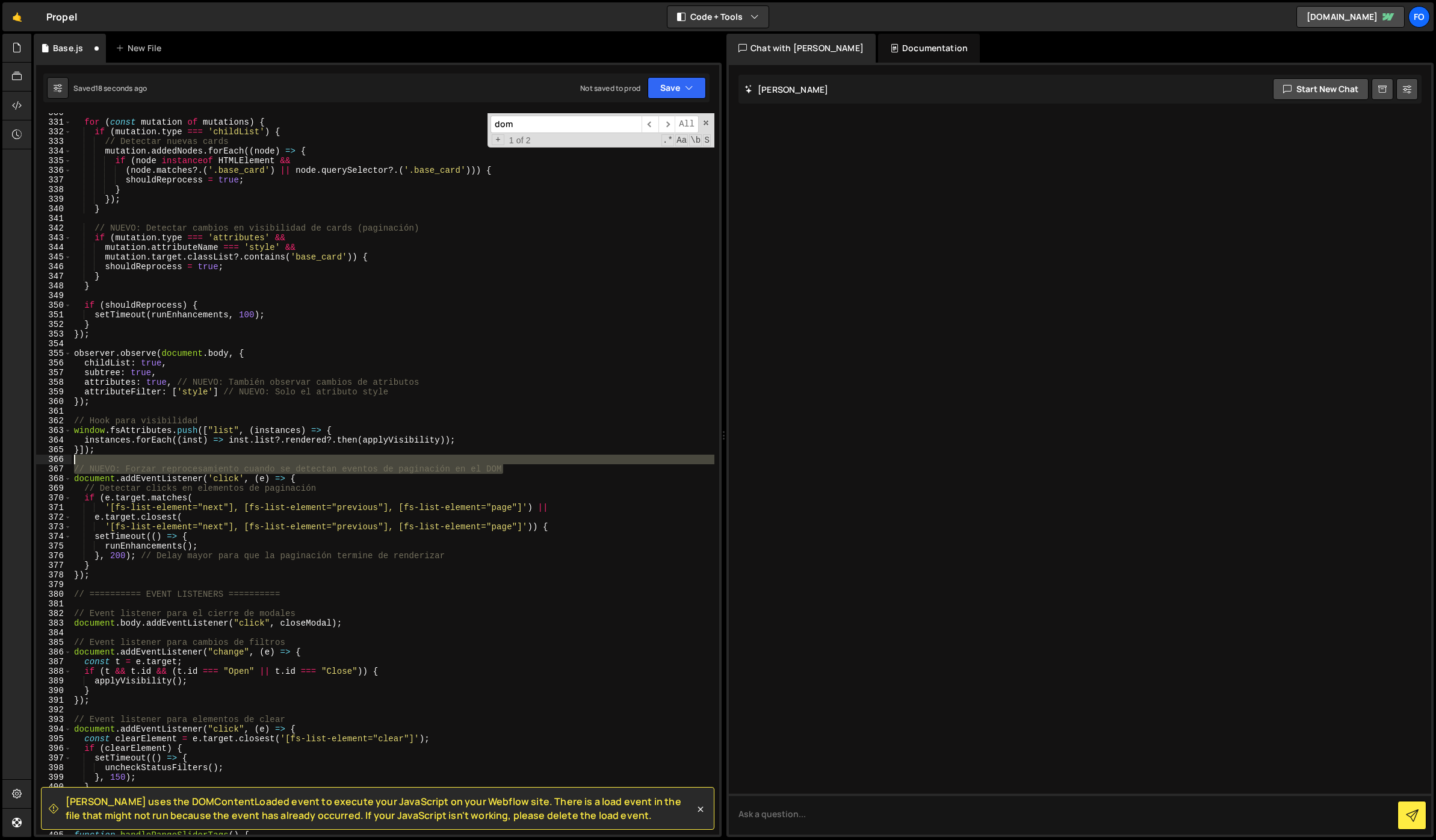
click at [509, 462] on div "for ( const mutation of mutations ) { if ( mutation . type === 'childList' ) { …" at bounding box center [392, 478] width 643 height 741
type textarea "// NUEVO: Forzar reprocesamiento cuando se detectan eventos de paginación en el…"
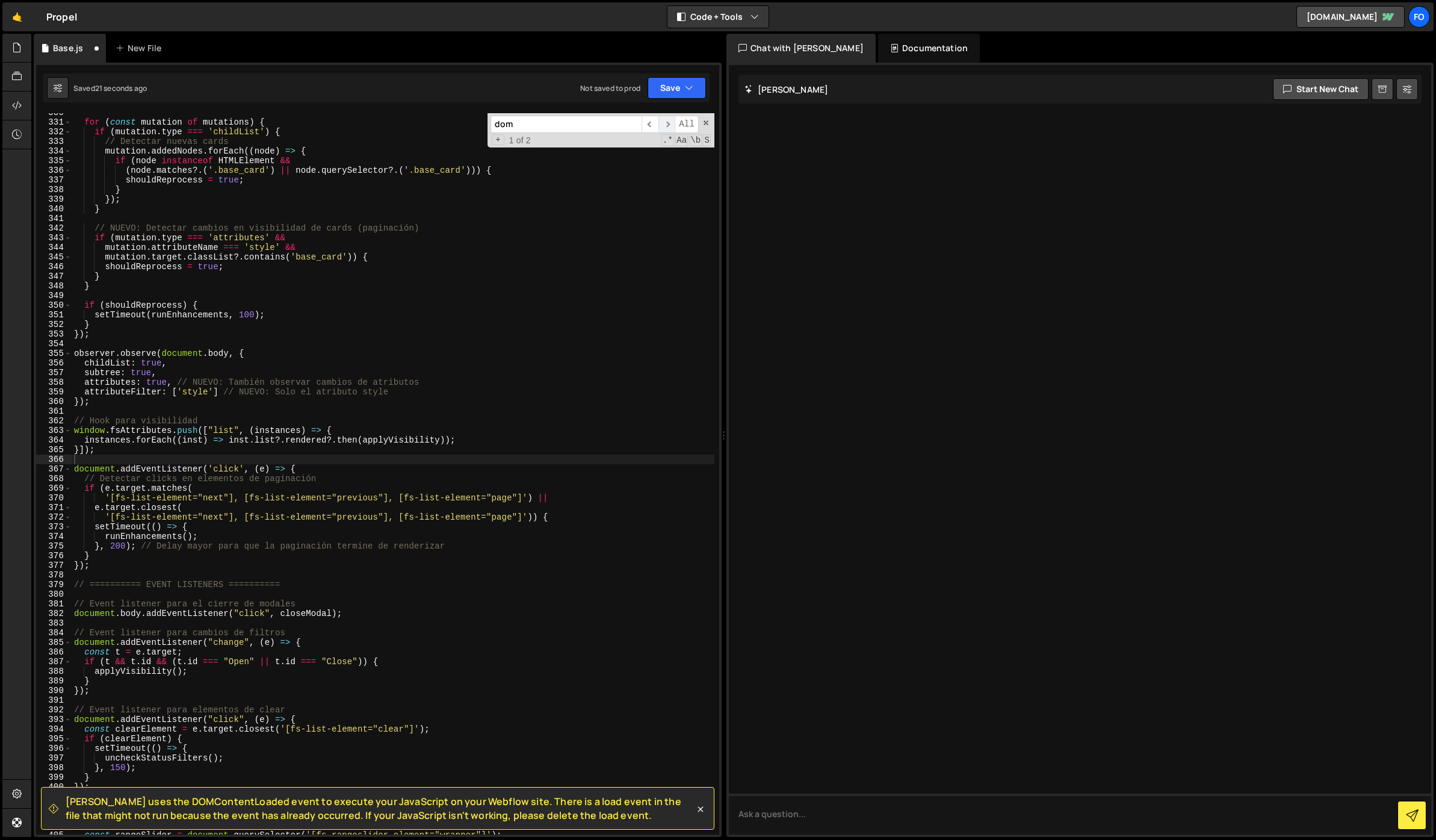
click at [667, 121] on span "​" at bounding box center [667, 124] width 17 height 18
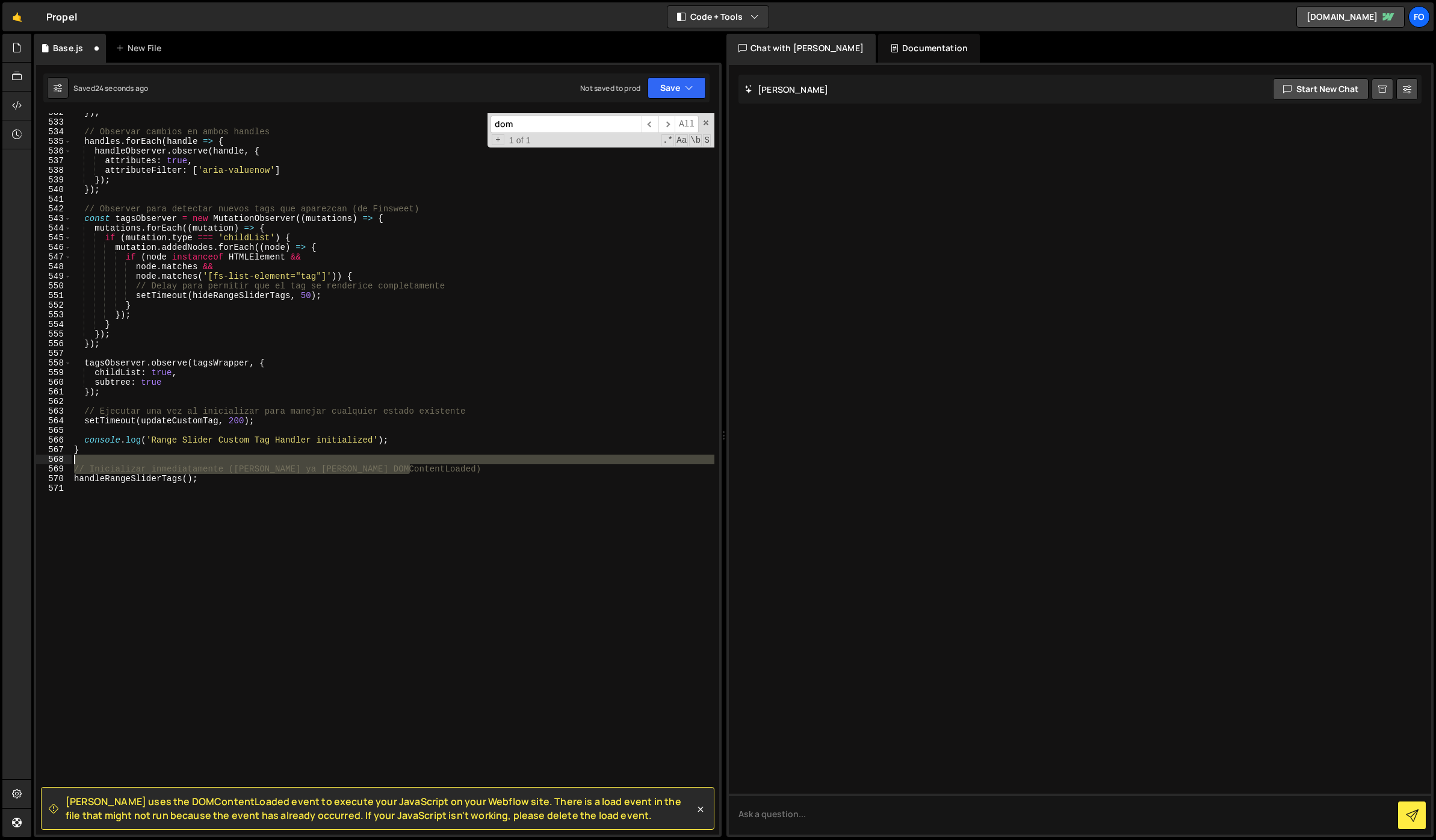
drag, startPoint x: 431, startPoint y: 466, endPoint x: 402, endPoint y: 460, distance: 29.6
click at [402, 460] on div "}) ; // Observar cambios en ambos handles handles . forEach ( handle => { handl…" at bounding box center [392, 478] width 643 height 741
type textarea "// Inicializar inmediatamente ([PERSON_NAME] ya [PERSON_NAME] DOMContentLoaded)"
click at [689, 75] on div "Saved 28 seconds ago Not saved to prod Upgrade to Edit Save Save to Staging S S…" at bounding box center [376, 87] width 666 height 29
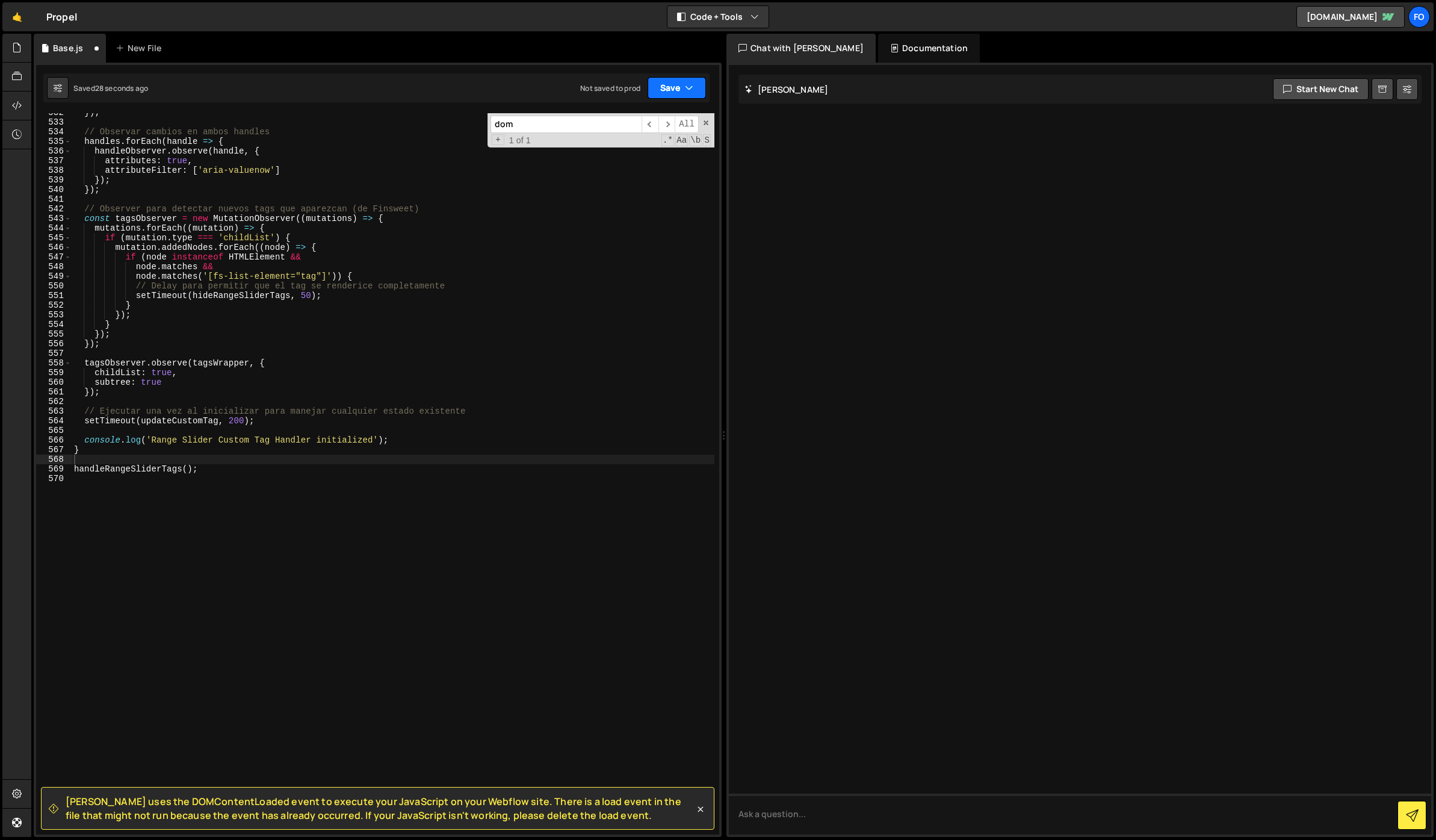
click at [666, 93] on button "Save" at bounding box center [677, 87] width 58 height 22
click at [641, 130] on div "29 seconds ago" at bounding box center [621, 130] width 53 height 10
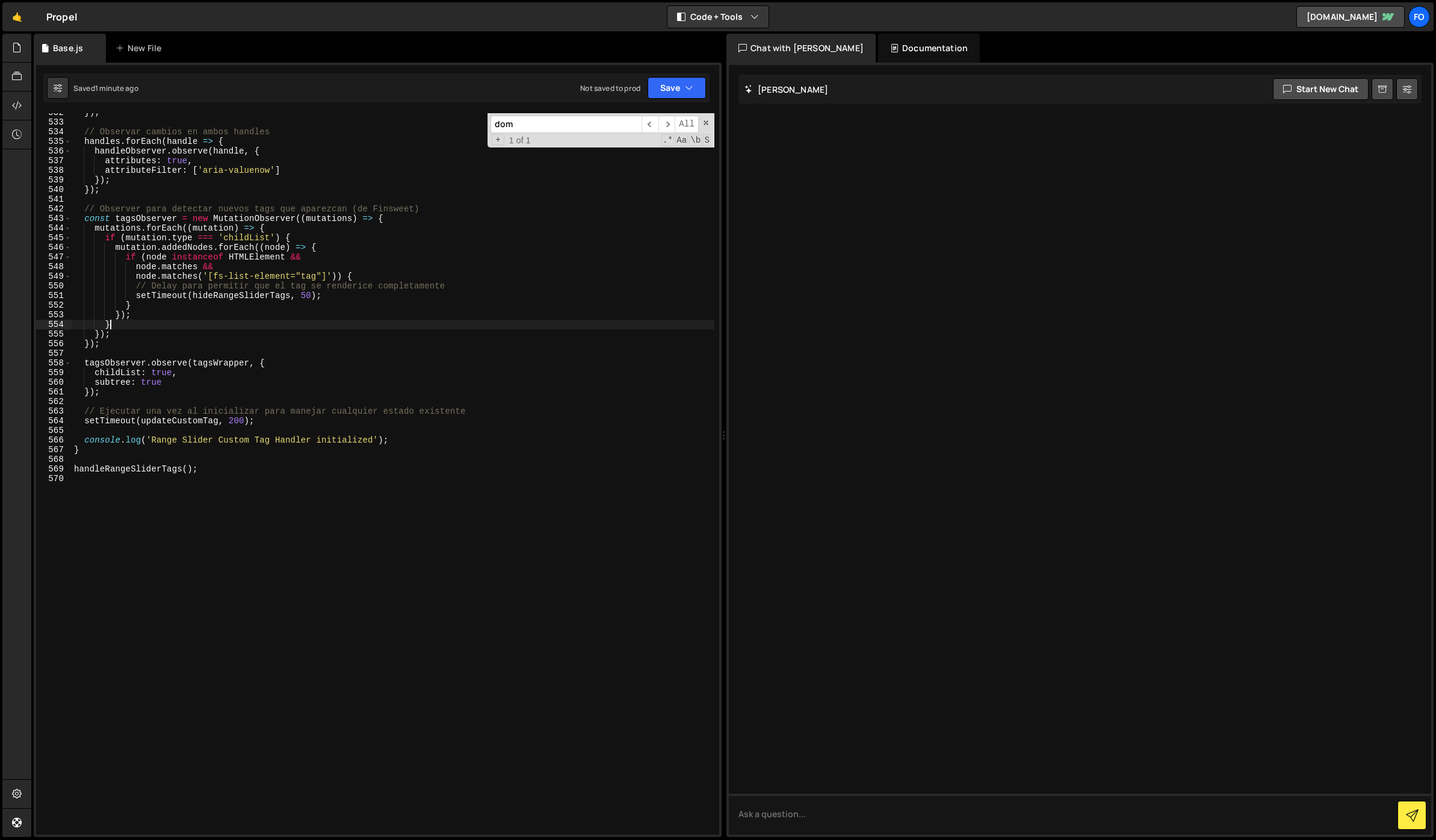
click at [248, 325] on div "}) ; // Observar cambios en ambos handles handles . forEach ( handle => { handl…" at bounding box center [392, 478] width 643 height 741
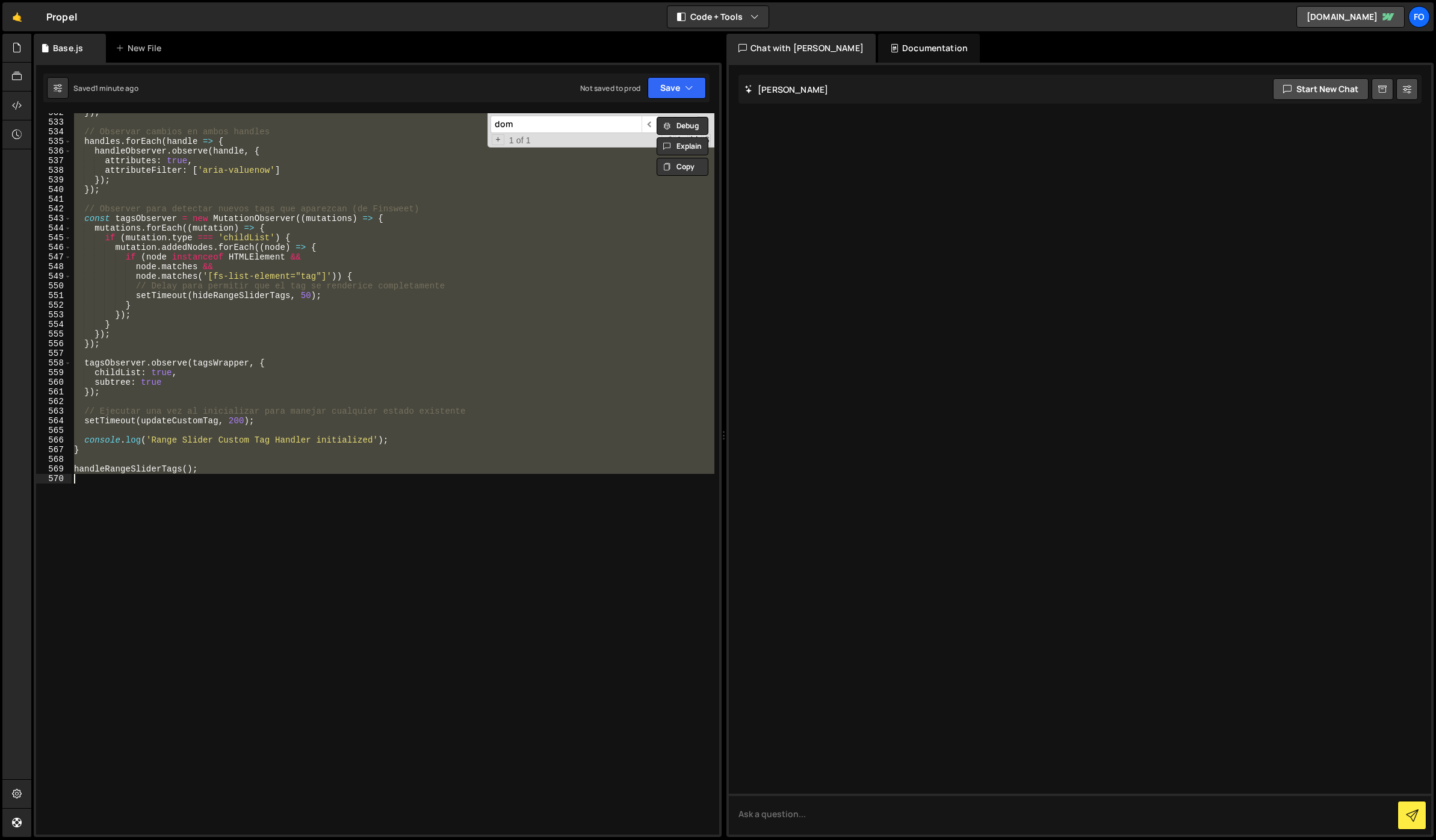
click at [261, 342] on div "}) ; // Observar cambios en ambos handles handles . forEach ( handle => { handl…" at bounding box center [392, 474] width 643 height 721
type textarea "});"
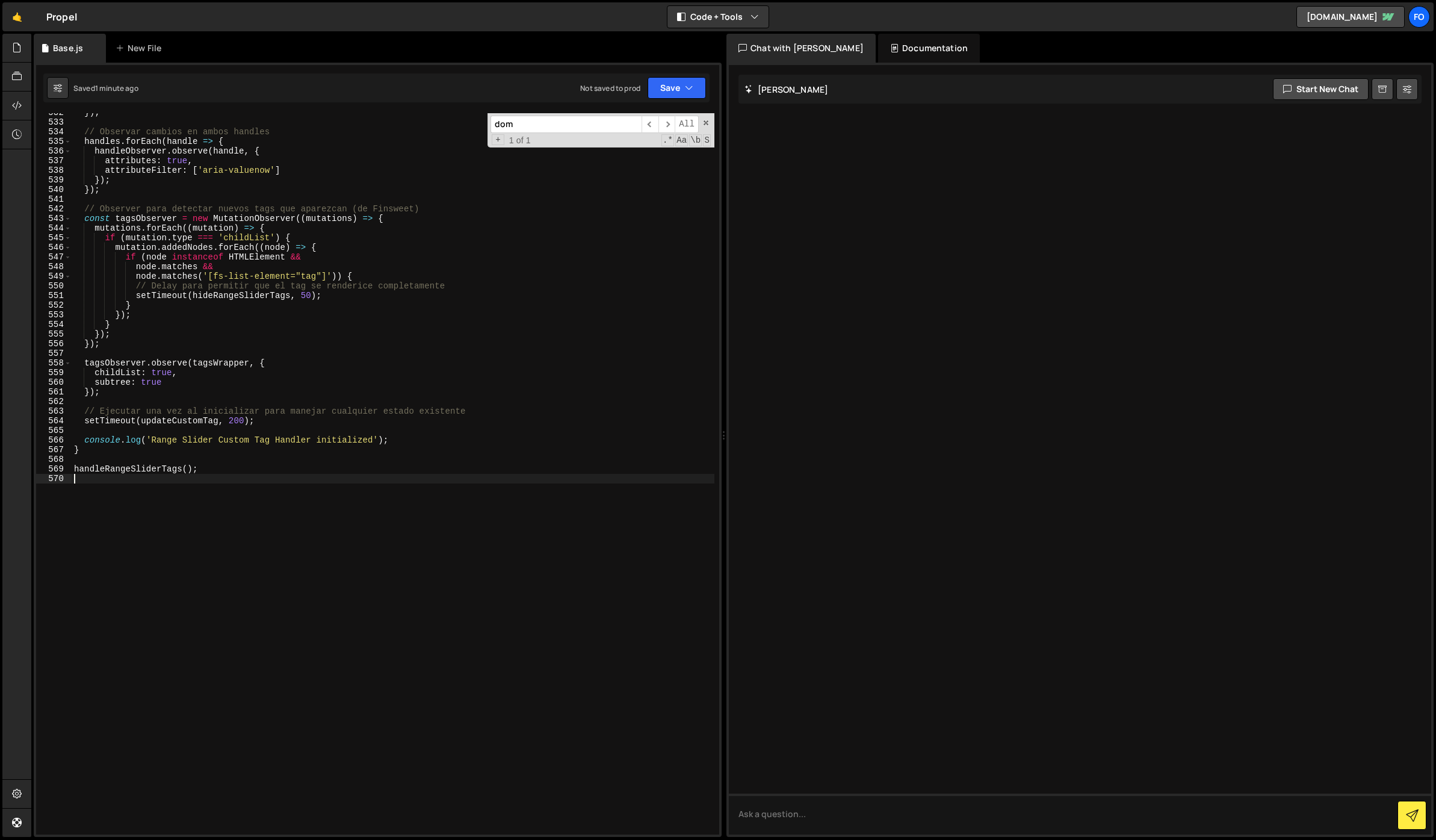
click at [228, 478] on div "}) ; // Observar cambios en ambos handles handles . forEach ( handle => { handl…" at bounding box center [392, 478] width 643 height 741
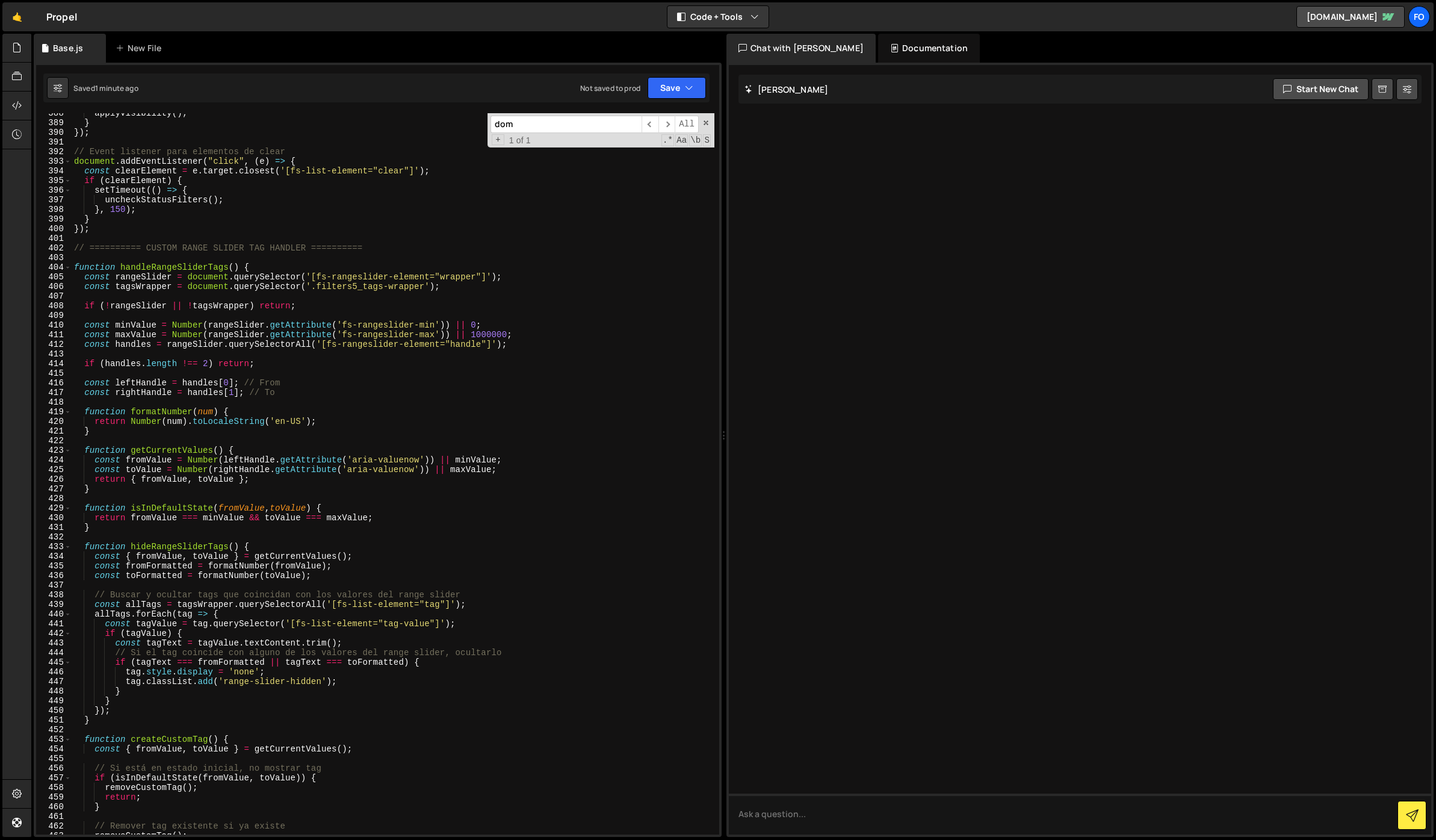
scroll to position [3727, 0]
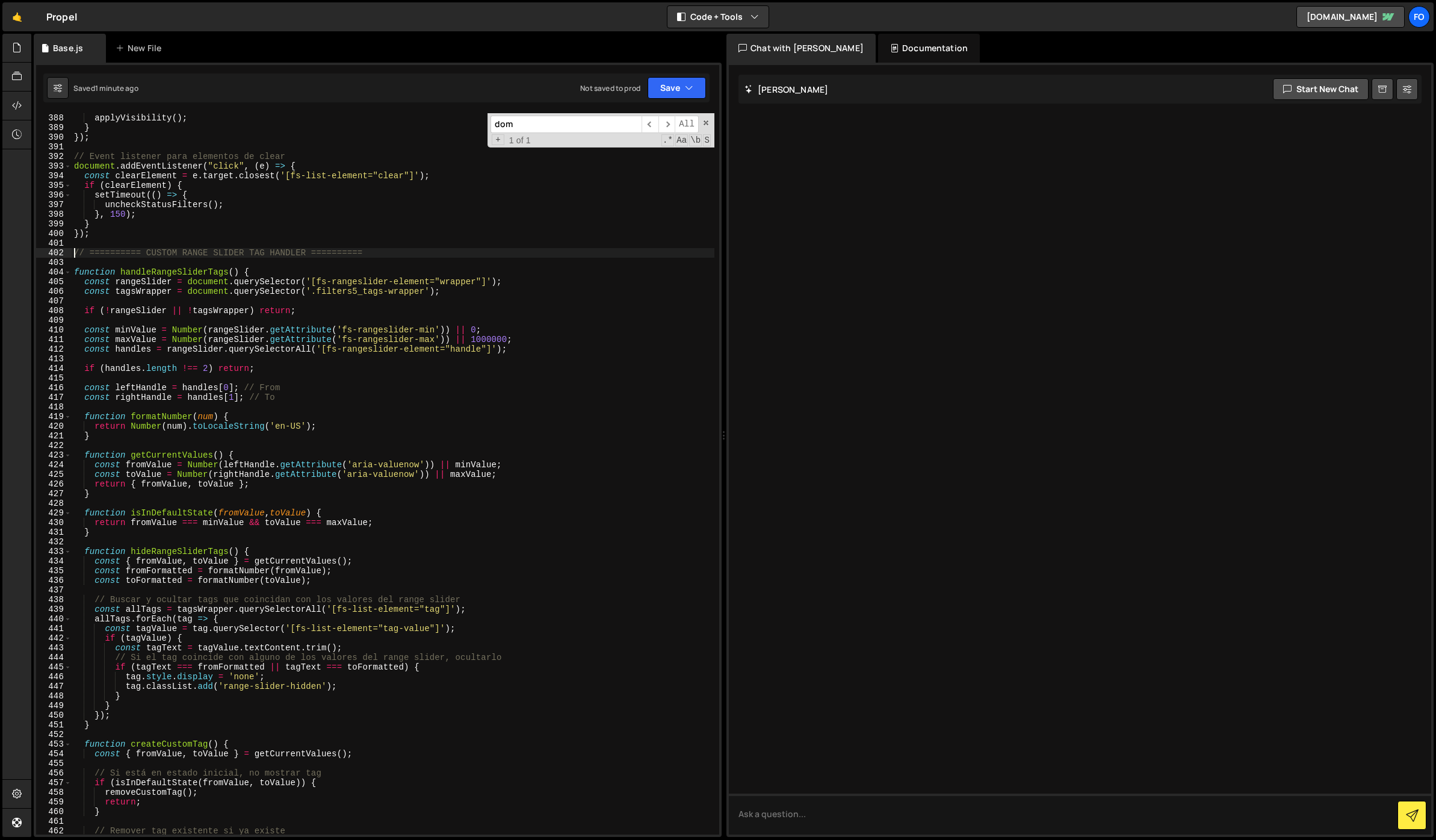
click at [74, 252] on div "if ( t && t . id && ( t . id === "Open" || t . id === "Close" )) { applyVisibil…" at bounding box center [392, 473] width 643 height 741
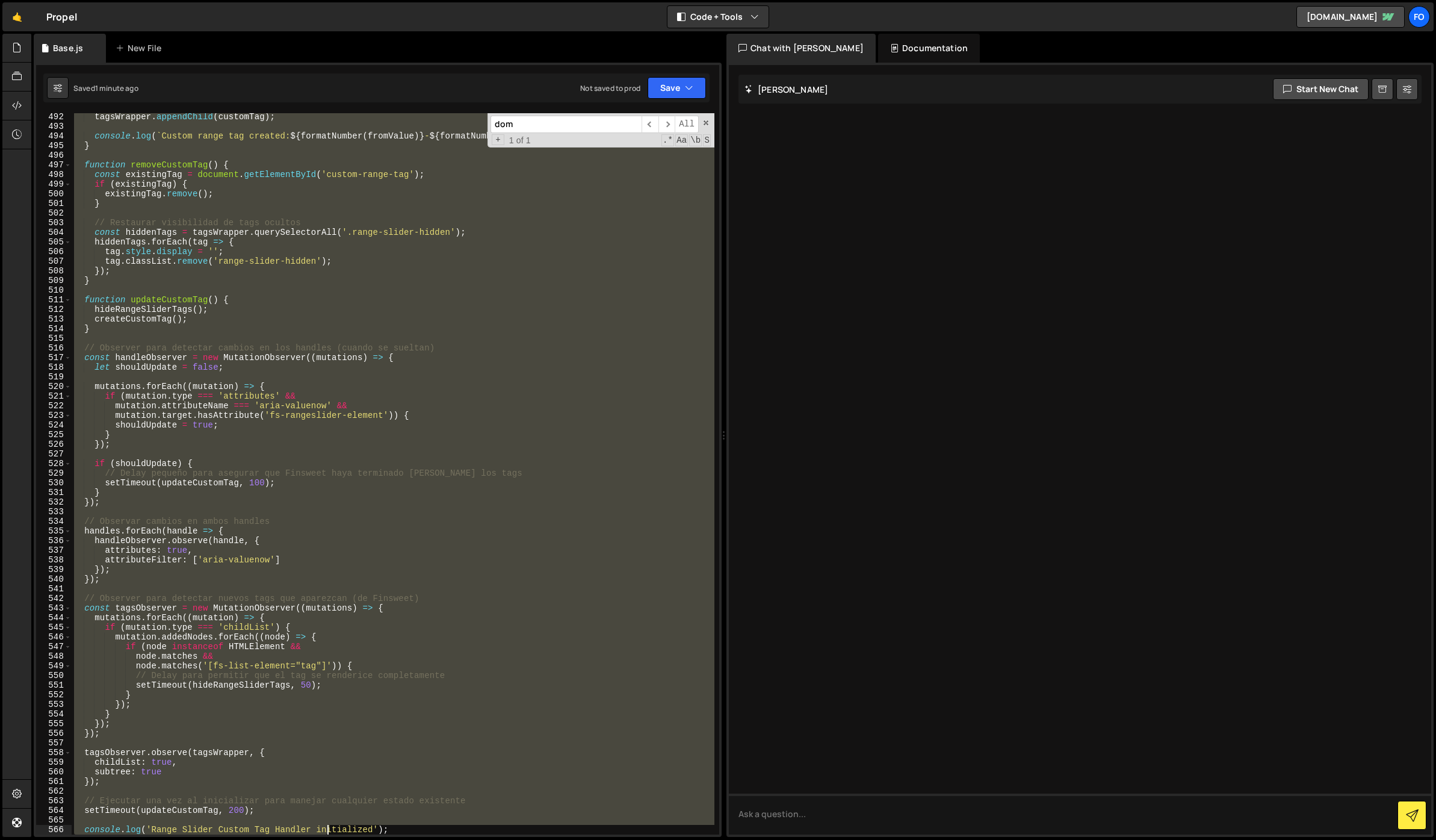
scroll to position [4826, 0]
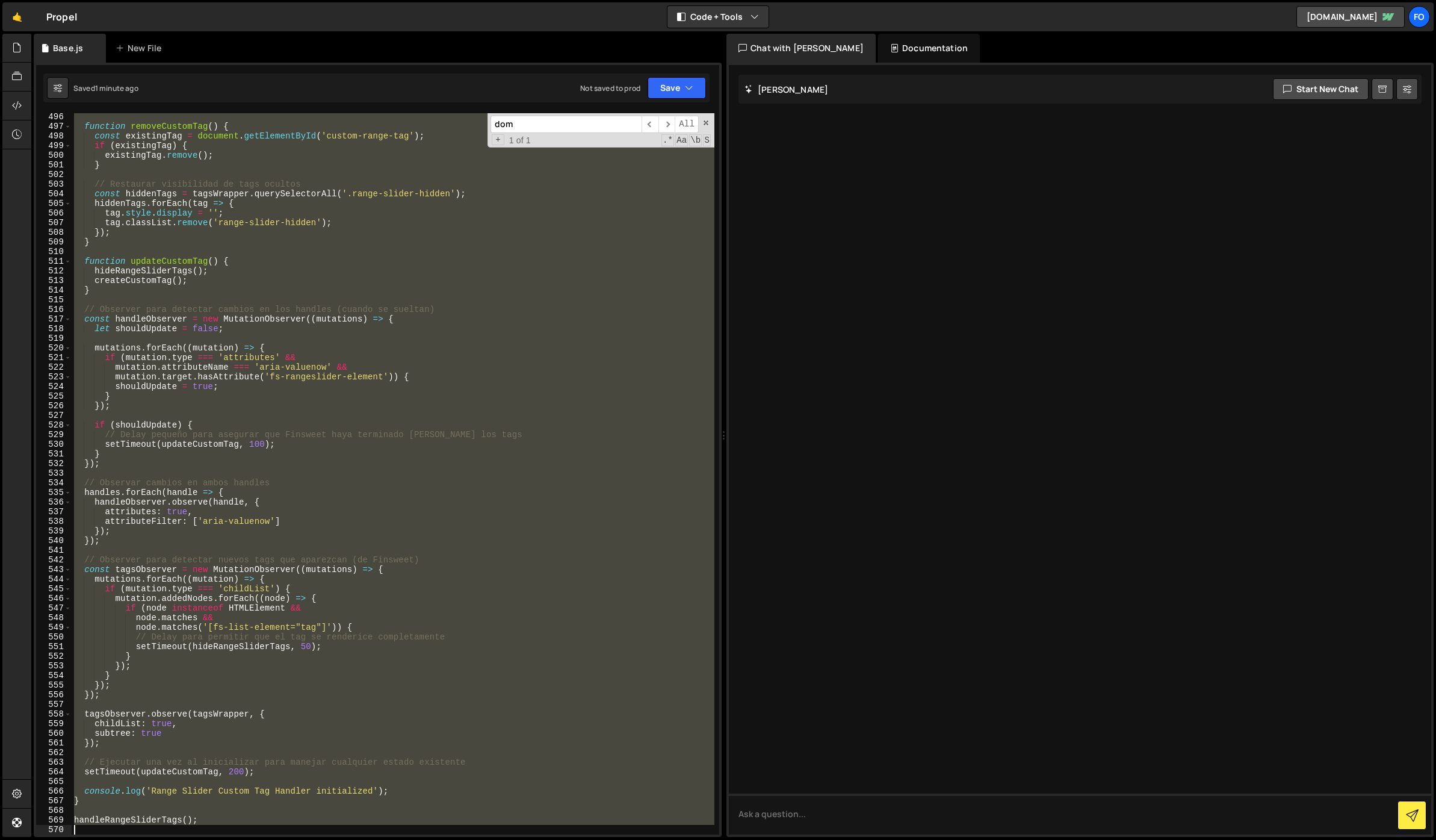
drag, startPoint x: 75, startPoint y: 254, endPoint x: 325, endPoint y: 845, distance: 641.7
click at [325, 839] on html "Projects [GEOGRAPHIC_DATA] Blog fo Projects Your Teams Invite team member Accou…" at bounding box center [718, 420] width 1436 height 840
paste textarea
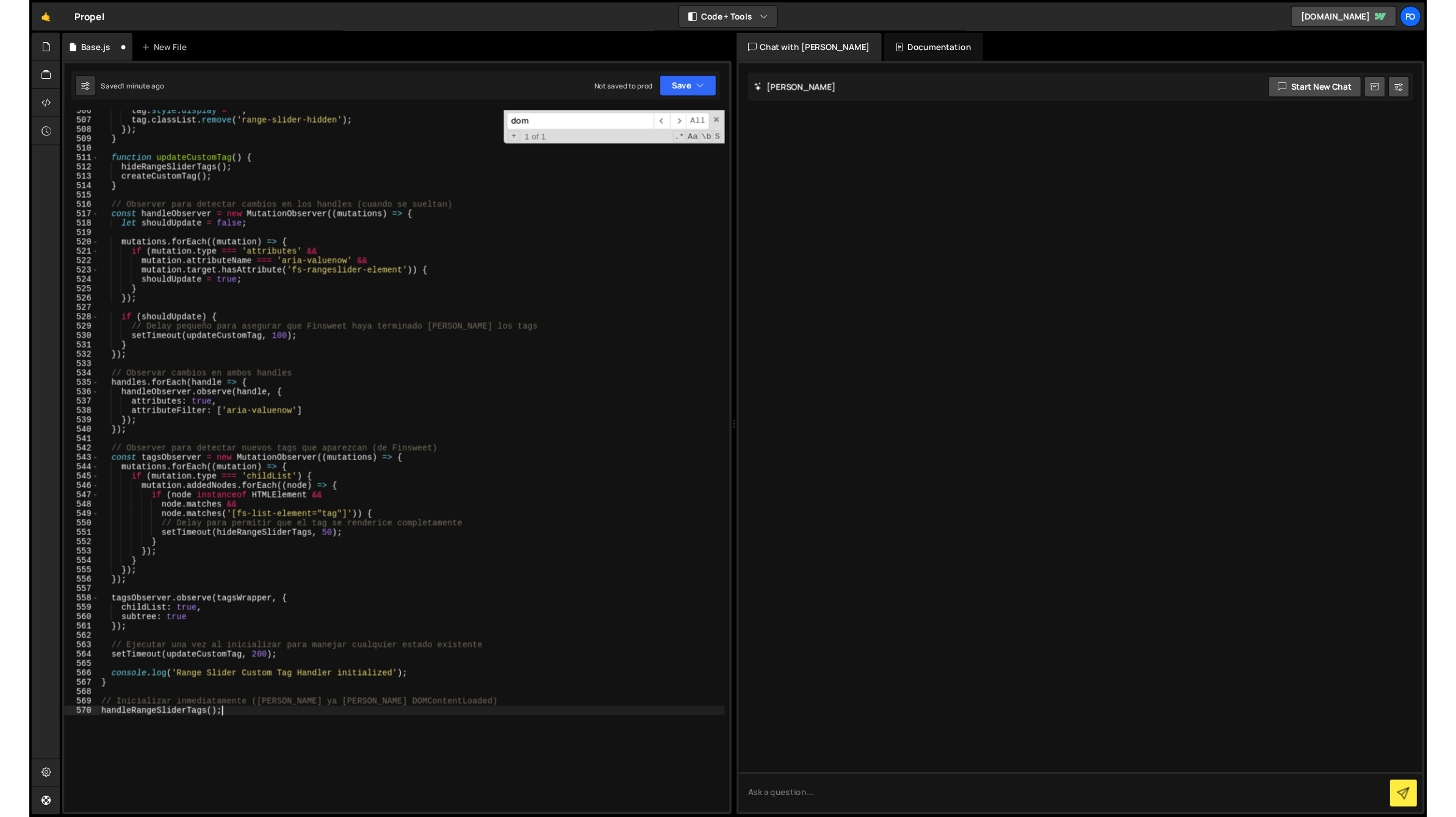
scroll to position [5036, 0]
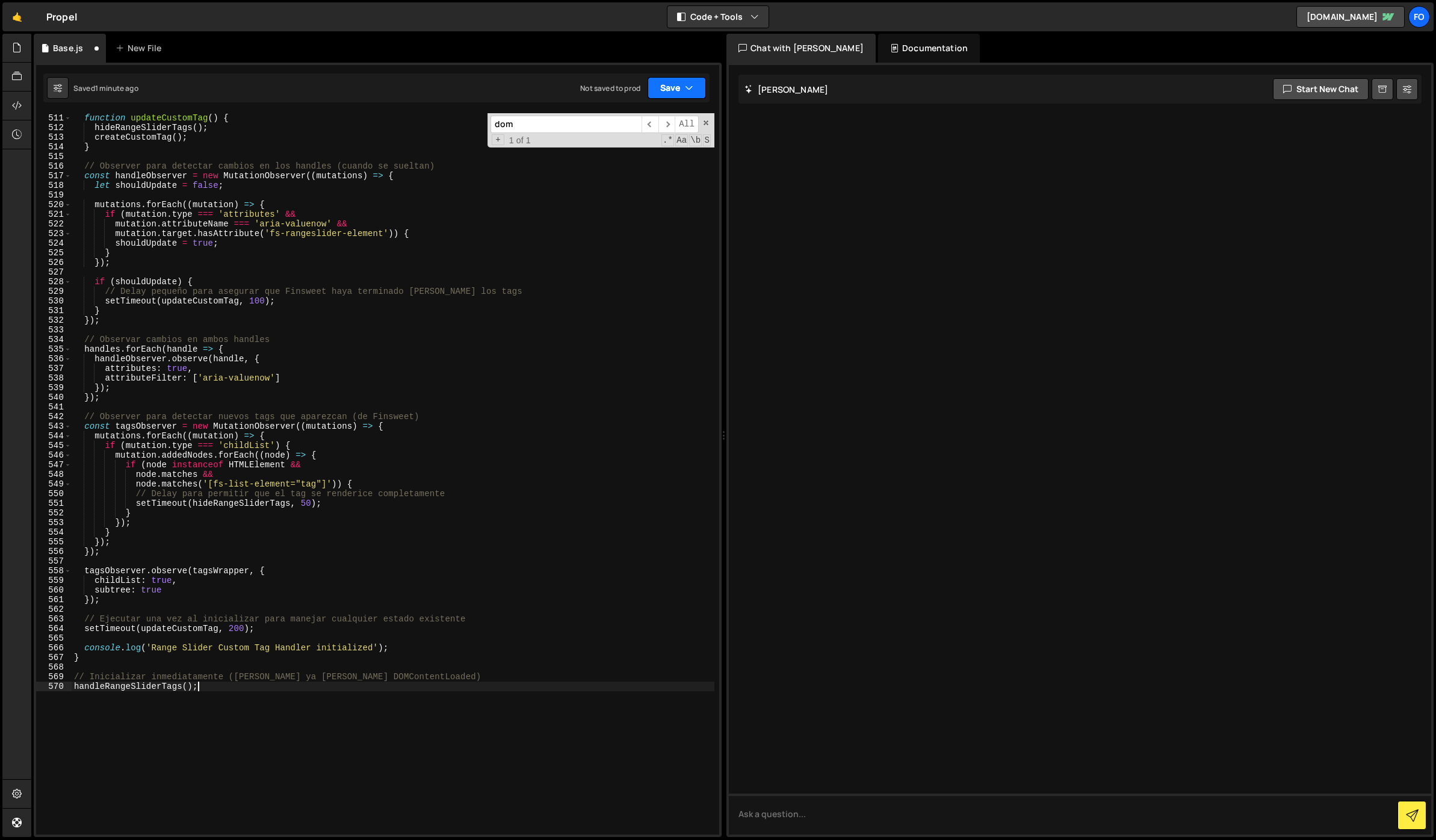
click at [673, 96] on button "Save" at bounding box center [677, 87] width 58 height 22
click at [656, 113] on div "Save to Staging S" at bounding box center [635, 117] width 125 height 12
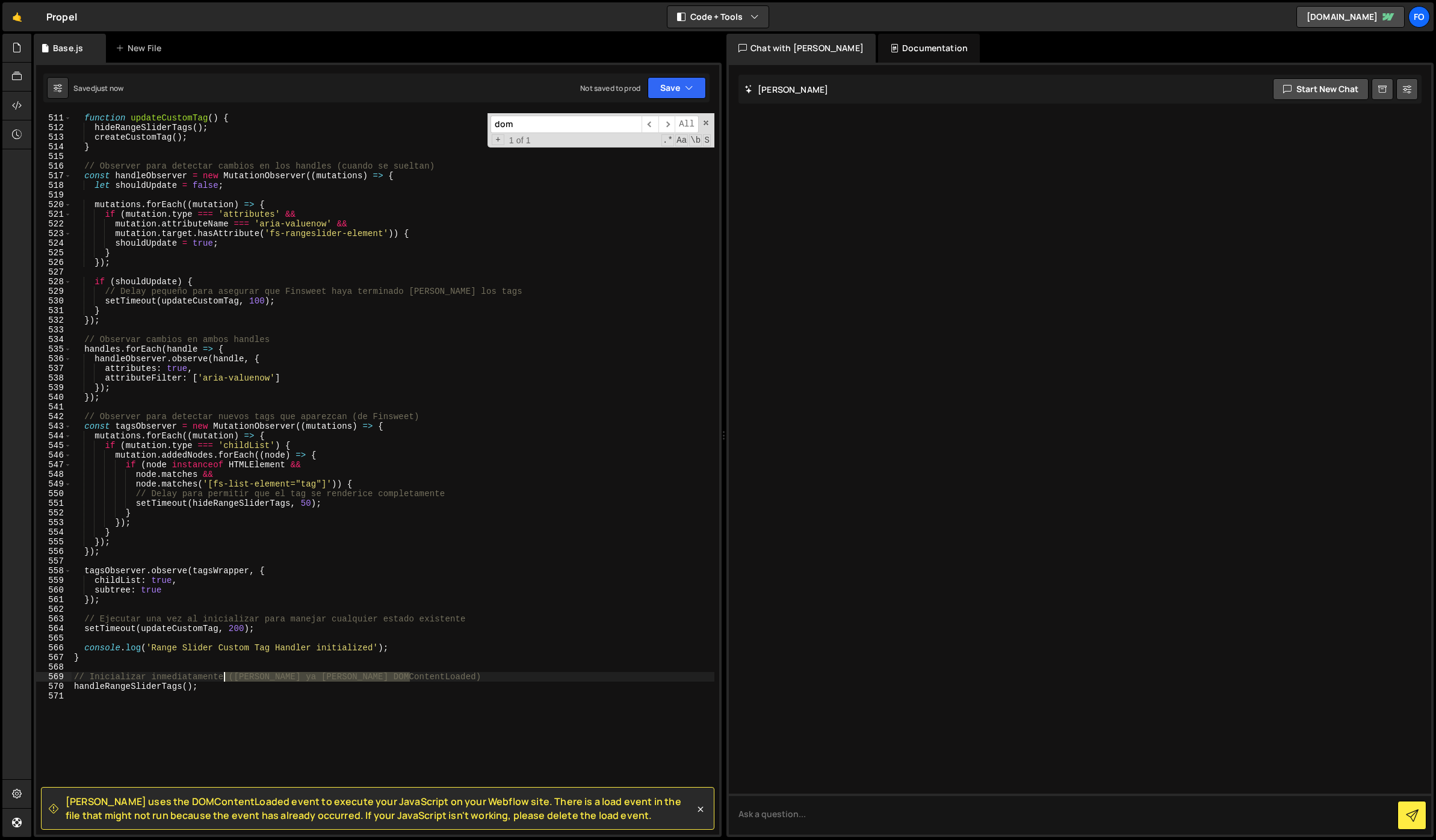
drag, startPoint x: 427, startPoint y: 676, endPoint x: 226, endPoint y: 678, distance: 201.0
click at [226, 678] on div "function updateCustomTag ( ) { hideRangeSliderTags ( ) ; createCustomTag ( ) ; …" at bounding box center [392, 473] width 643 height 741
click at [664, 95] on button "Save" at bounding box center [677, 87] width 58 height 22
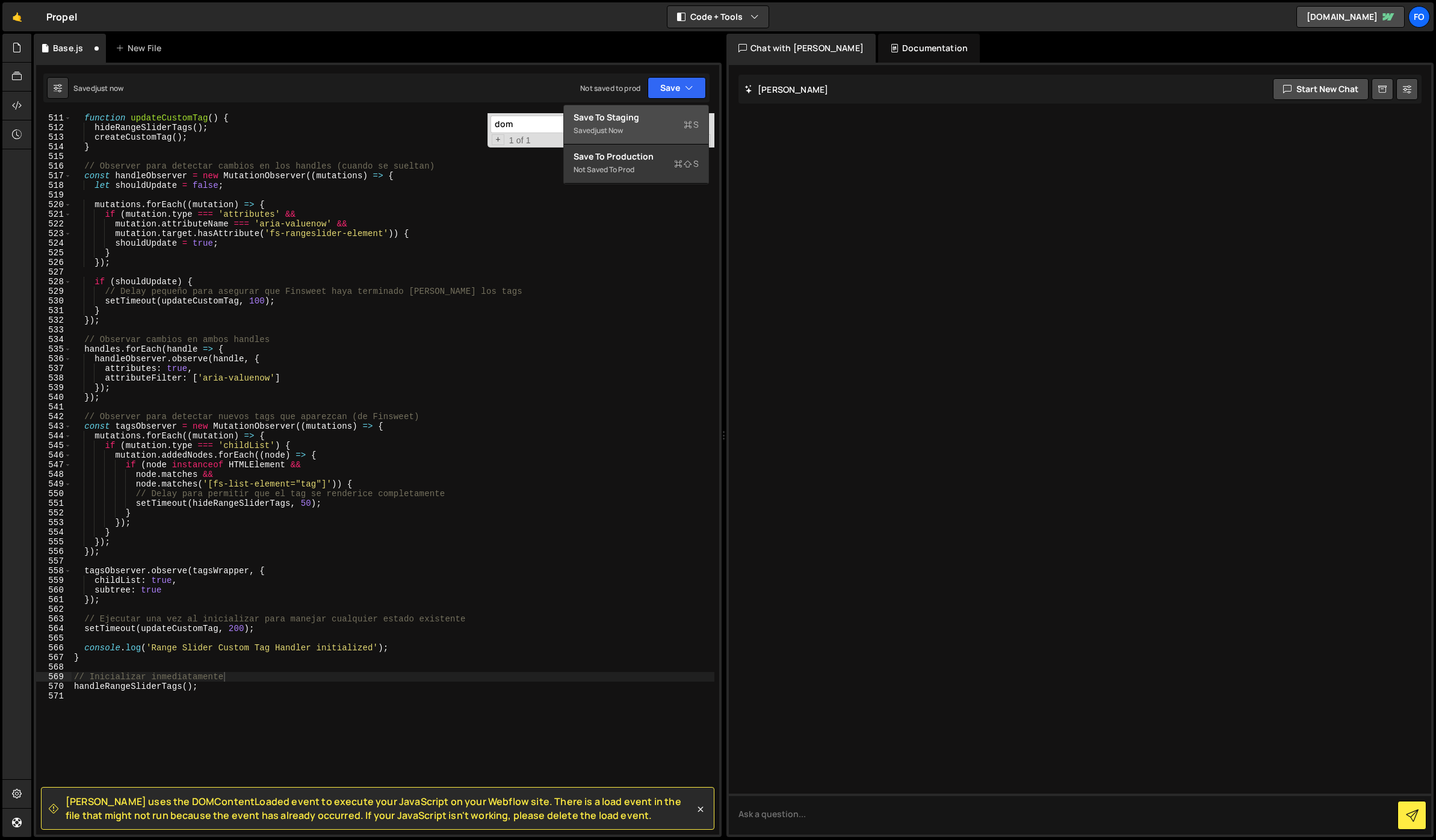
click at [650, 115] on div "Save to Staging S" at bounding box center [635, 117] width 125 height 12
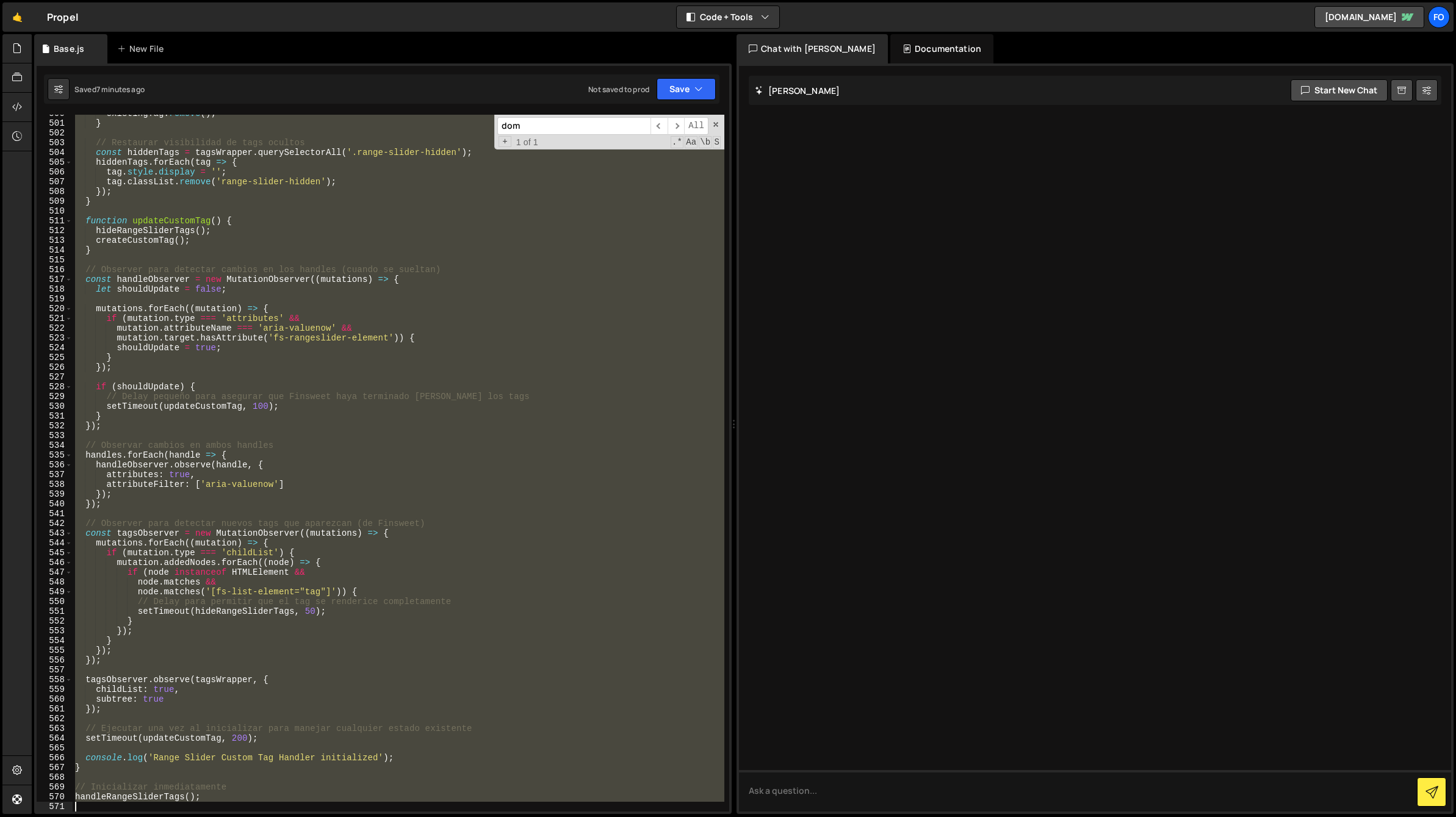
scroll to position [4934, 0]
drag, startPoint x: 74, startPoint y: 298, endPoint x: 268, endPoint y: 856, distance: 590.8
click at [268, 817] on html "Projects [GEOGRAPHIC_DATA] Blog fo Projects Your Teams Invite team member Accou…" at bounding box center [728, 408] width 1456 height 817
paste textarea
type textarea "handleRangeSliderTags();"
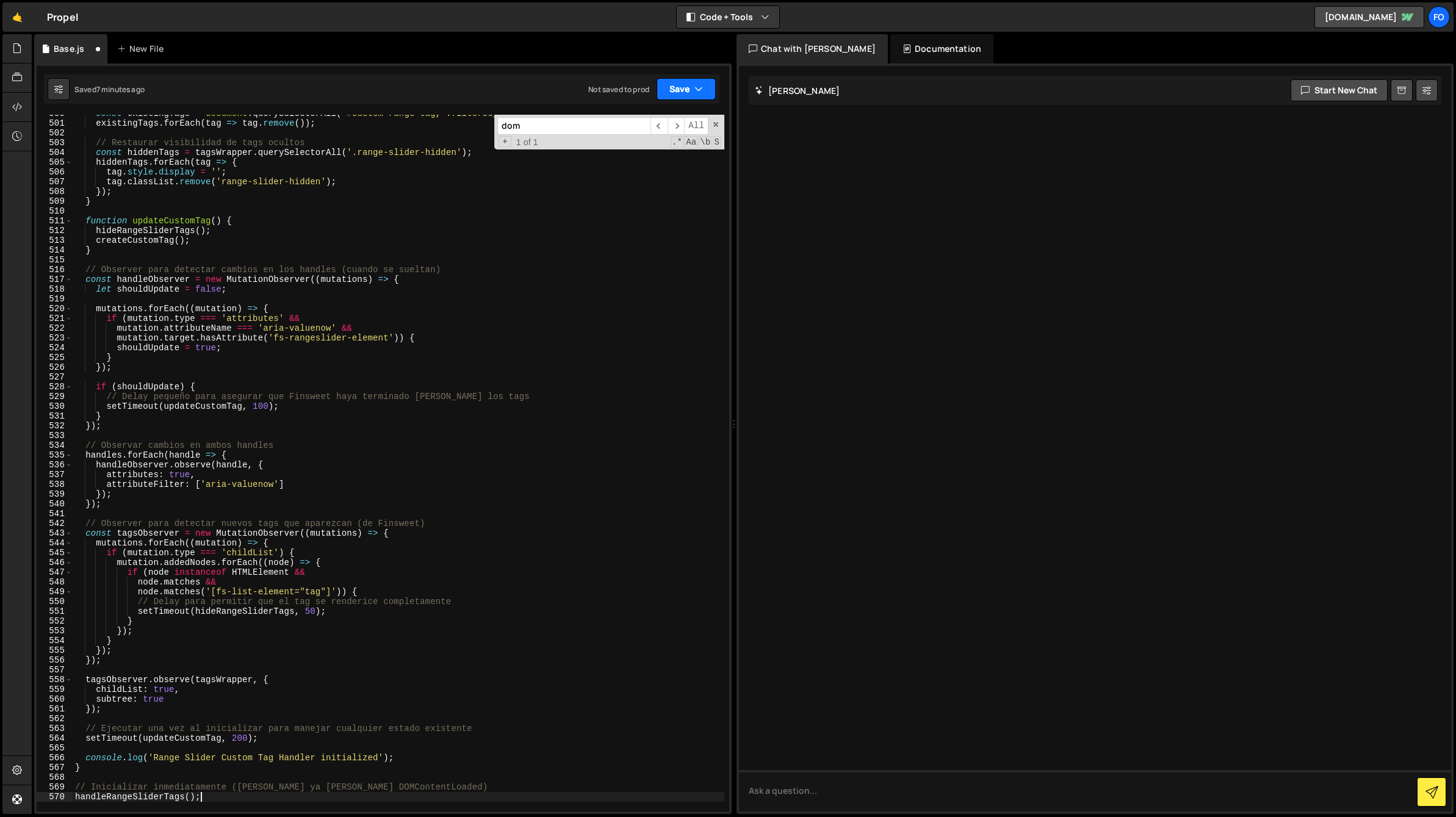
click at [671, 88] on button "Save" at bounding box center [686, 88] width 59 height 22
click at [639, 137] on div "Saved 7 minutes ago" at bounding box center [644, 131] width 127 height 14
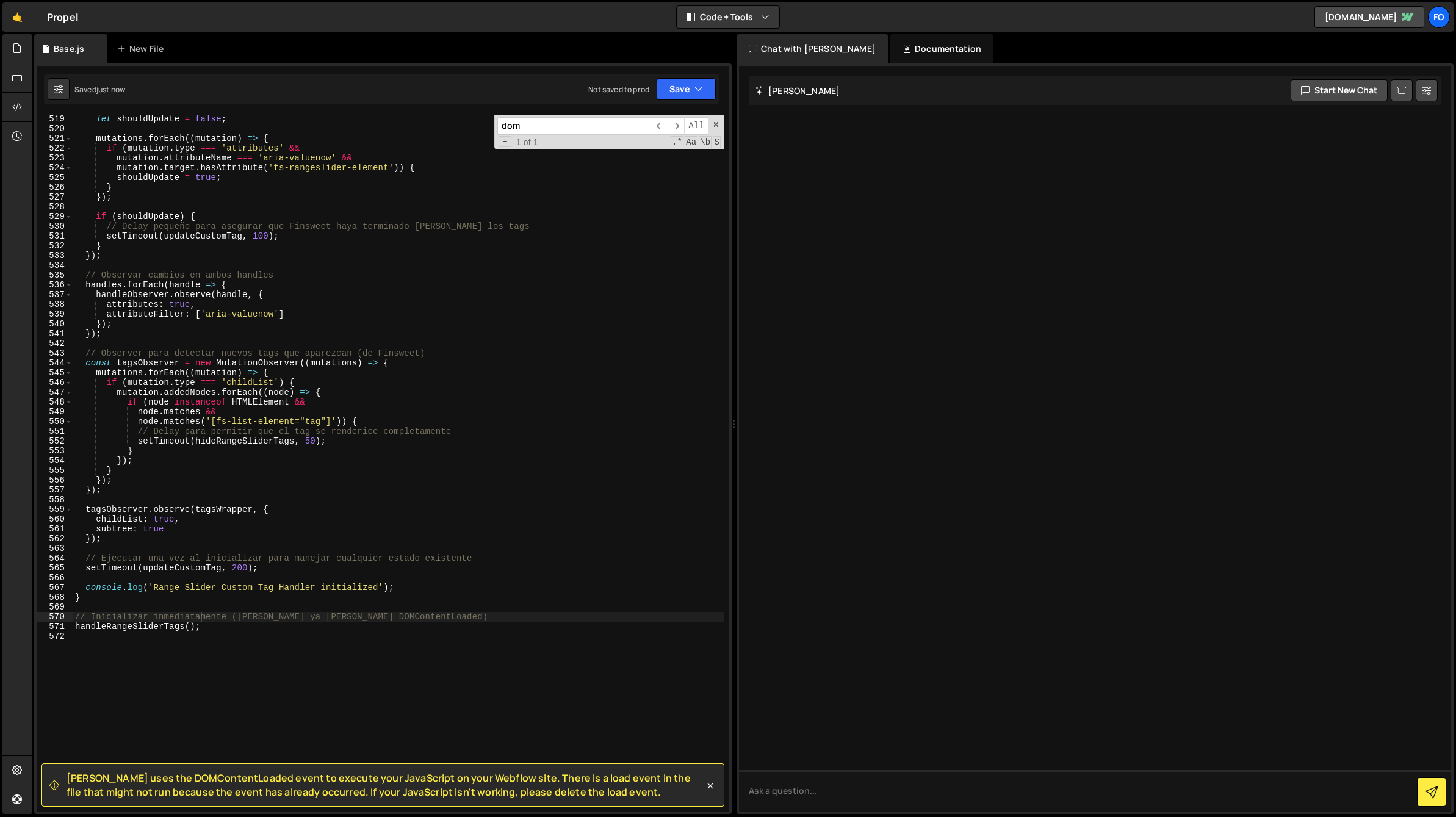
scroll to position [5143, 0]
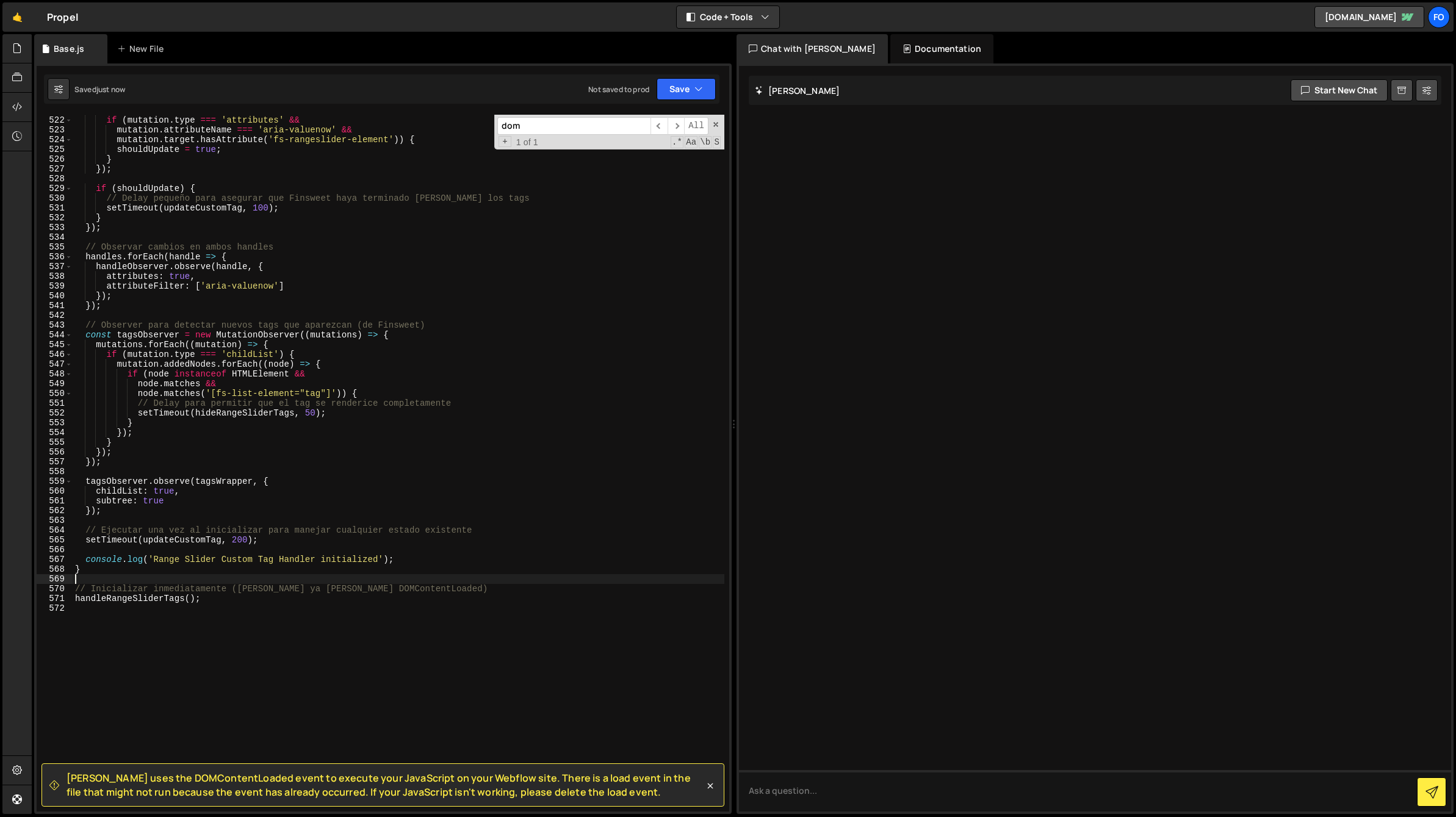
drag, startPoint x: 425, startPoint y: 584, endPoint x: 325, endPoint y: 583, distance: 100.0
click at [325, 583] on div "mutations . forEach (( mutation ) => { if ( mutation . type === 'attributes' &&…" at bounding box center [398, 463] width 652 height 716
drag, startPoint x: 422, startPoint y: 587, endPoint x: 234, endPoint y: 588, distance: 188.0
click at [234, 588] on div "mutations . forEach (( mutation ) => { if ( mutation . type === 'attributes' &&…" at bounding box center [398, 463] width 652 height 716
type textarea "// Inicializar inmediatamente"
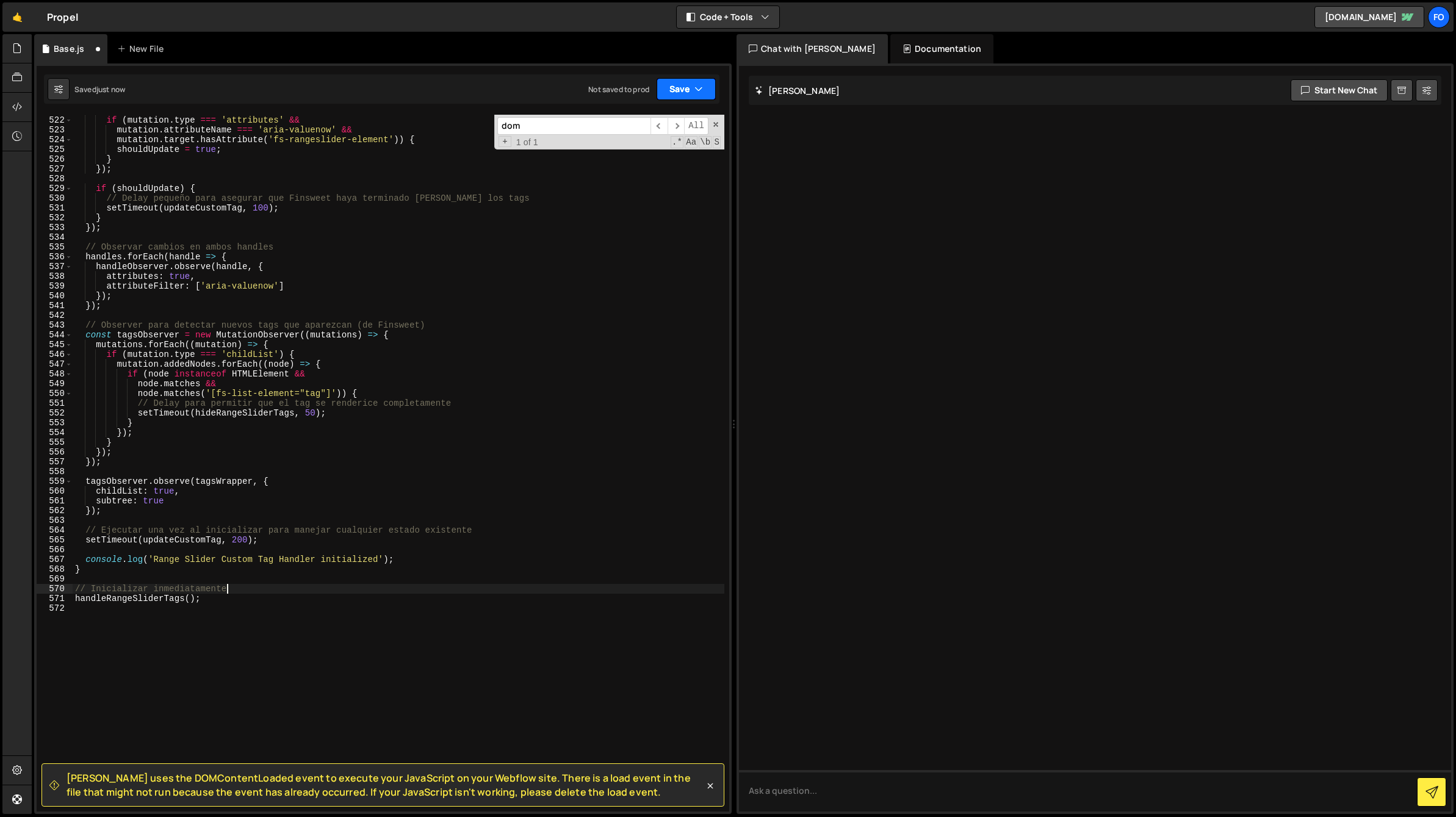
click at [667, 86] on button "Save" at bounding box center [686, 88] width 59 height 22
click at [657, 113] on div "Save to Staging S" at bounding box center [644, 119] width 127 height 12
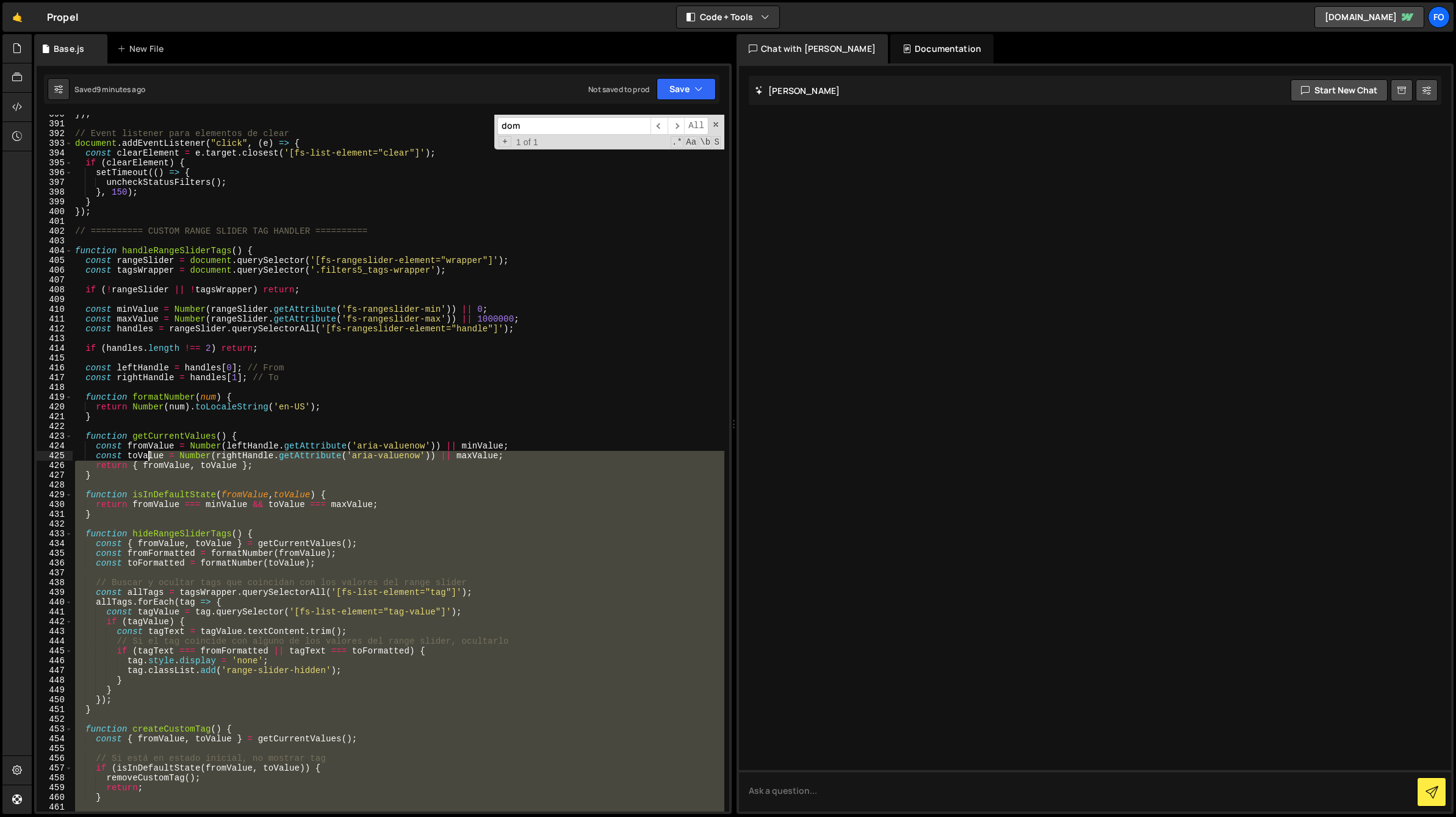
scroll to position [3751, 0]
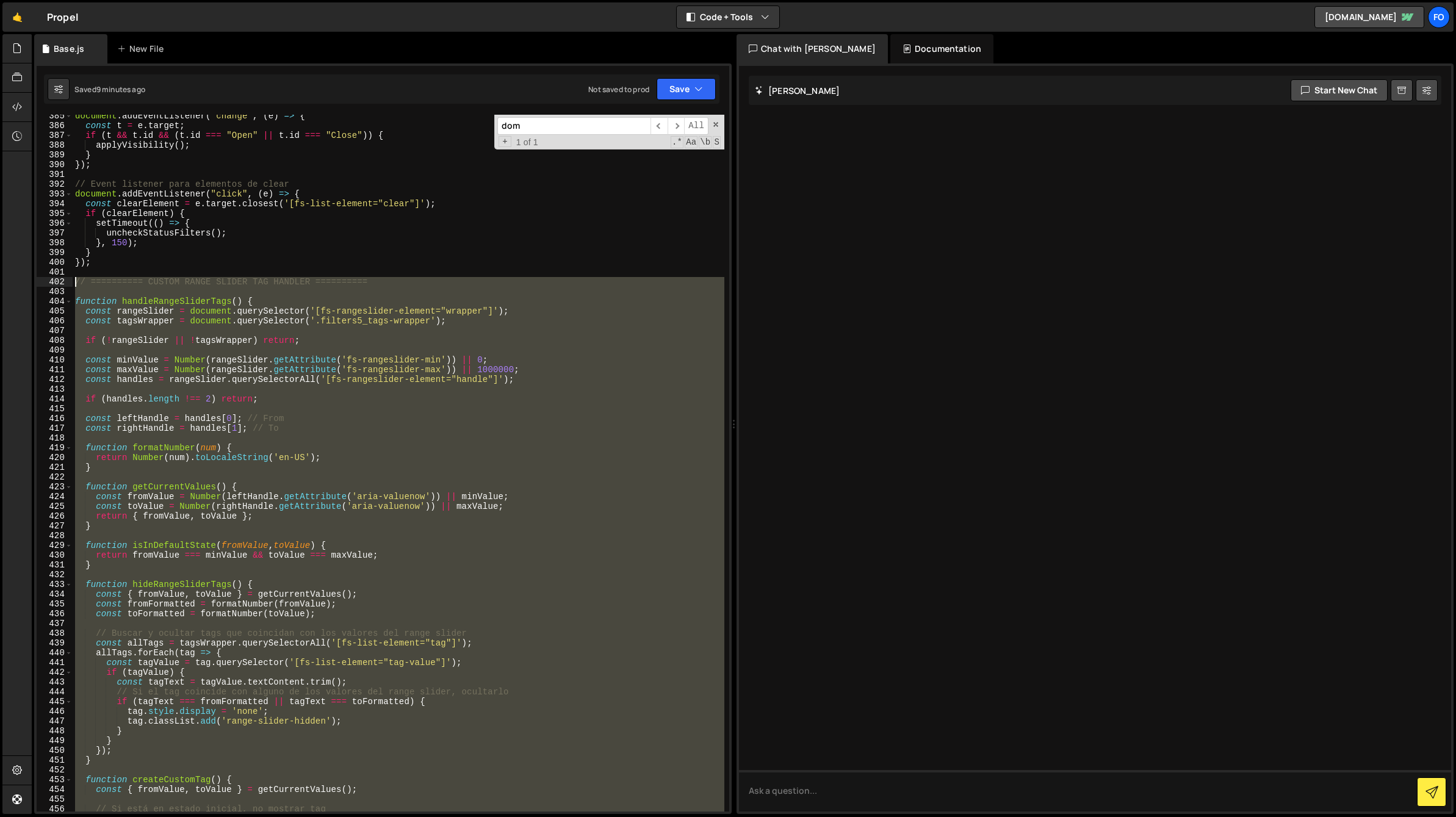
drag, startPoint x: 247, startPoint y: 612, endPoint x: 70, endPoint y: 282, distance: 374.5
click at [70, 282] on div "385 386 387 388 389 390 391 392 393 394 395 396 397 398 399 400 401 402 403 404…" at bounding box center [383, 463] width 693 height 696
paste textarea "handleRangeSliderTags();"
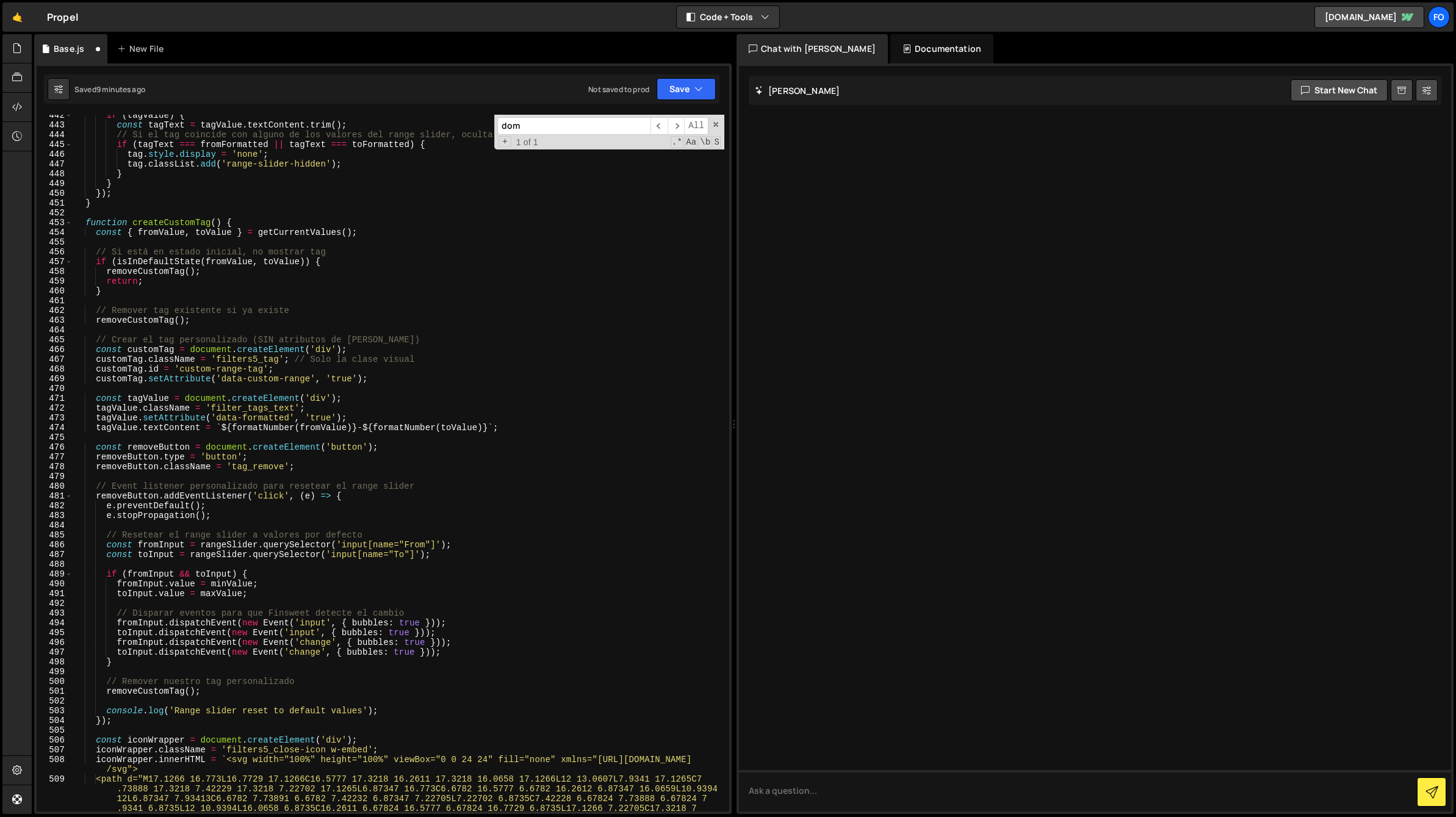
scroll to position [4232, 0]
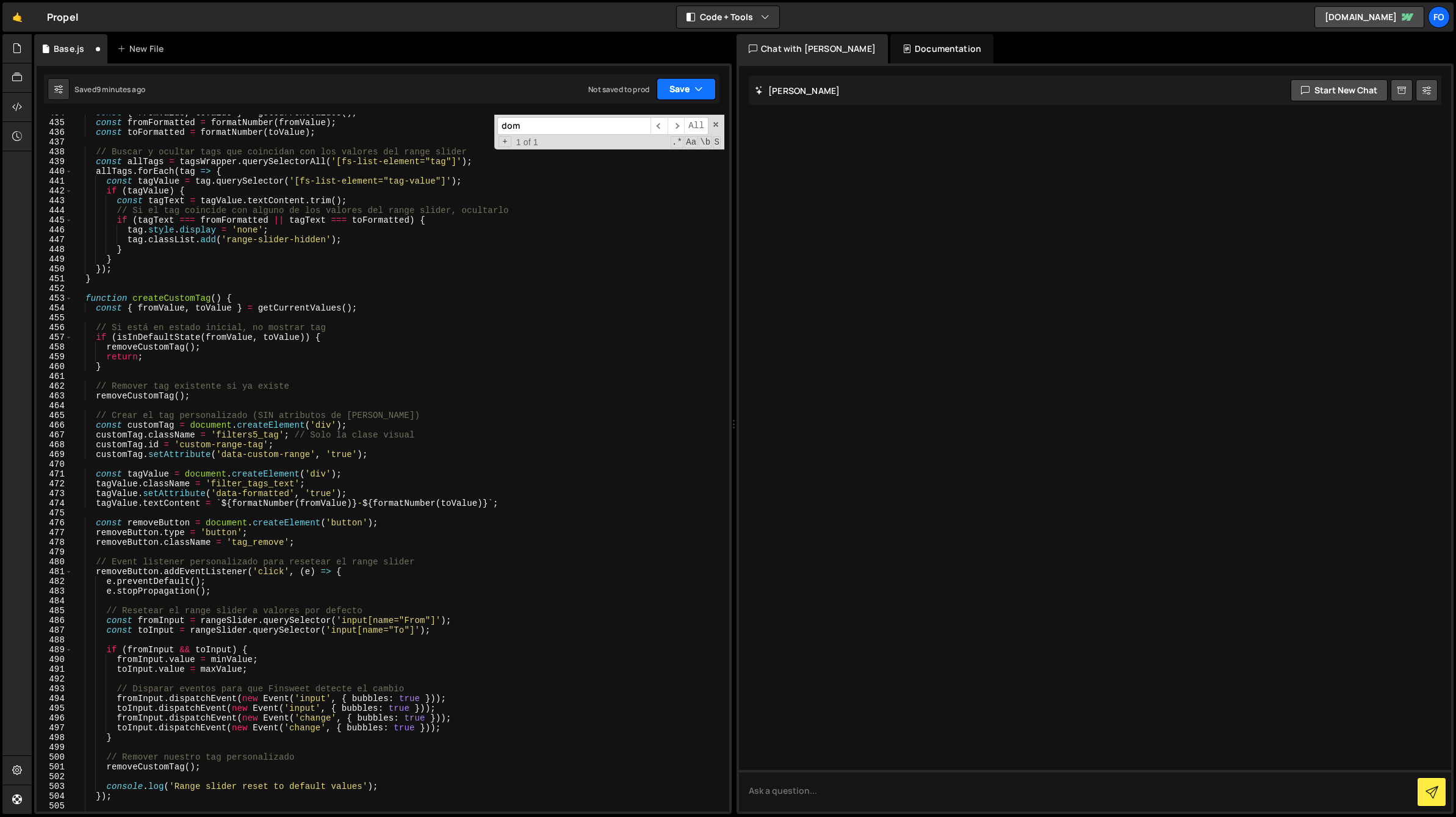
click at [697, 91] on icon "button" at bounding box center [698, 88] width 9 height 12
click at [659, 128] on div "Saved 9 minutes ago" at bounding box center [644, 131] width 127 height 14
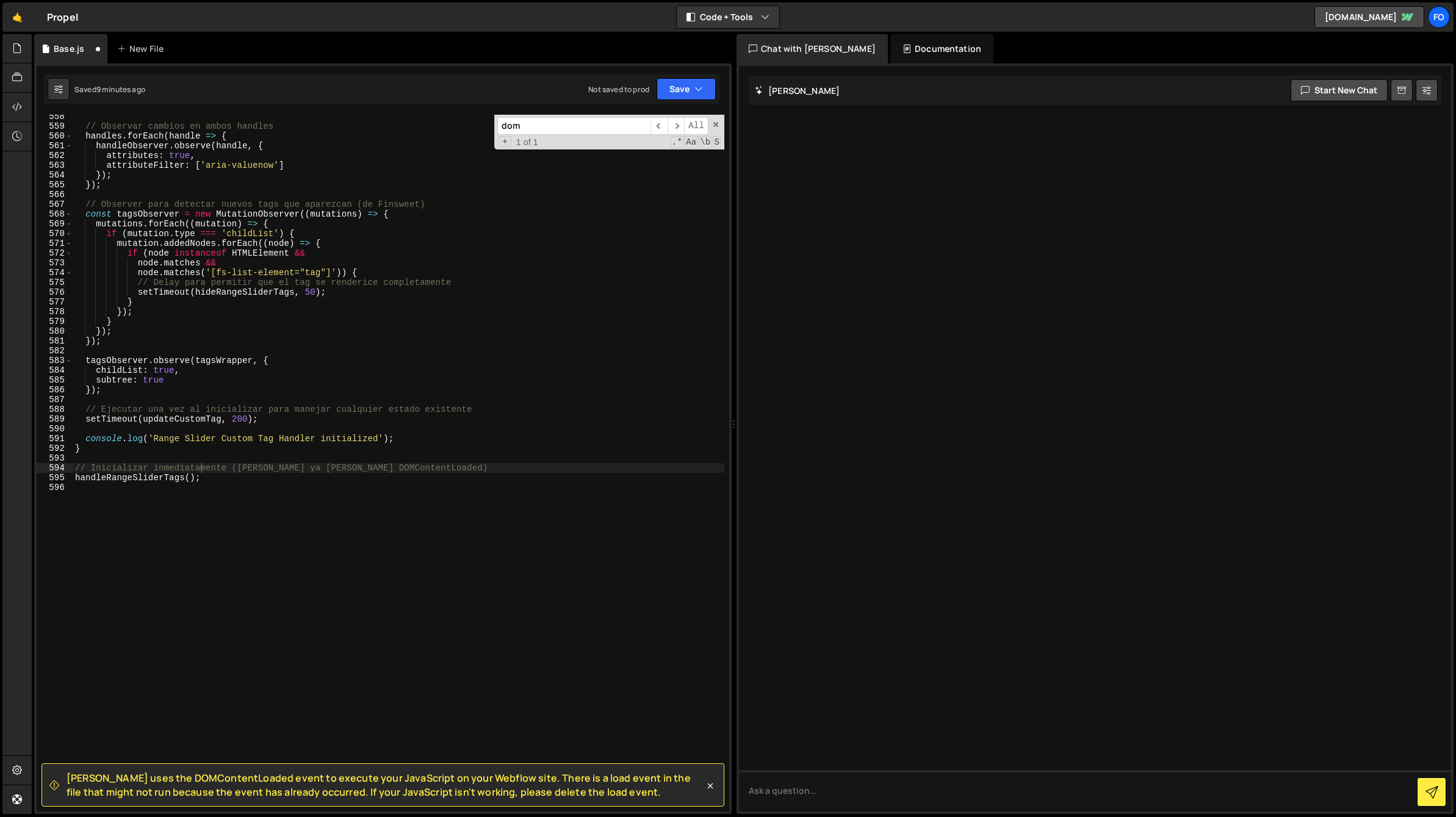
scroll to position [5497, 0]
drag, startPoint x: 423, startPoint y: 468, endPoint x: 321, endPoint y: 469, distance: 102.0
click at [321, 469] on div "// Observar cambios en ambos handles handles . forEach ( handle => { handleObse…" at bounding box center [398, 469] width 652 height 716
click at [683, 81] on button "Save" at bounding box center [686, 88] width 59 height 22
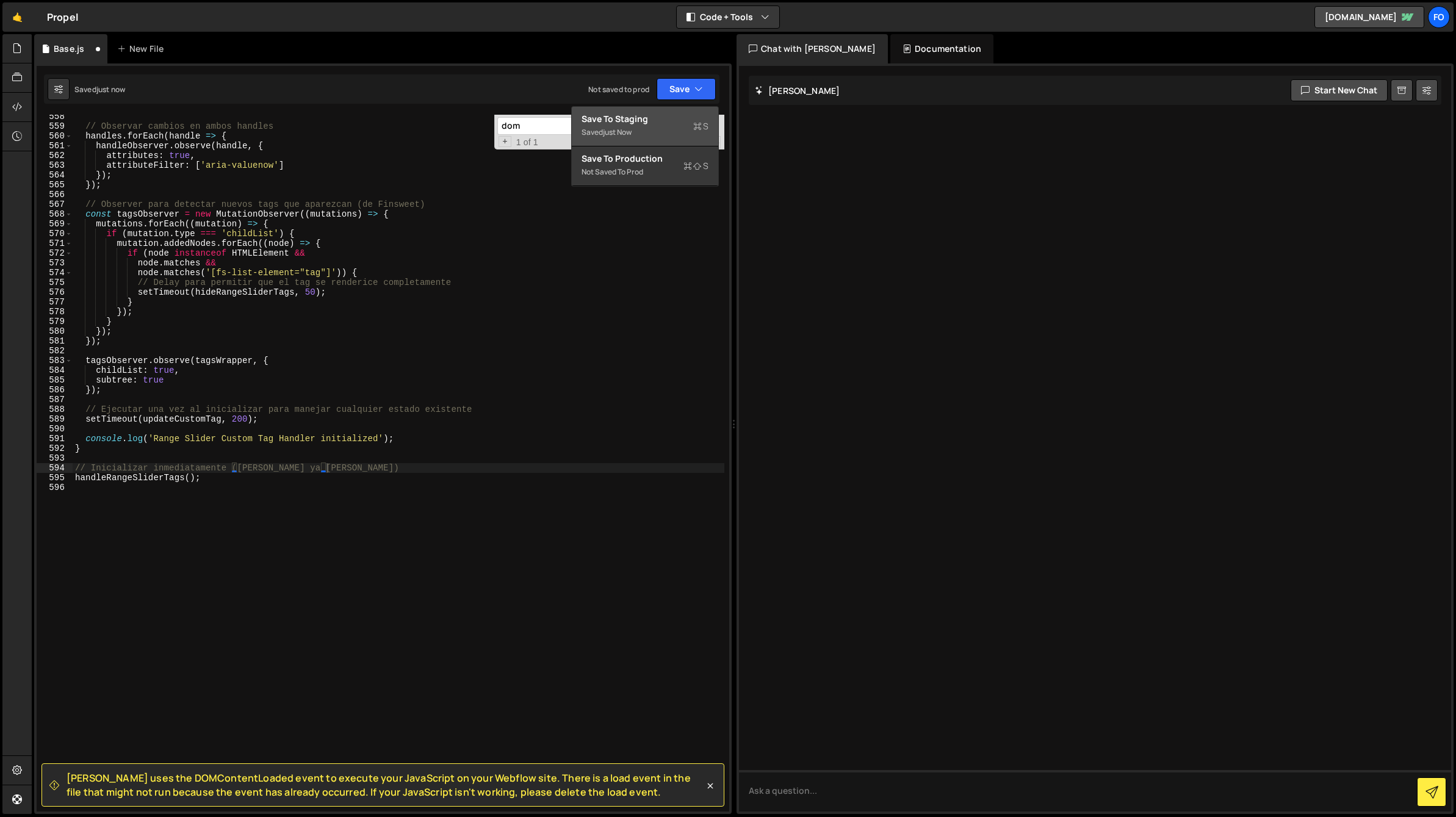
click at [669, 107] on button "Save to Staging S Saved just now" at bounding box center [645, 126] width 147 height 40
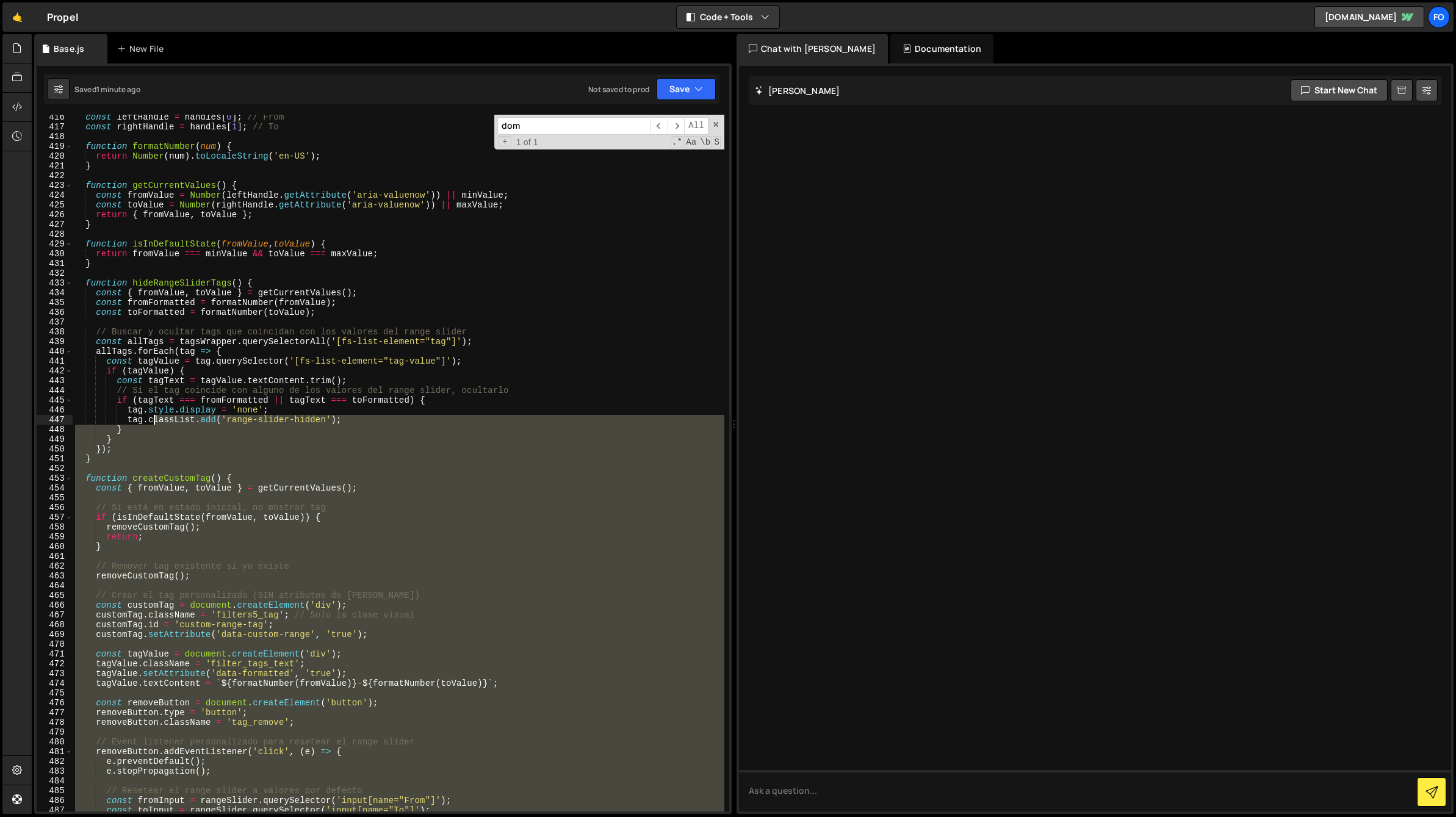
scroll to position [4053, 0]
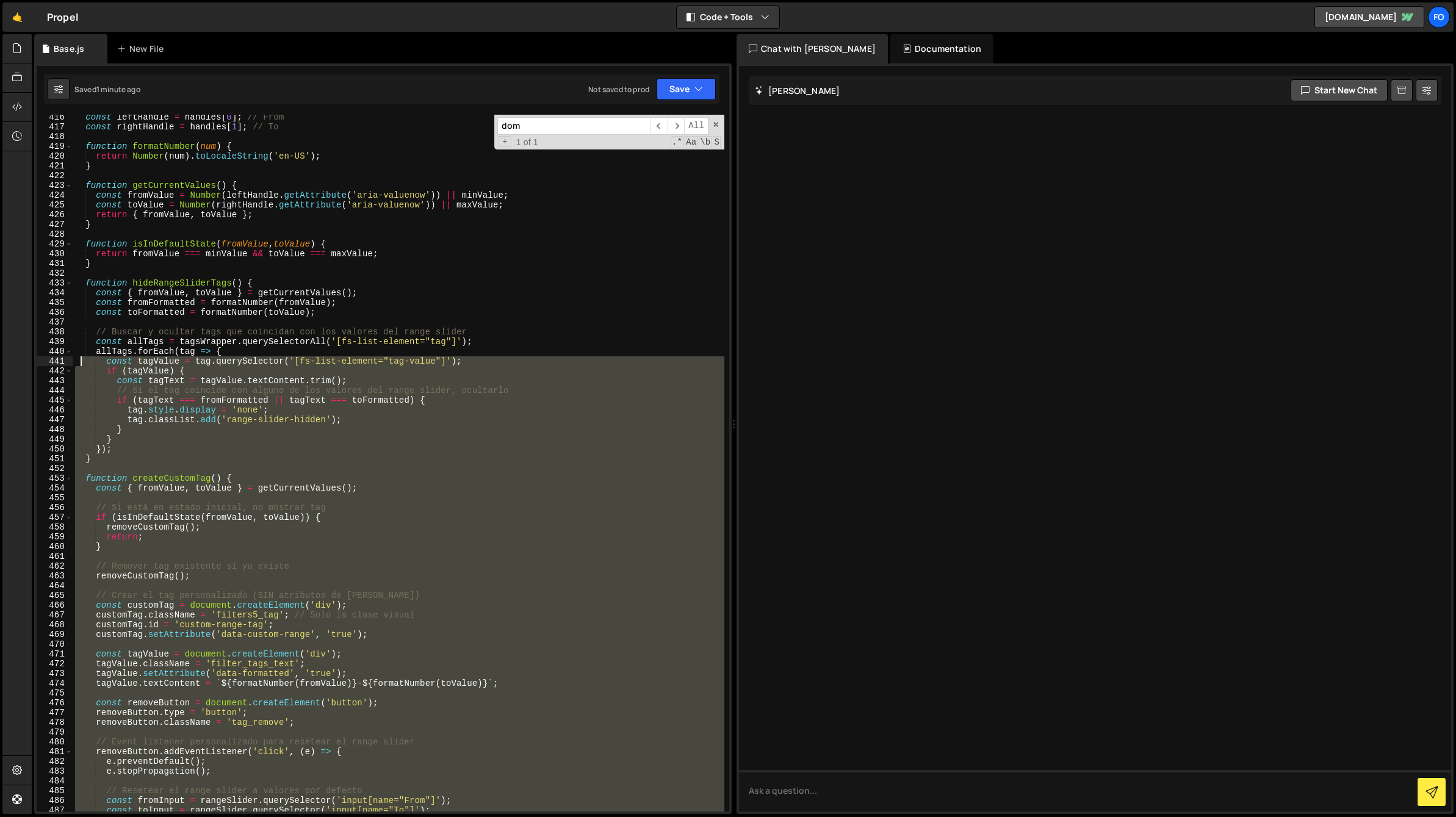
drag, startPoint x: 265, startPoint y: 479, endPoint x: 79, endPoint y: 360, distance: 220.8
click at [79, 360] on div "const leftHandle = handles [ 0 ] ; // From const rightHandle = handles [ 1 ] ; …" at bounding box center [398, 470] width 652 height 716
click at [333, 457] on div "const leftHandle = handles [ 0 ] ; // From const rightHandle = handles [ 1 ] ; …" at bounding box center [398, 463] width 652 height 696
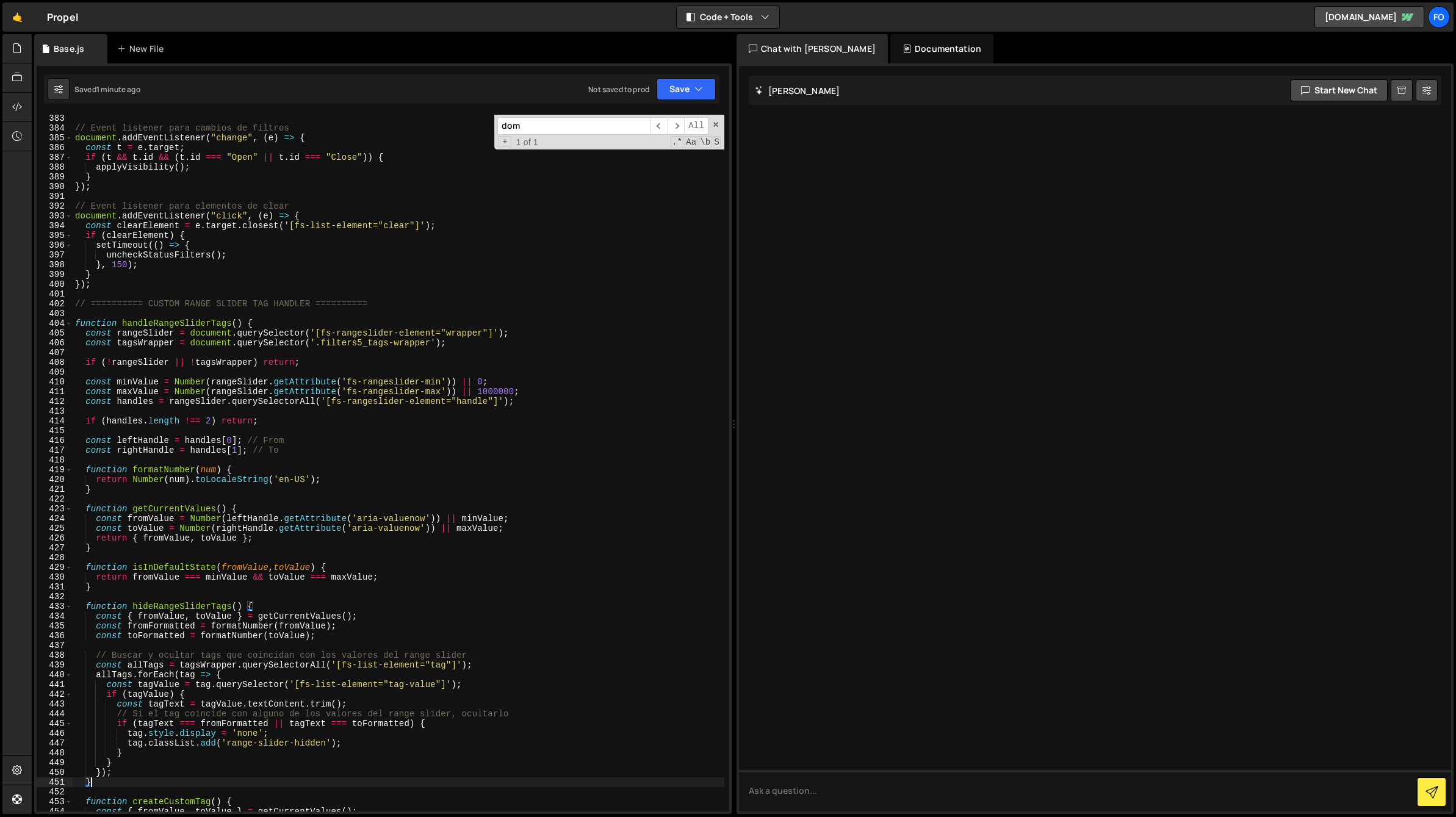
scroll to position [3729, 0]
click at [132, 325] on div "// Event listener para cambios de filtros document . addEventListener ( "change…" at bounding box center [398, 471] width 652 height 716
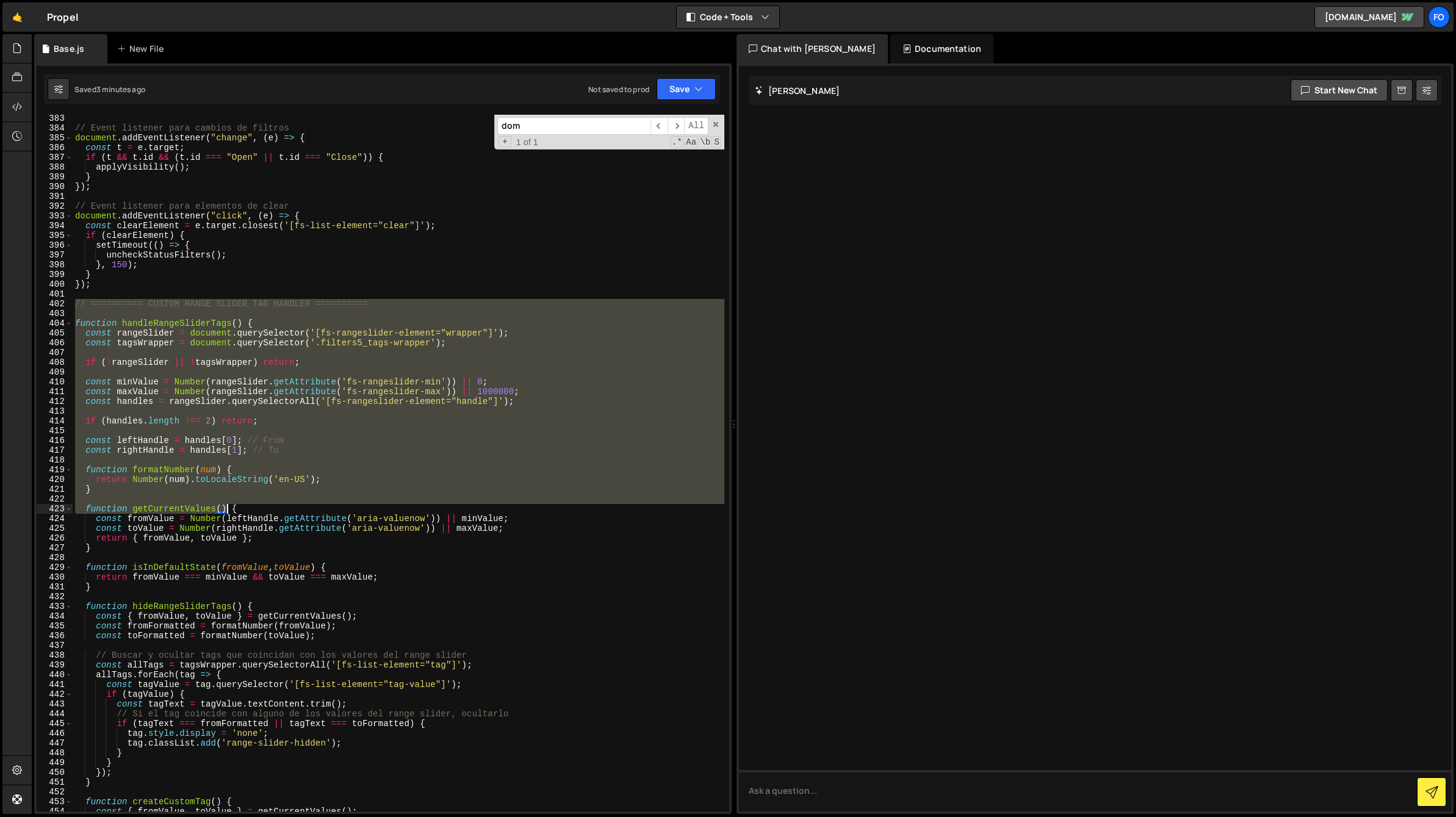
drag, startPoint x: 75, startPoint y: 306, endPoint x: 226, endPoint y: 508, distance: 252.2
click at [226, 508] on div "// Event listener para cambios de filtros document . addEventListener ( "change…" at bounding box center [398, 471] width 652 height 716
click at [333, 363] on div "// Event listener para cambios de filtros document . addEventListener ( "change…" at bounding box center [398, 463] width 652 height 696
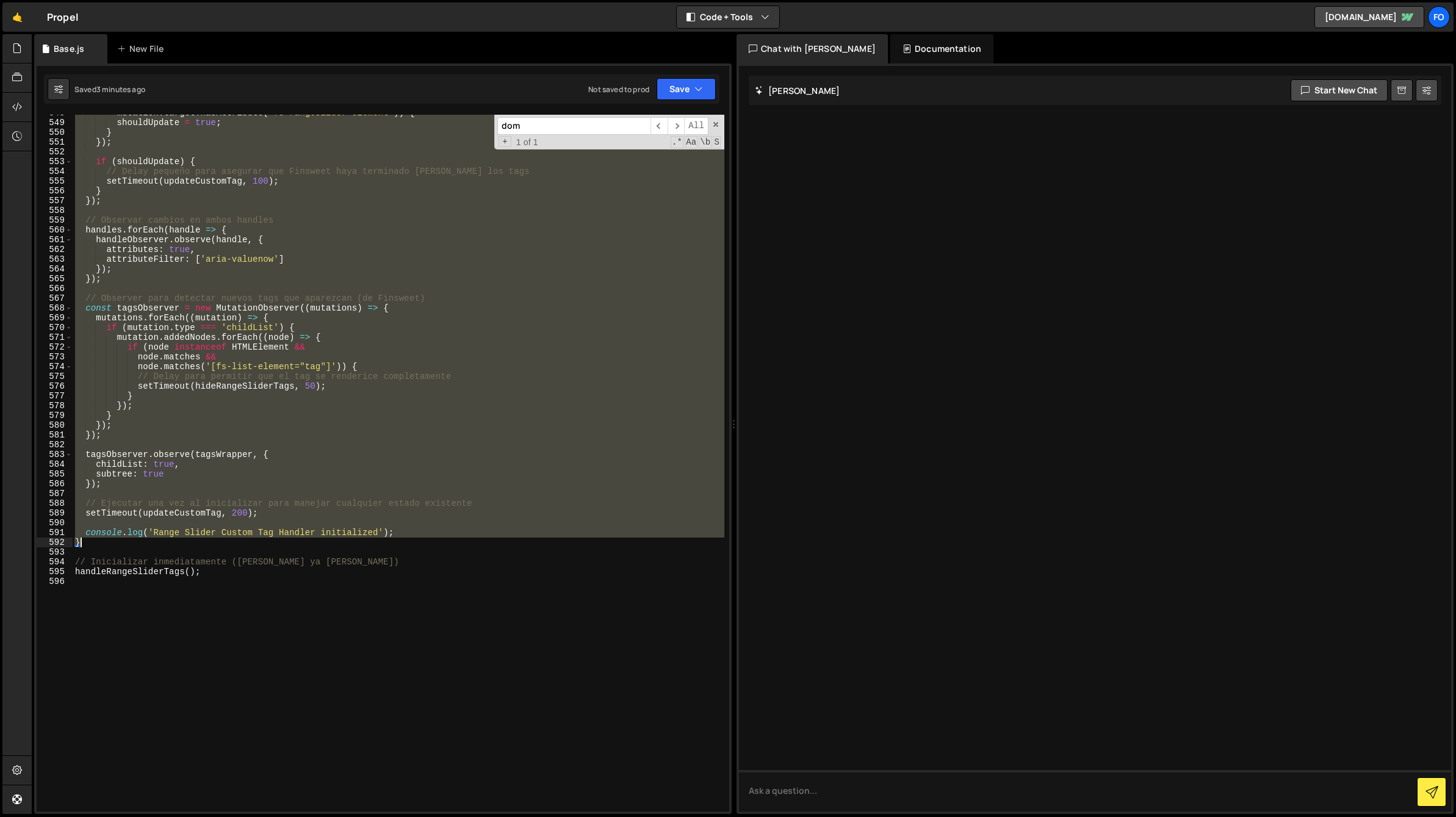
scroll to position [5522, 0]
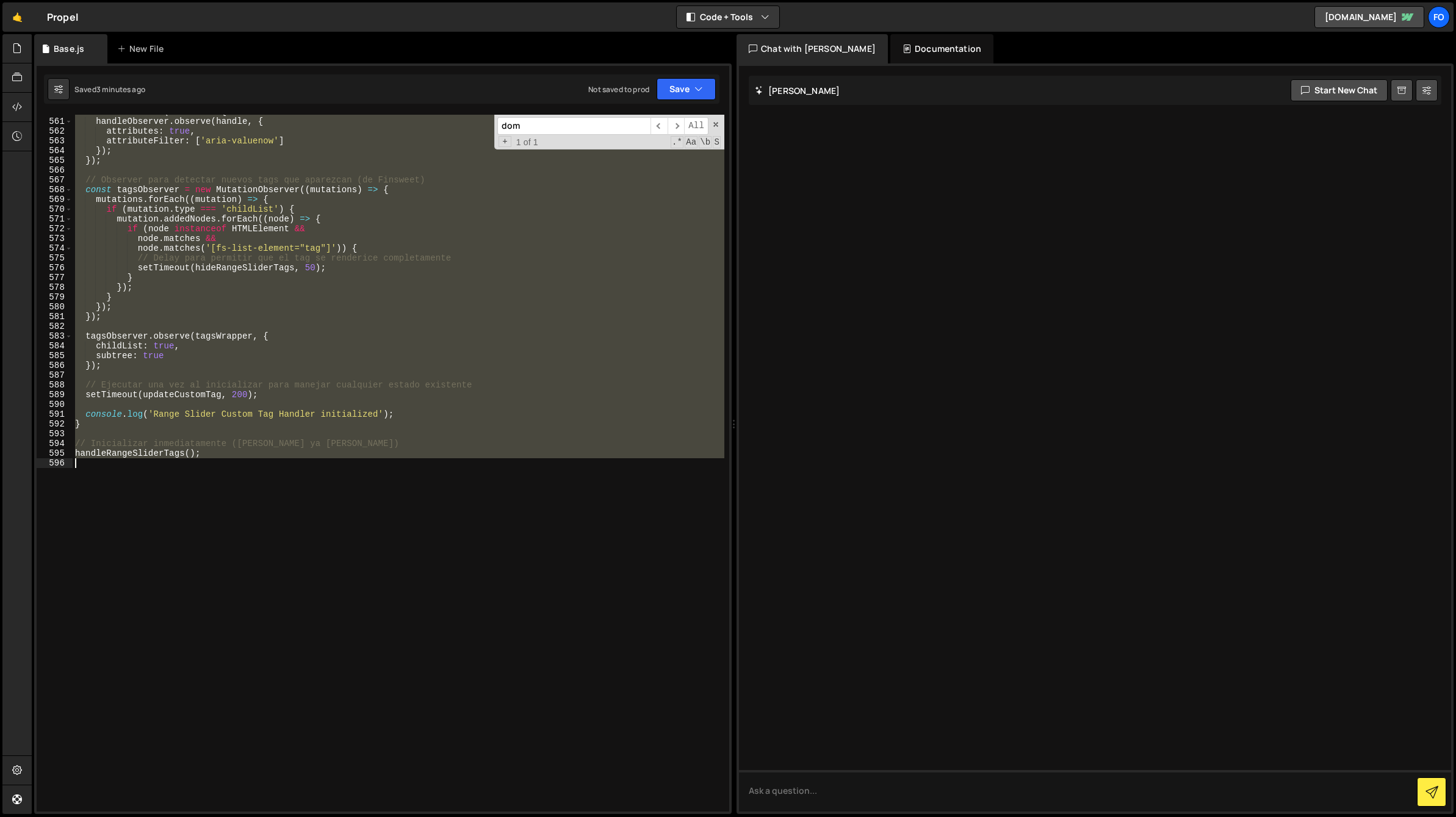
drag, startPoint x: 75, startPoint y: 304, endPoint x: 263, endPoint y: 505, distance: 275.2
click at [263, 505] on div "handles . forEach ( handle => { handleObserver . observe ( handle , { attribute…" at bounding box center [398, 464] width 652 height 716
click at [248, 411] on div "handles . forEach ( handle => { handleObserver . observe ( handle , { attribute…" at bounding box center [398, 463] width 652 height 696
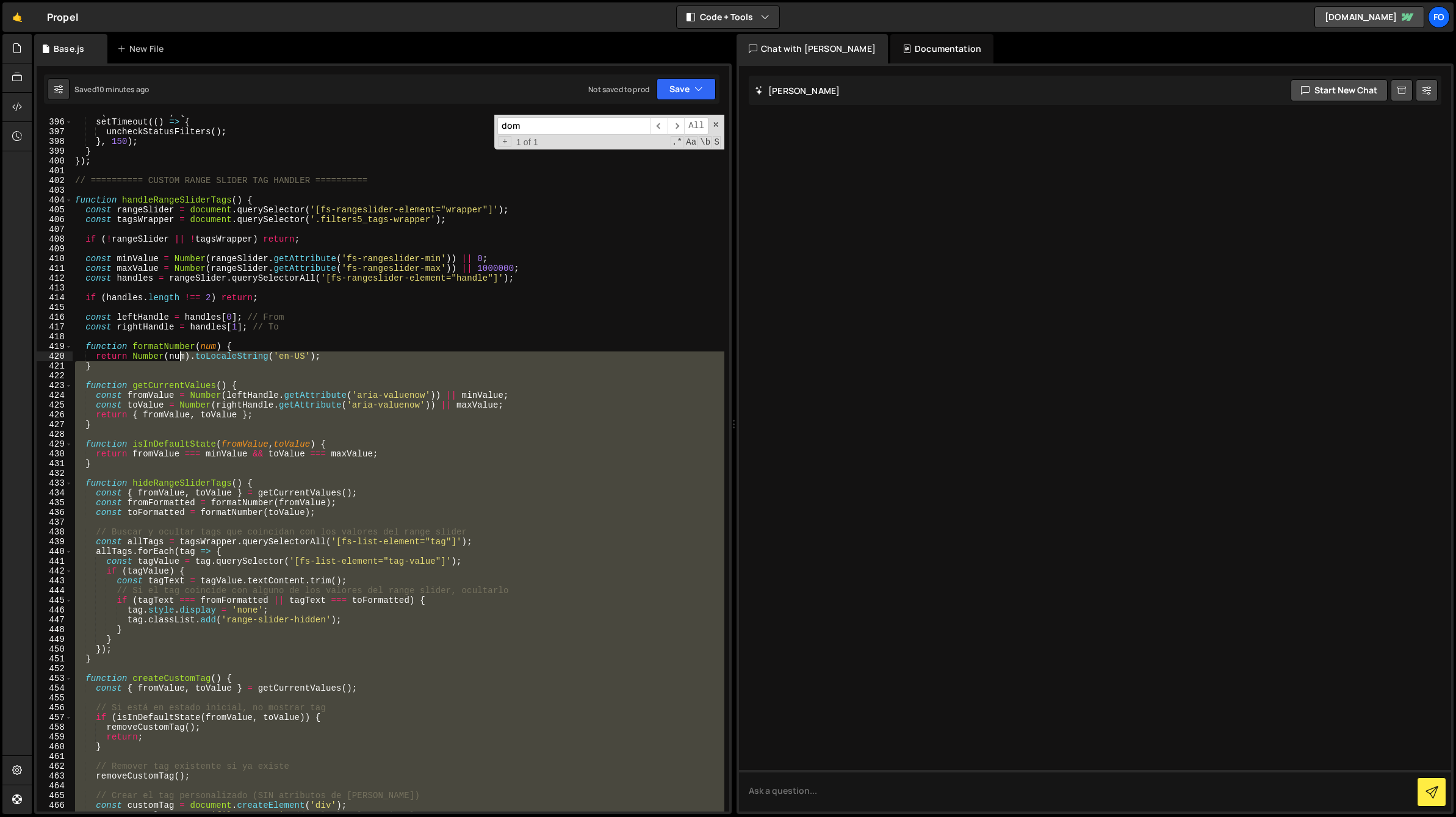
scroll to position [3853, 0]
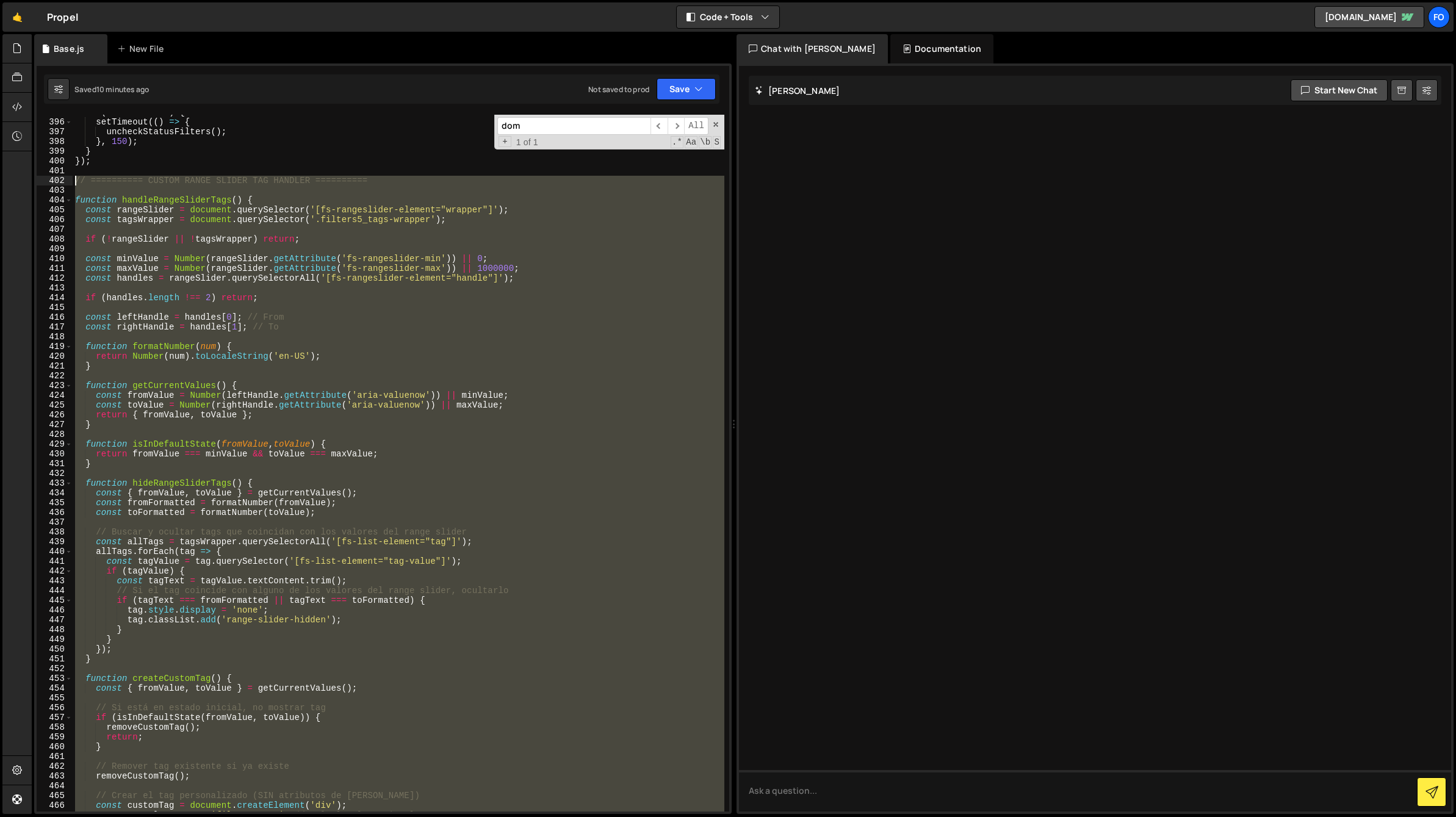
drag, startPoint x: 224, startPoint y: 458, endPoint x: 76, endPoint y: 182, distance: 313.2
click at [76, 182] on div "if ( clearElement ) { setTimeout (( ) => { uncheckStatusFilters ( ) ; } , 150 )…" at bounding box center [398, 465] width 652 height 716
paste textarea "handleRangeSliderTags();"
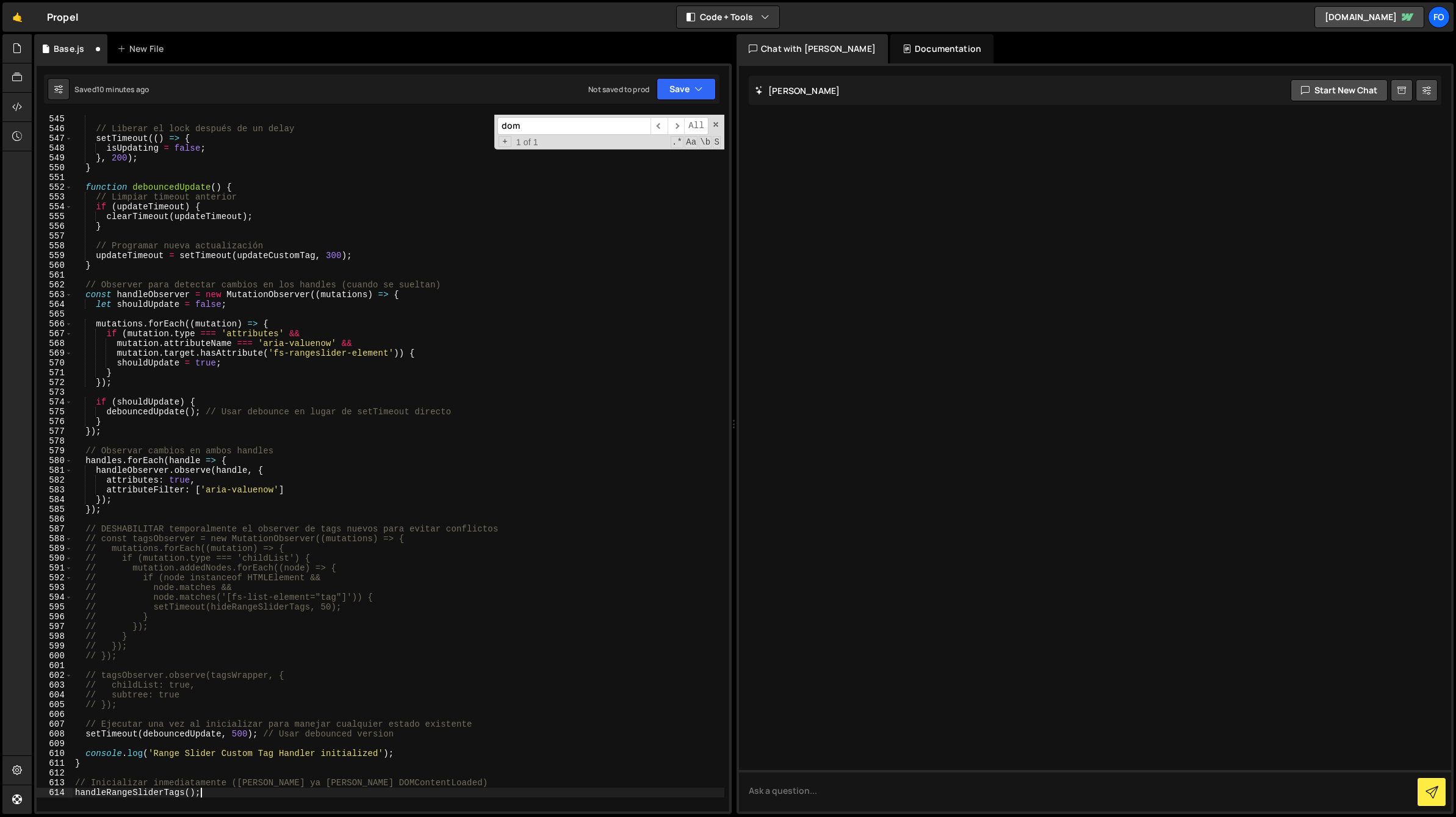
scroll to position [5470, 0]
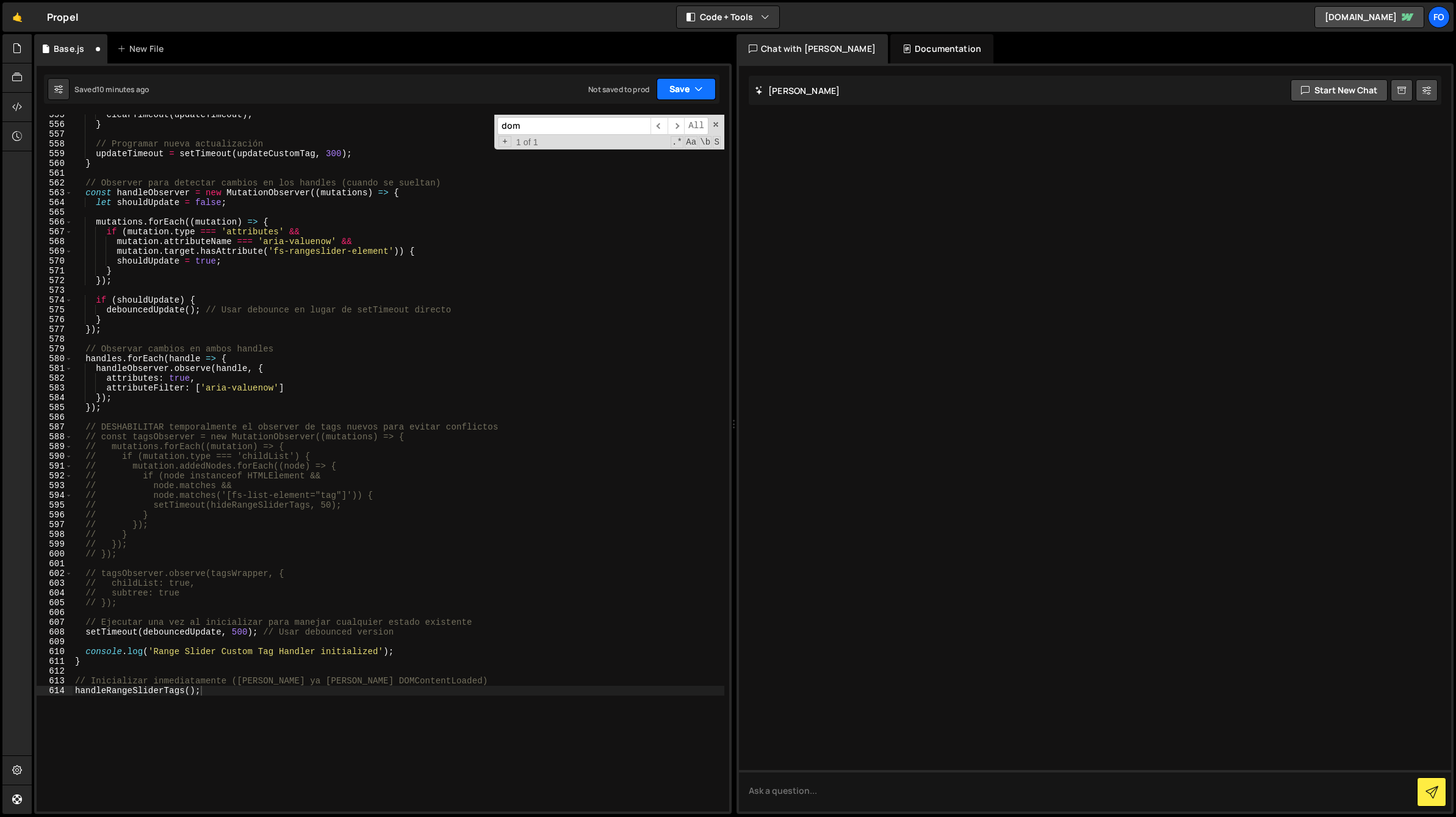
click at [705, 95] on button "Save" at bounding box center [686, 88] width 59 height 22
click at [667, 126] on div "Saved 10 minutes ago" at bounding box center [644, 131] width 127 height 14
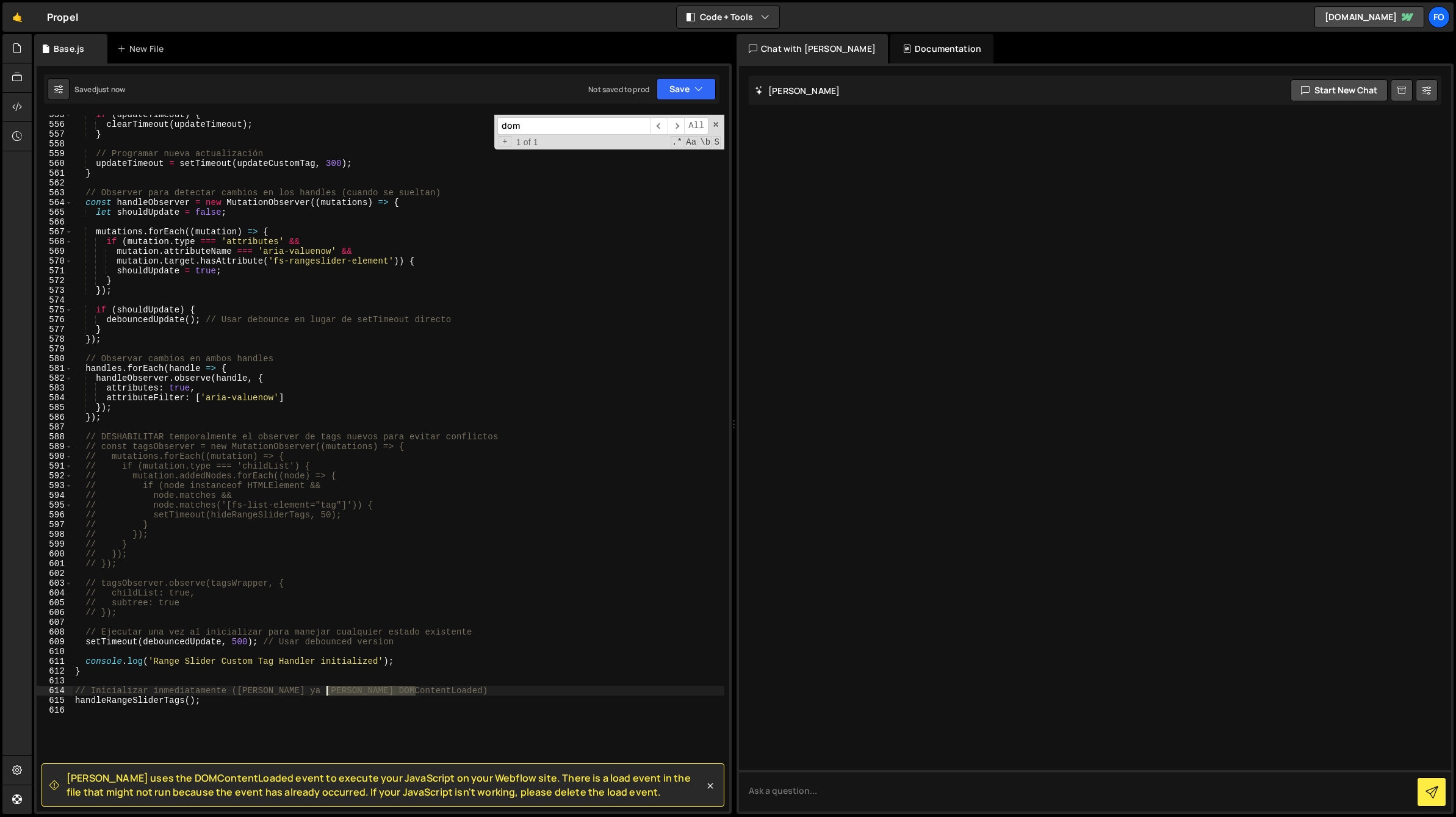
drag, startPoint x: 433, startPoint y: 687, endPoint x: 328, endPoint y: 691, distance: 105.1
click at [328, 691] on div "if ( updateTimeout ) { clearTimeout ( updateTimeout ) ; } // Programar nueva ac…" at bounding box center [398, 467] width 652 height 716
click at [680, 104] on div "[PERSON_NAME] uses the DOMContentLoaded event to execute your JavaScript on you…" at bounding box center [383, 438] width 698 height 750
click at [677, 92] on button "Save" at bounding box center [686, 88] width 59 height 22
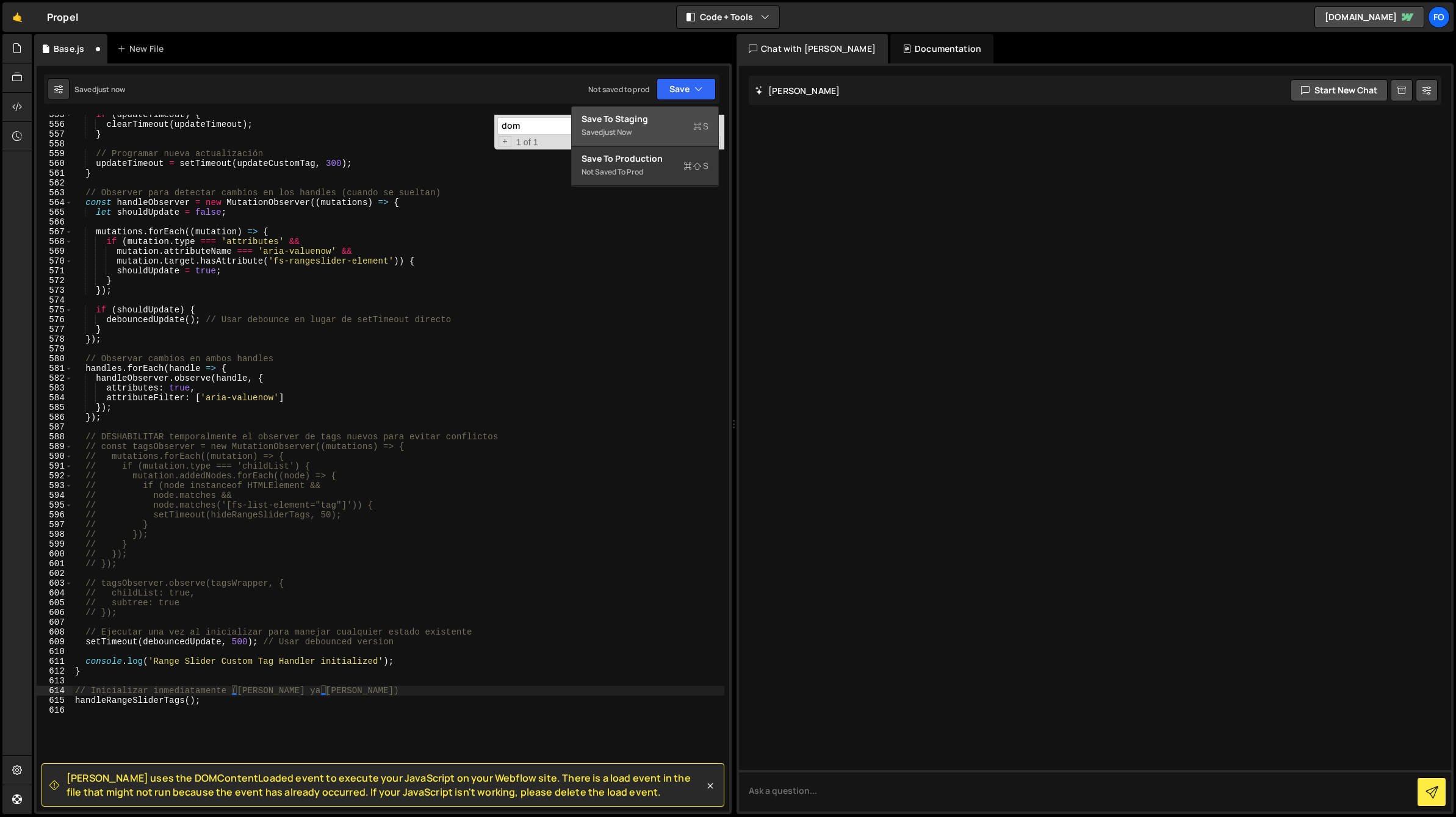
click at [656, 132] on div "Saved just now" at bounding box center [644, 131] width 127 height 14
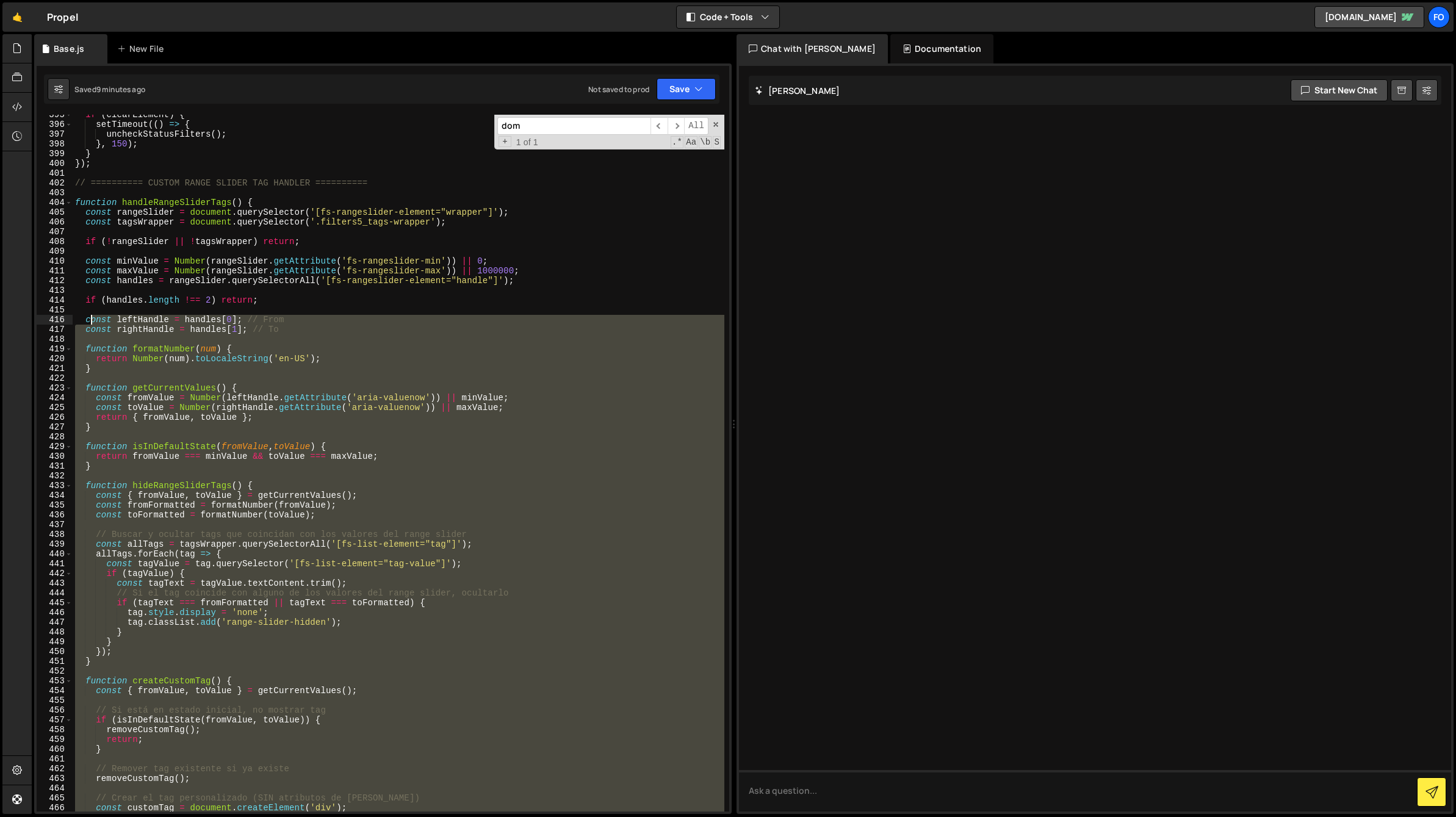
scroll to position [3849, 0]
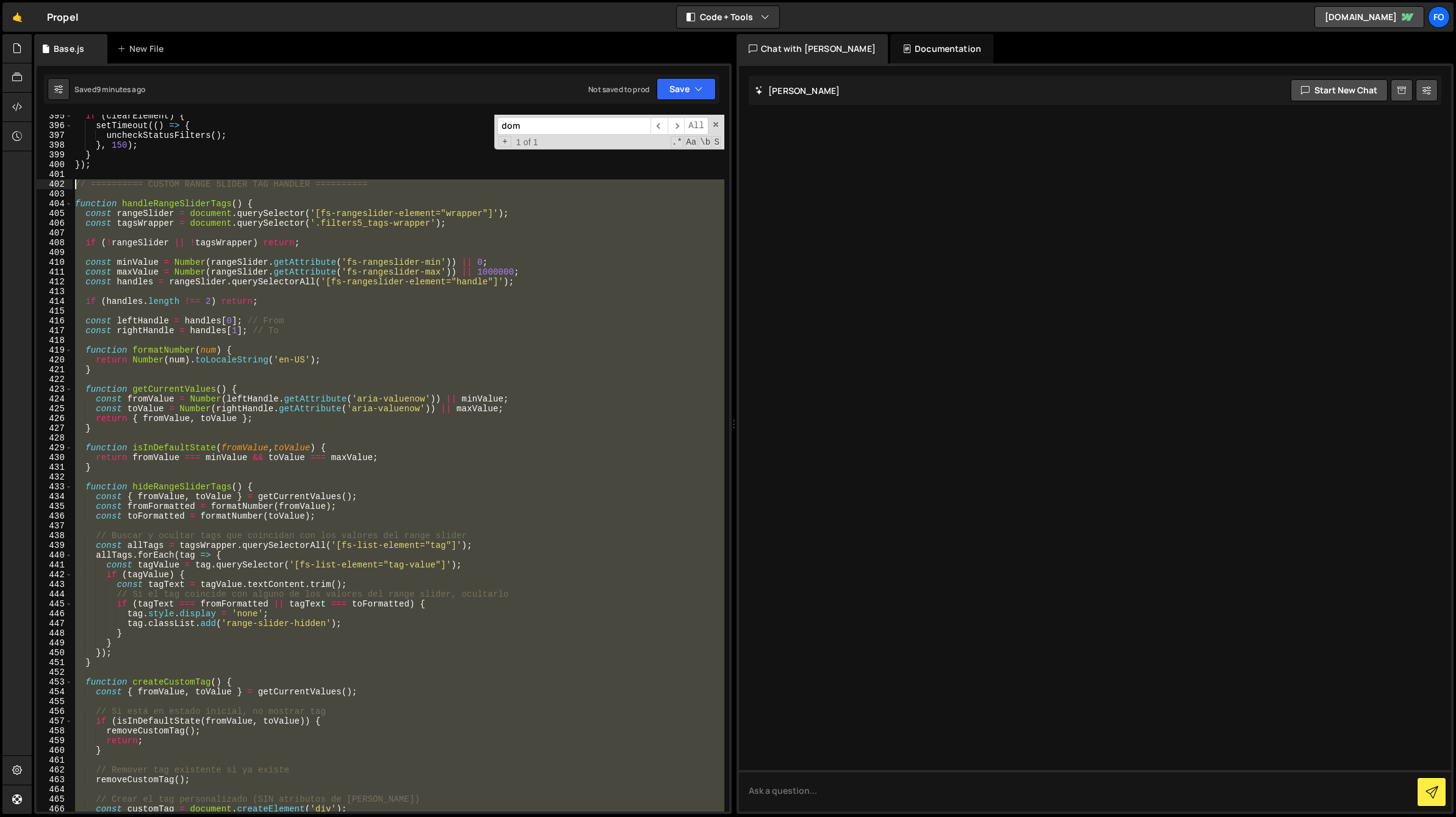
drag, startPoint x: 224, startPoint y: 704, endPoint x: 68, endPoint y: 184, distance: 542.9
click at [68, 184] on div "handleRangeSliderTags(); 395 396 397 398 399 400 401 402 403 404 405 406 407 40…" at bounding box center [383, 463] width 693 height 696
type textarea "// ========== CUSTOM RANGE SLIDER TAG HANDLER =========="
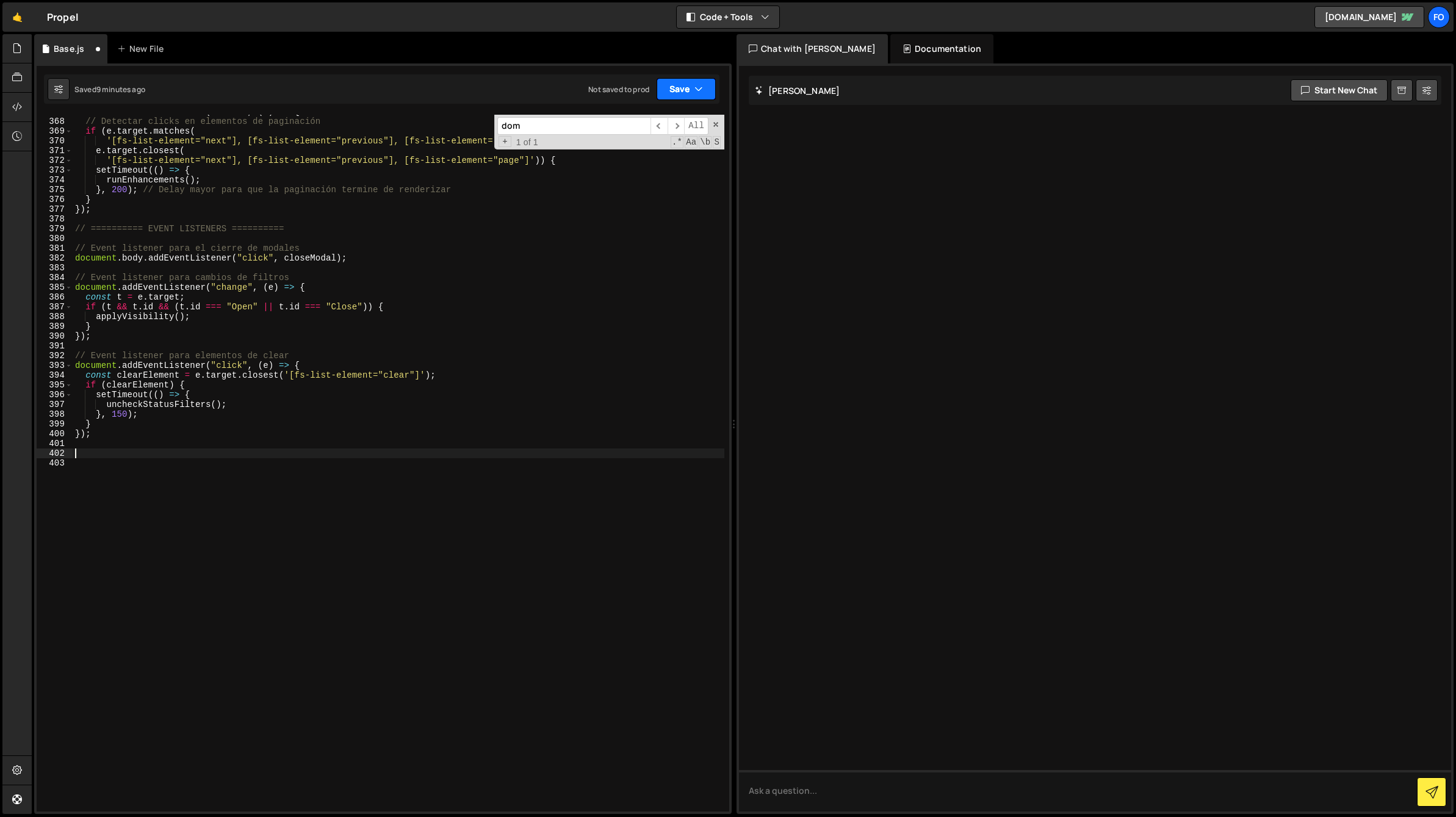
click at [681, 88] on button "Save" at bounding box center [686, 88] width 59 height 22
click at [633, 126] on div "9 minutes ago" at bounding box center [627, 131] width 48 height 10
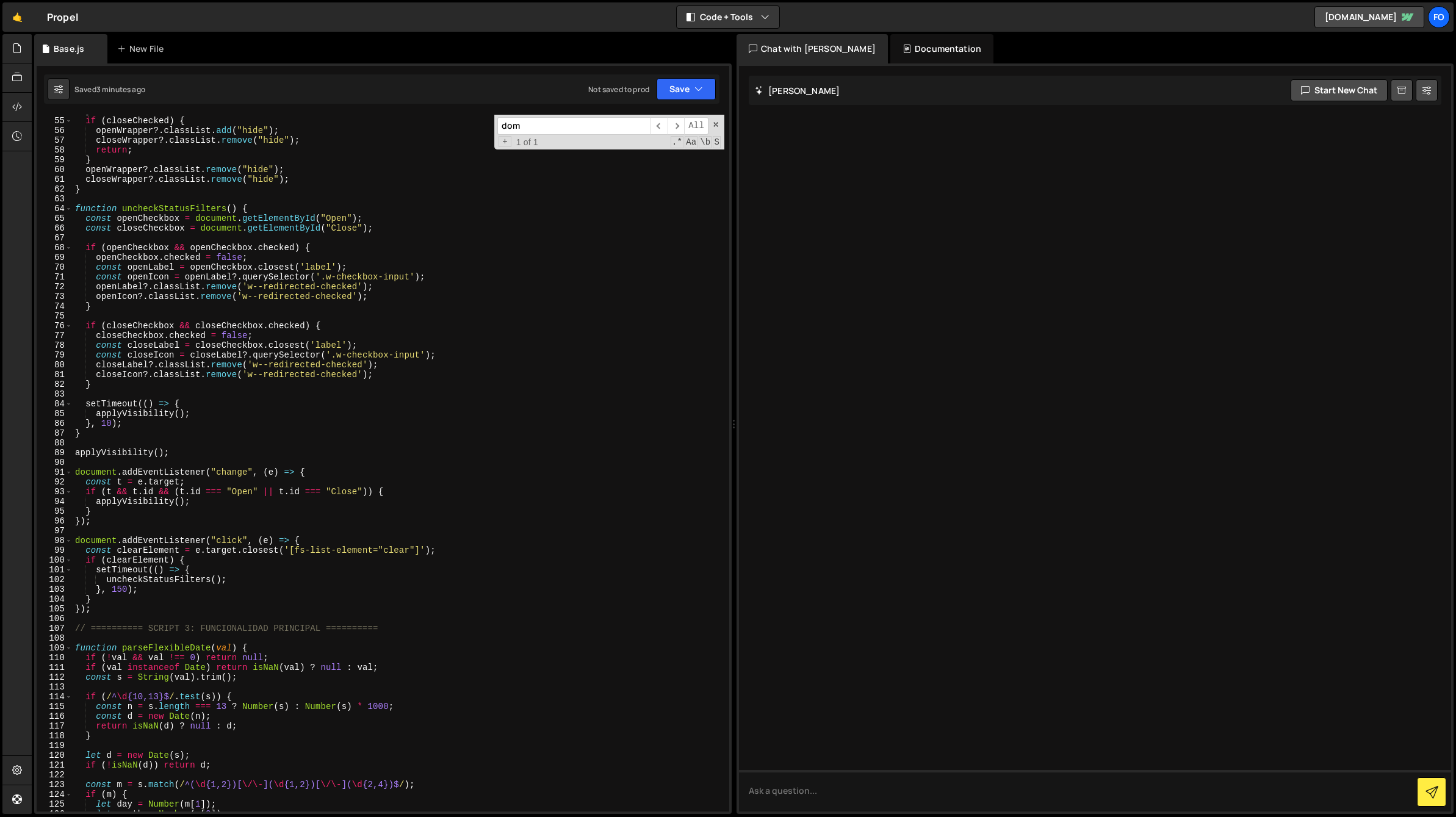
scroll to position [527, 0]
click at [387, 439] on div "} if ( closeChecked ) { openWrapper ?. classList . add ( "hide" ) ; closeWrappe…" at bounding box center [398, 462] width 652 height 716
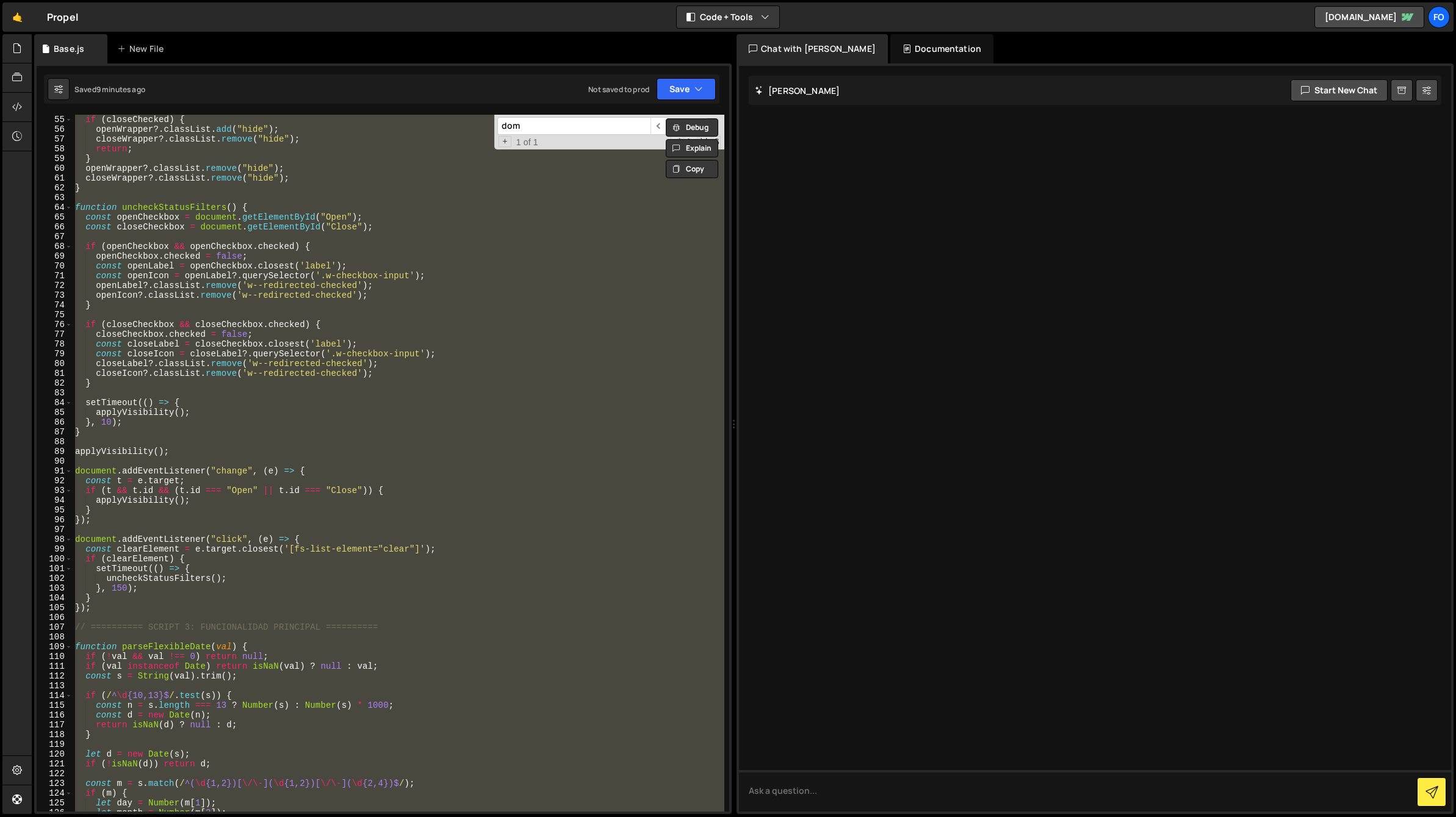
click at [366, 354] on div "} if ( closeChecked ) { openWrapper ?. classList . add ( "hide" ) ; closeWrappe…" at bounding box center [398, 463] width 652 height 696
paste textarea "console.log('✅ Sistema optimizado inicializado correctamente');"
type textarea "console.log('✅ Sistema optimizado inicializado correctamente');"
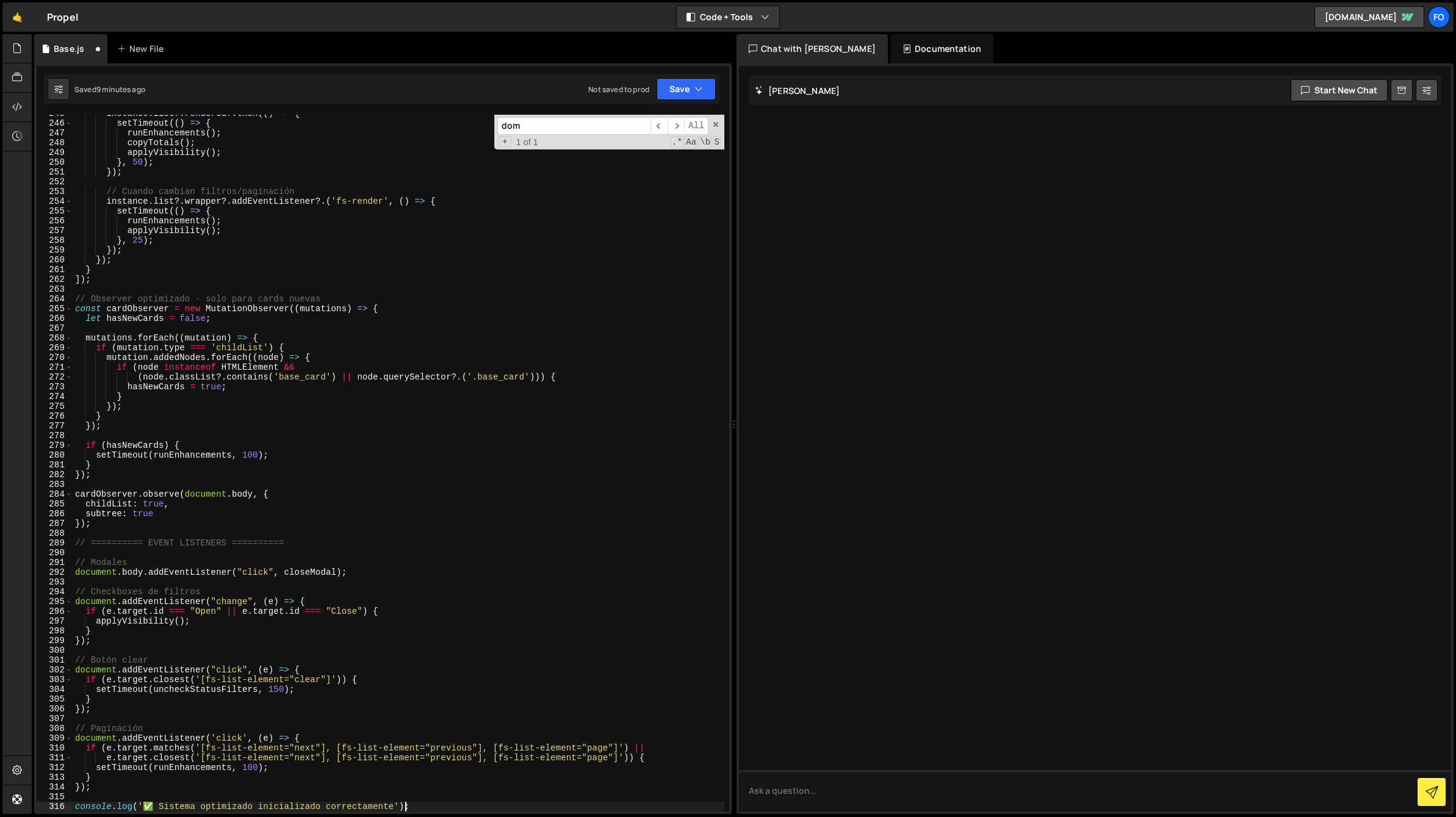
scroll to position [2407, 0]
click at [675, 82] on button "Save" at bounding box center [686, 88] width 59 height 22
click at [634, 144] on button "Save to Staging S Saved 9 minutes ago" at bounding box center [645, 126] width 147 height 40
